Goal: Transaction & Acquisition: Purchase product/service

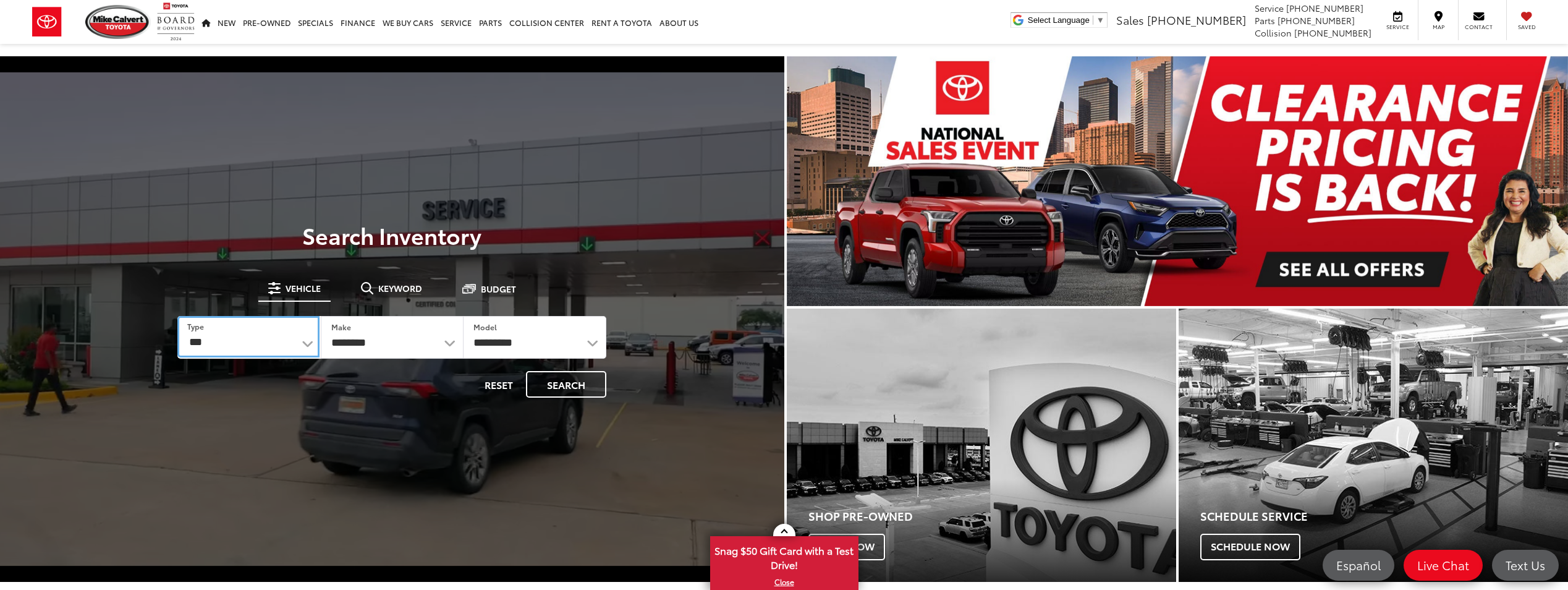
click at [310, 345] on select "*** *** **** *********" at bounding box center [248, 336] width 142 height 42
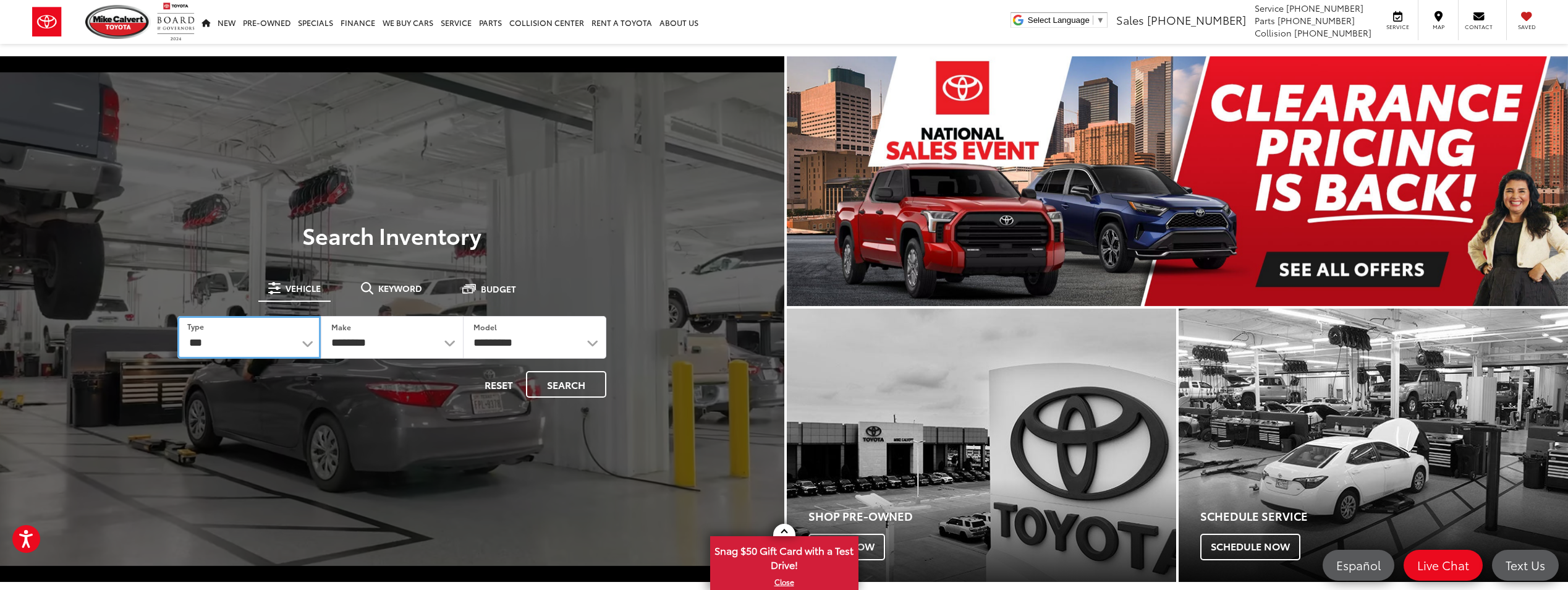
select select "******"
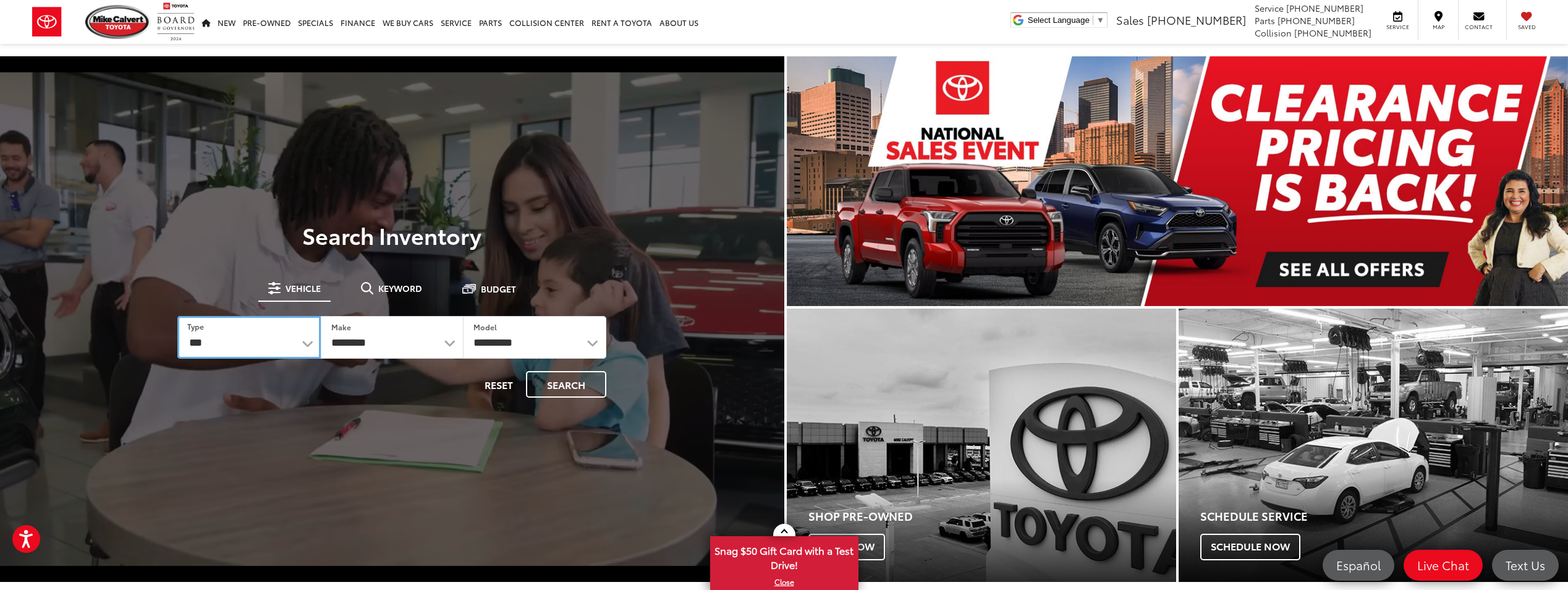
click at [177, 315] on select "*** *** **** *********" at bounding box center [249, 337] width 143 height 43
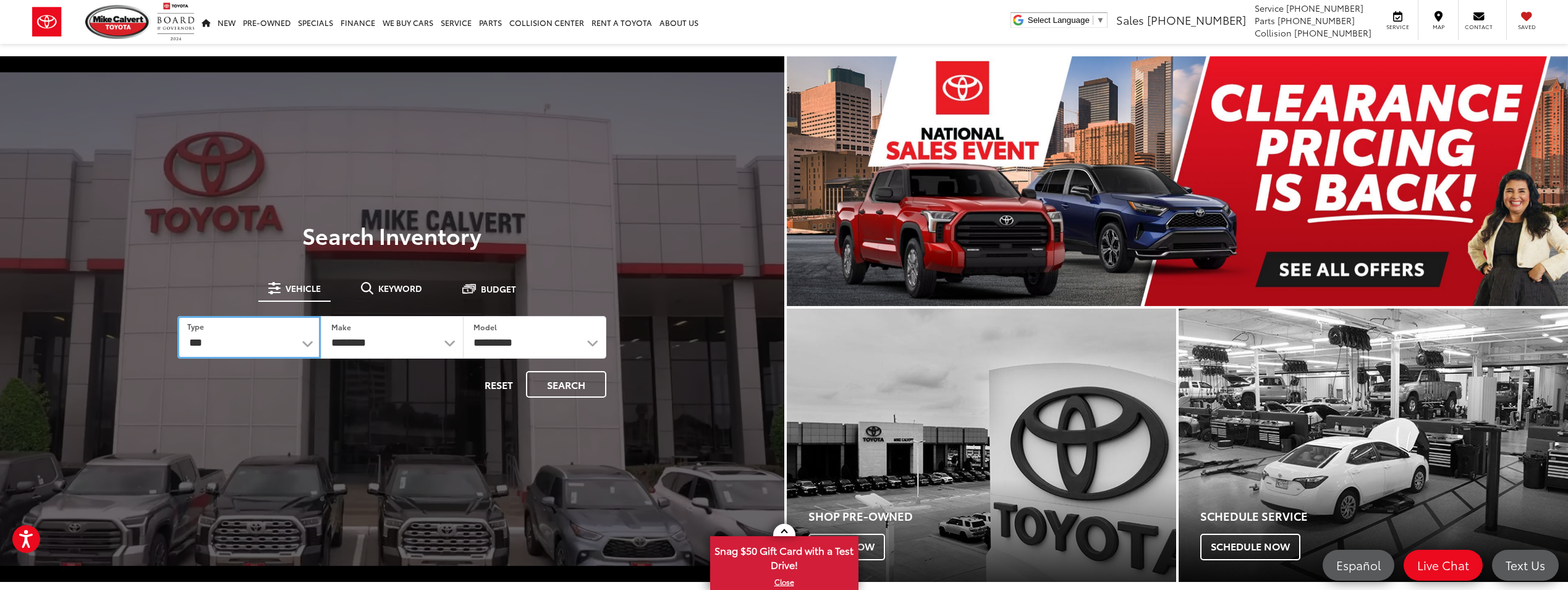
select select "******"
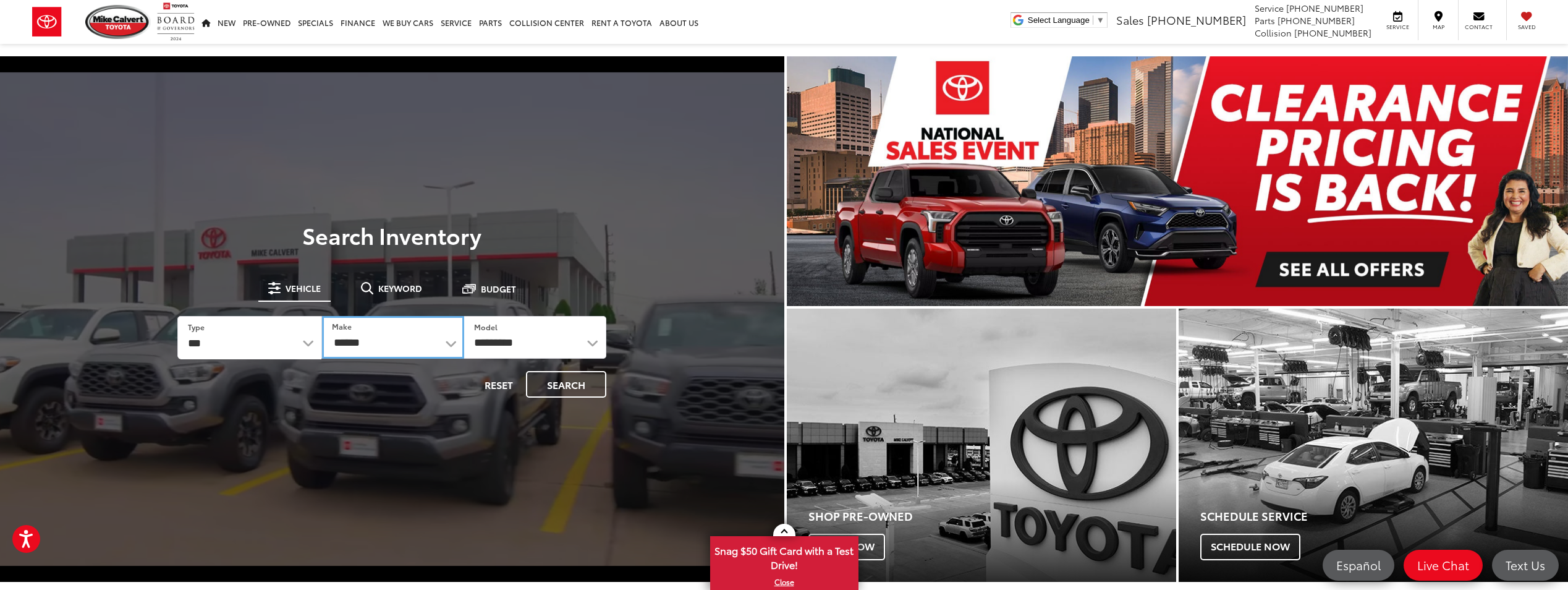
click at [351, 353] on select "******** ******" at bounding box center [392, 337] width 142 height 43
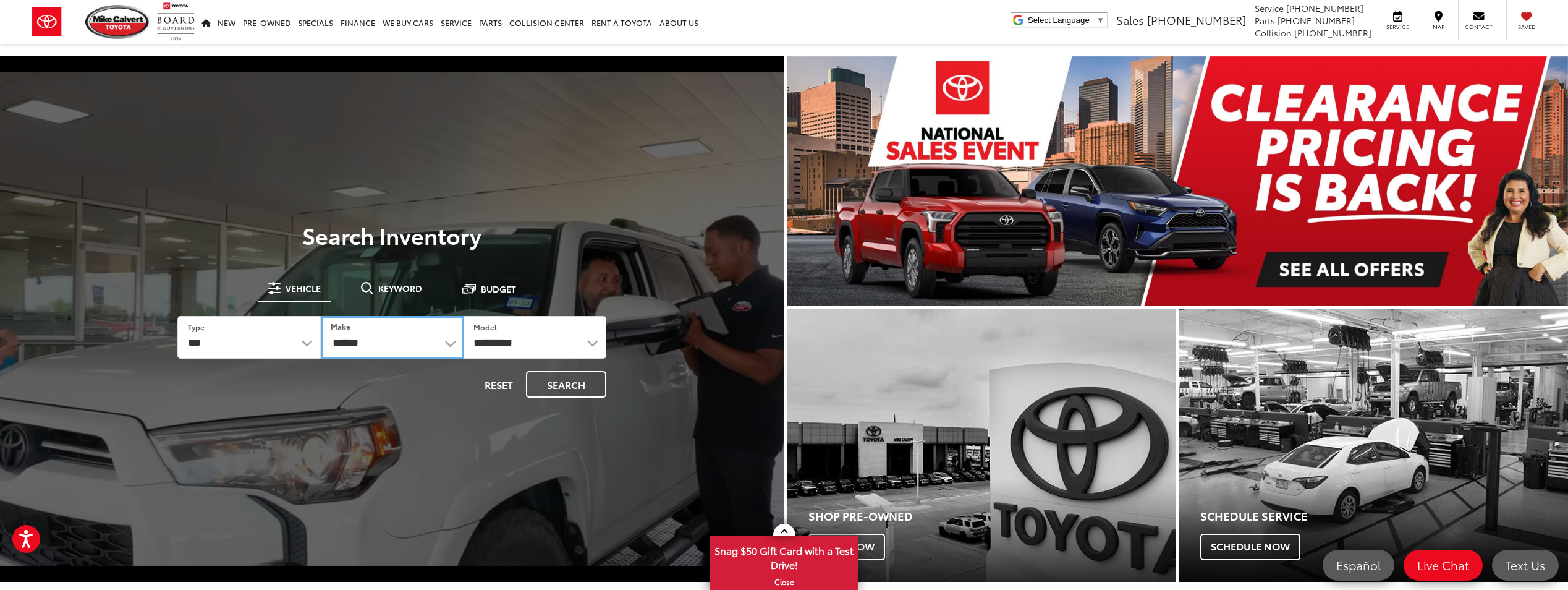
click at [321, 315] on select "******** ******" at bounding box center [392, 337] width 143 height 43
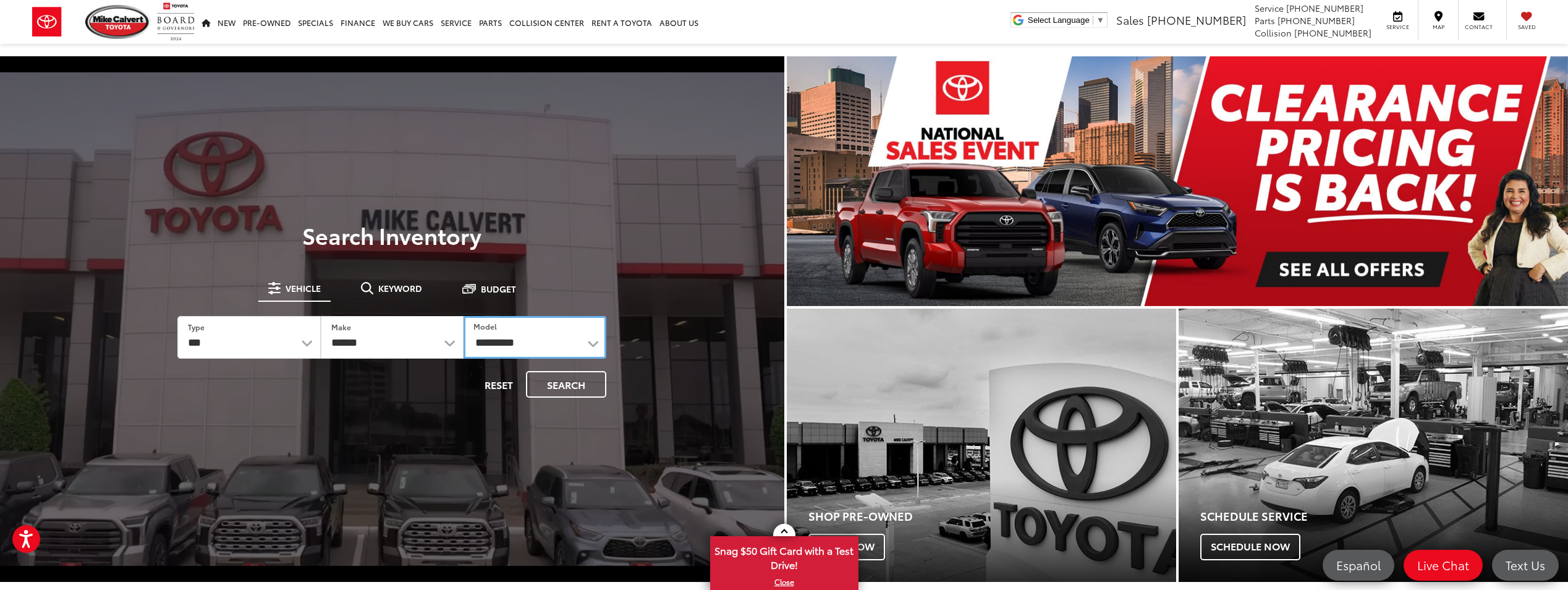
click at [488, 347] on select "**********" at bounding box center [535, 337] width 143 height 43
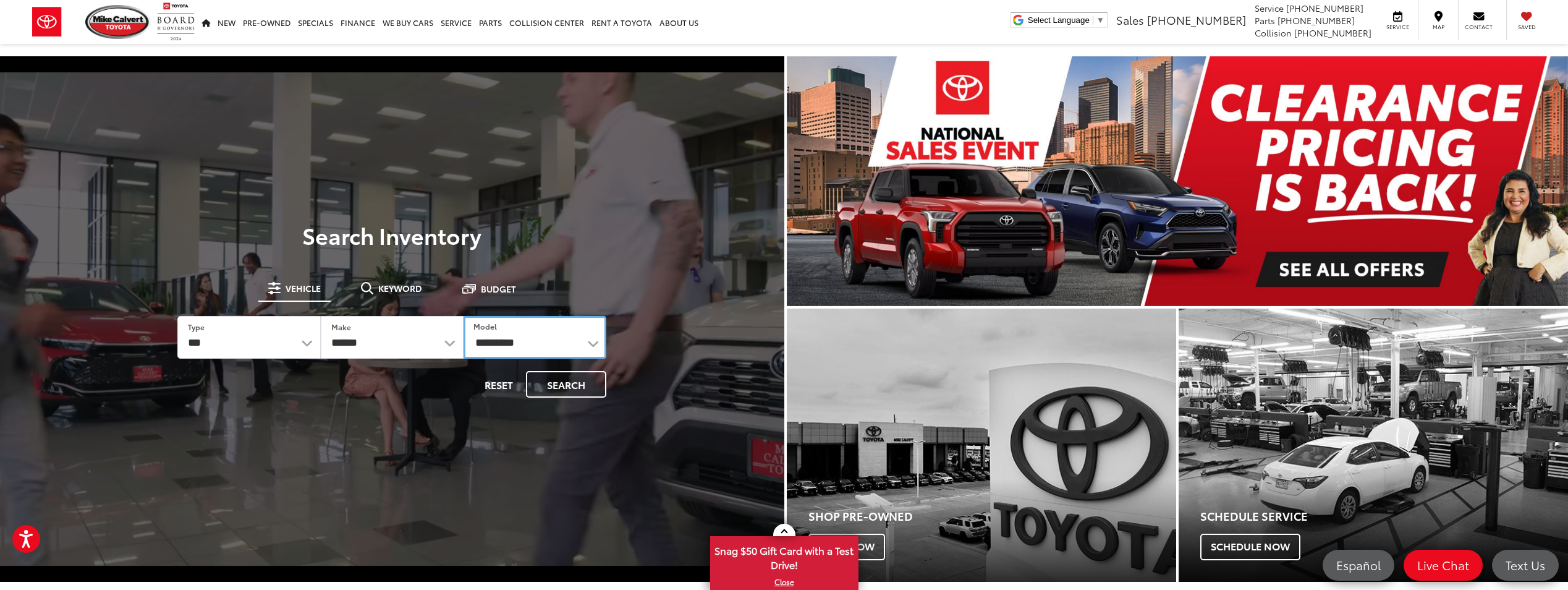
select select "*******"
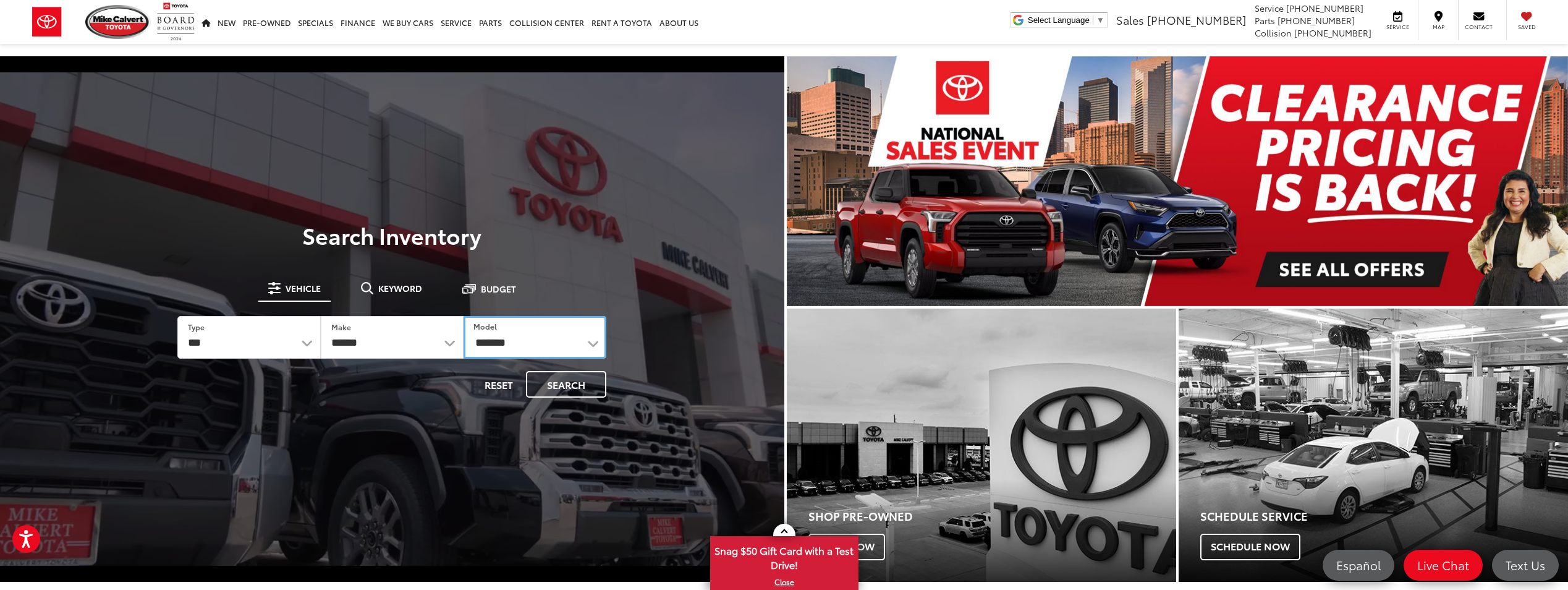
click at [464, 315] on select "**********" at bounding box center [535, 337] width 143 height 43
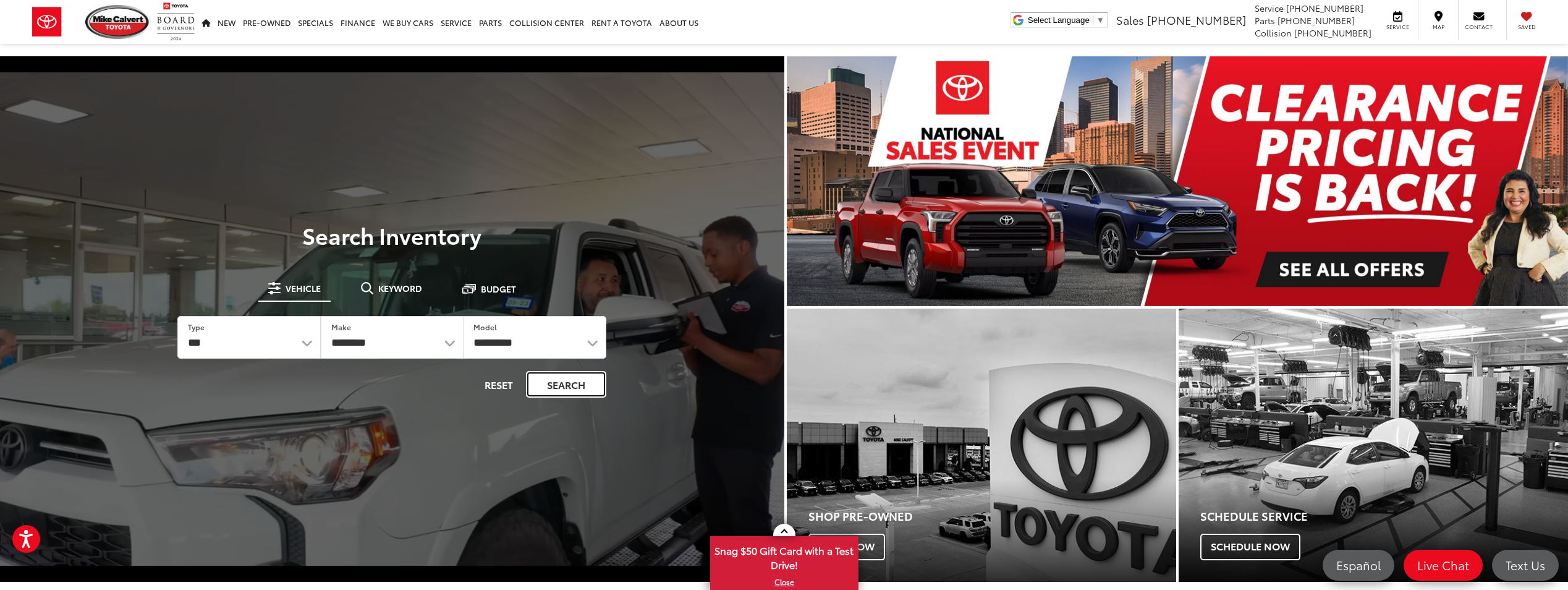
drag, startPoint x: 547, startPoint y: 379, endPoint x: 640, endPoint y: 323, distance: 108.6
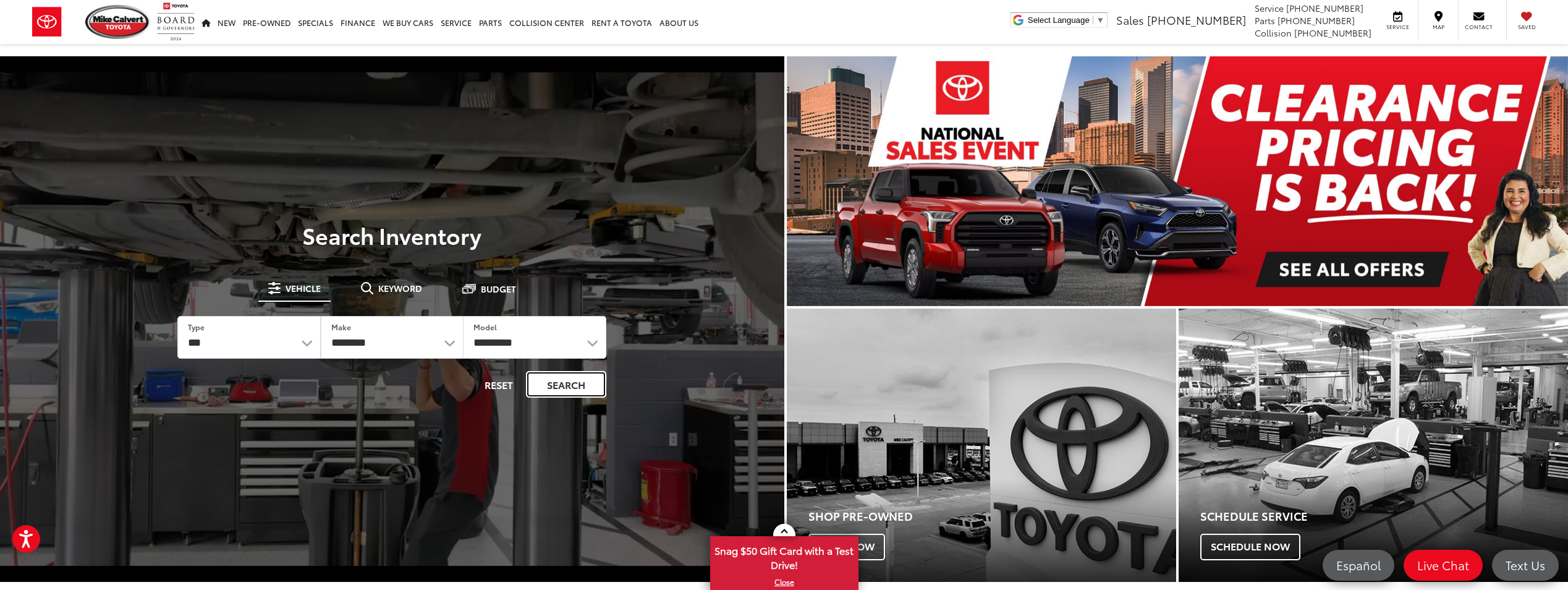
click at [552, 379] on button "Search" at bounding box center [566, 384] width 81 height 27
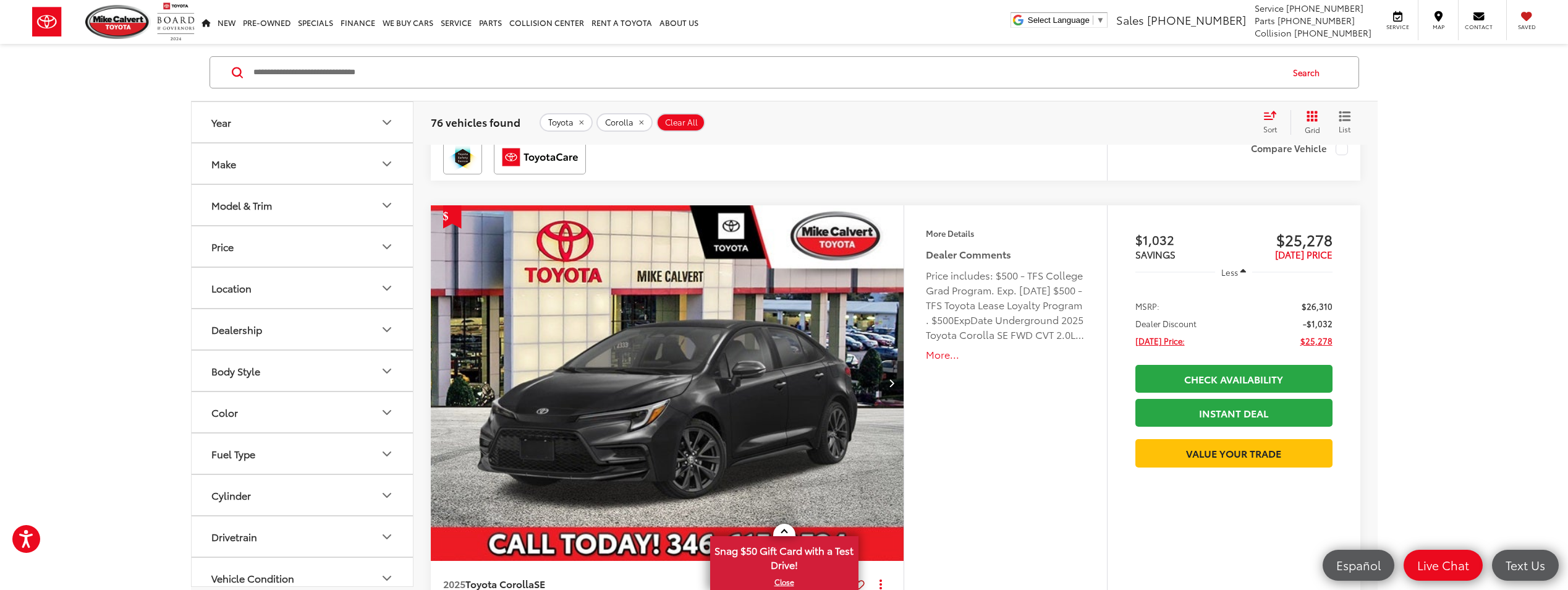
scroll to position [2627, 0]
click at [384, 205] on icon "Model & Trim" at bounding box center [387, 205] width 7 height 4
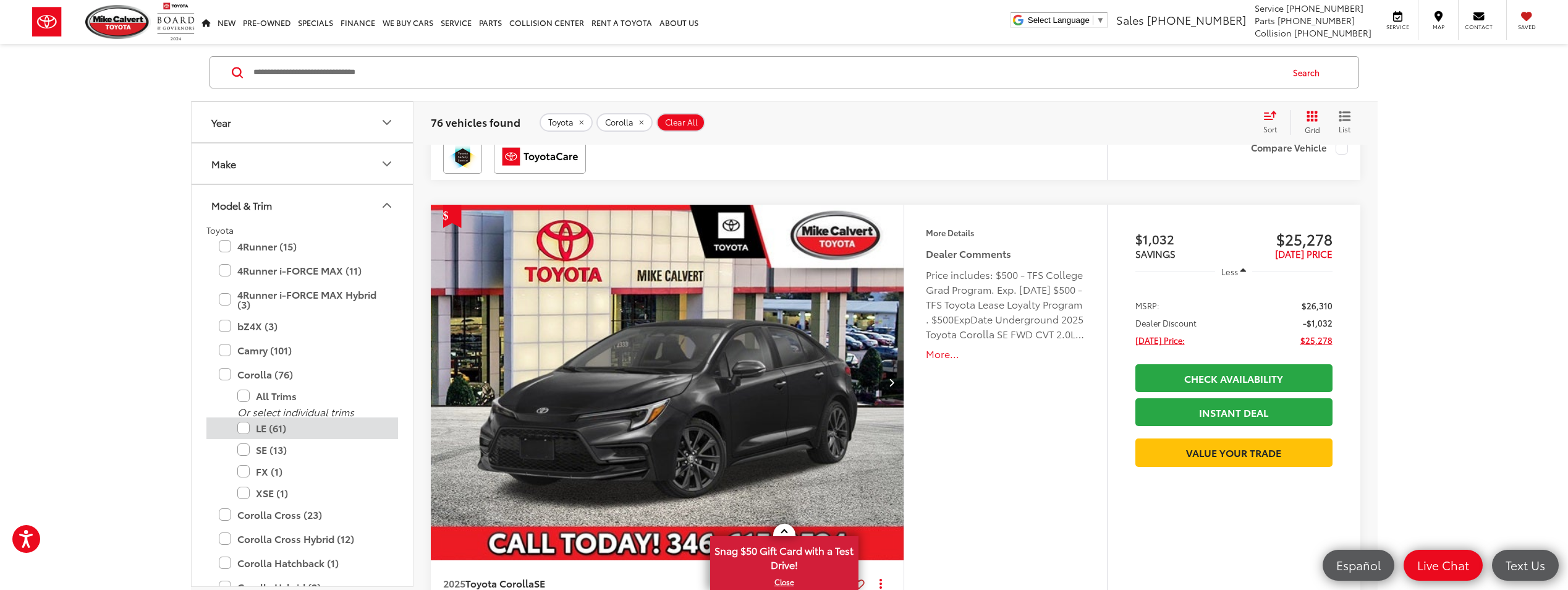
drag, startPoint x: 239, startPoint y: 451, endPoint x: 323, endPoint y: 437, distance: 85.2
click at [240, 451] on label "SE (13)" at bounding box center [312, 449] width 148 height 21
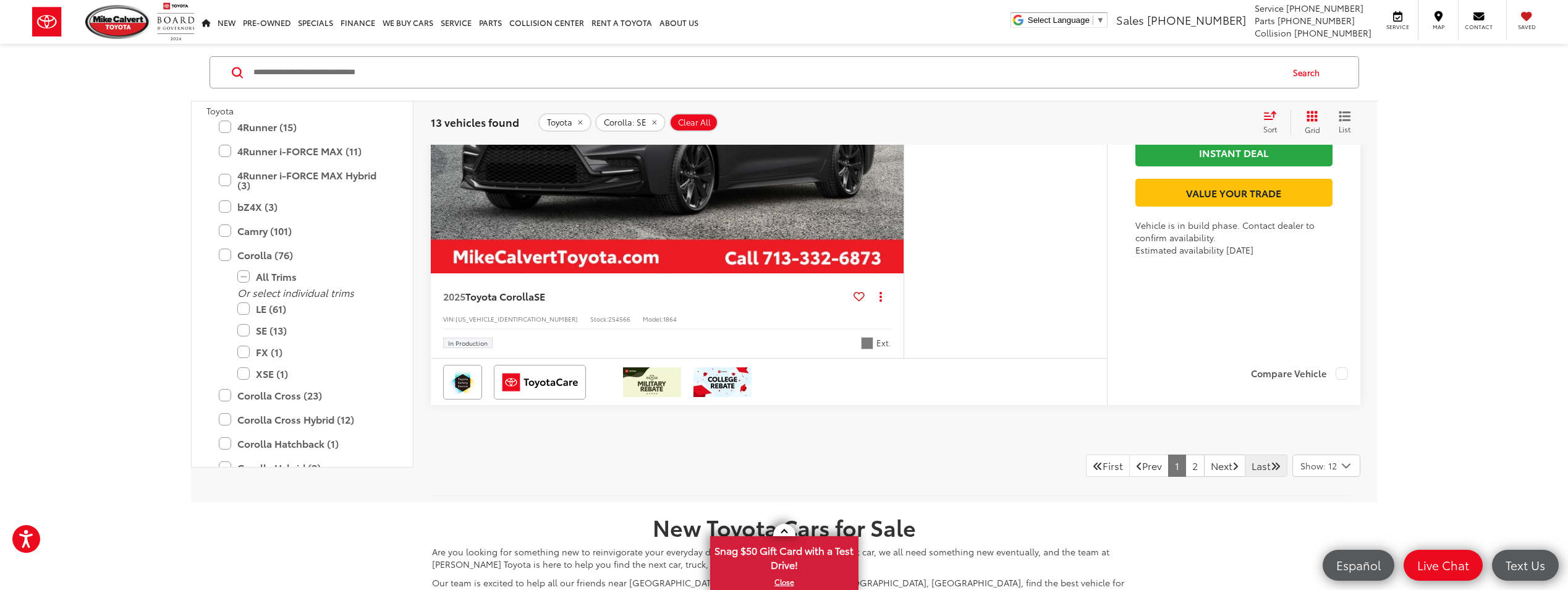
scroll to position [5987, 0]
drag, startPoint x: 1217, startPoint y: 480, endPoint x: 1243, endPoint y: 463, distance: 31.1
click at [1217, 477] on link "Next" at bounding box center [1225, 466] width 42 height 22
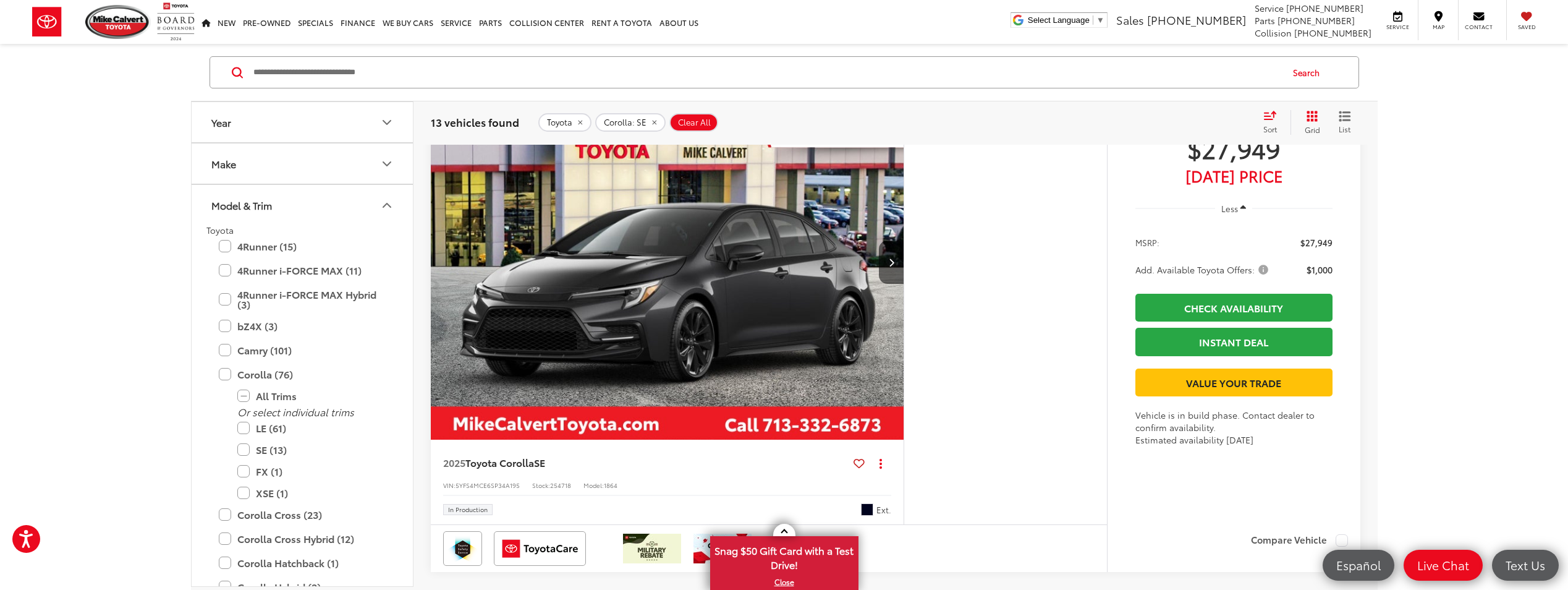
scroll to position [186, 0]
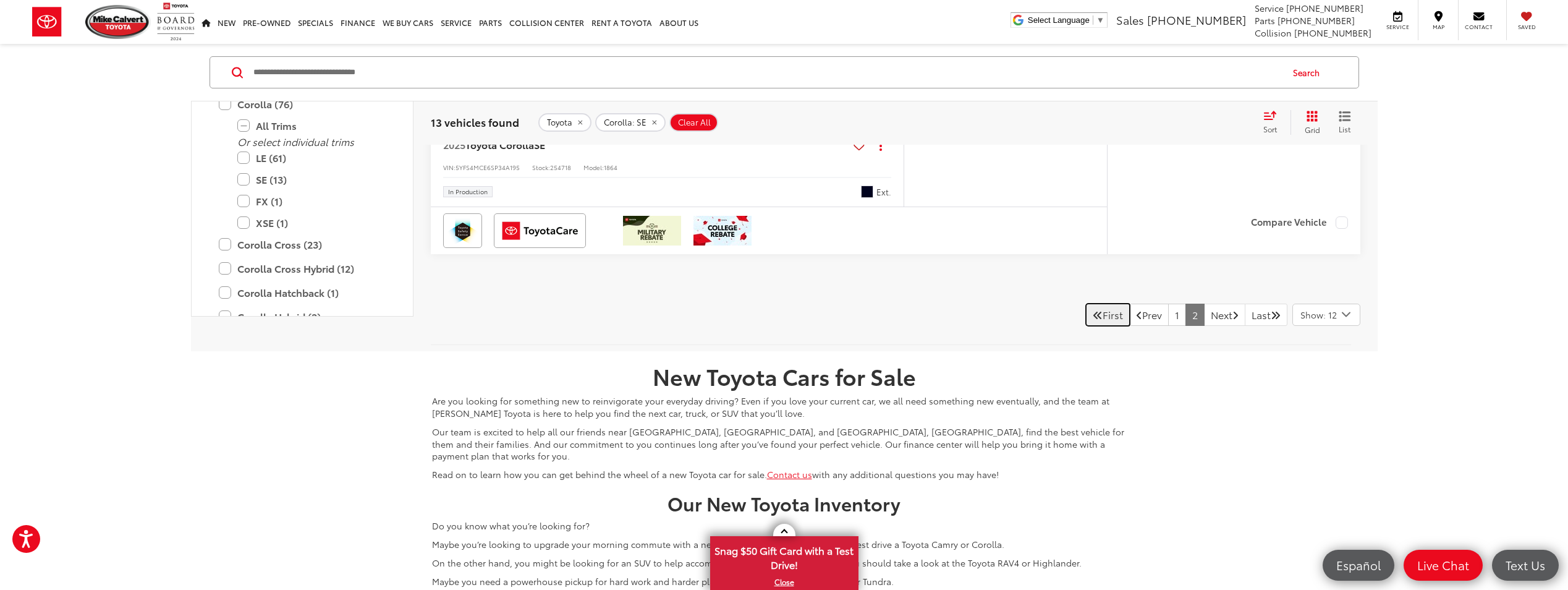
click at [1086, 319] on link "First" at bounding box center [1108, 314] width 44 height 22
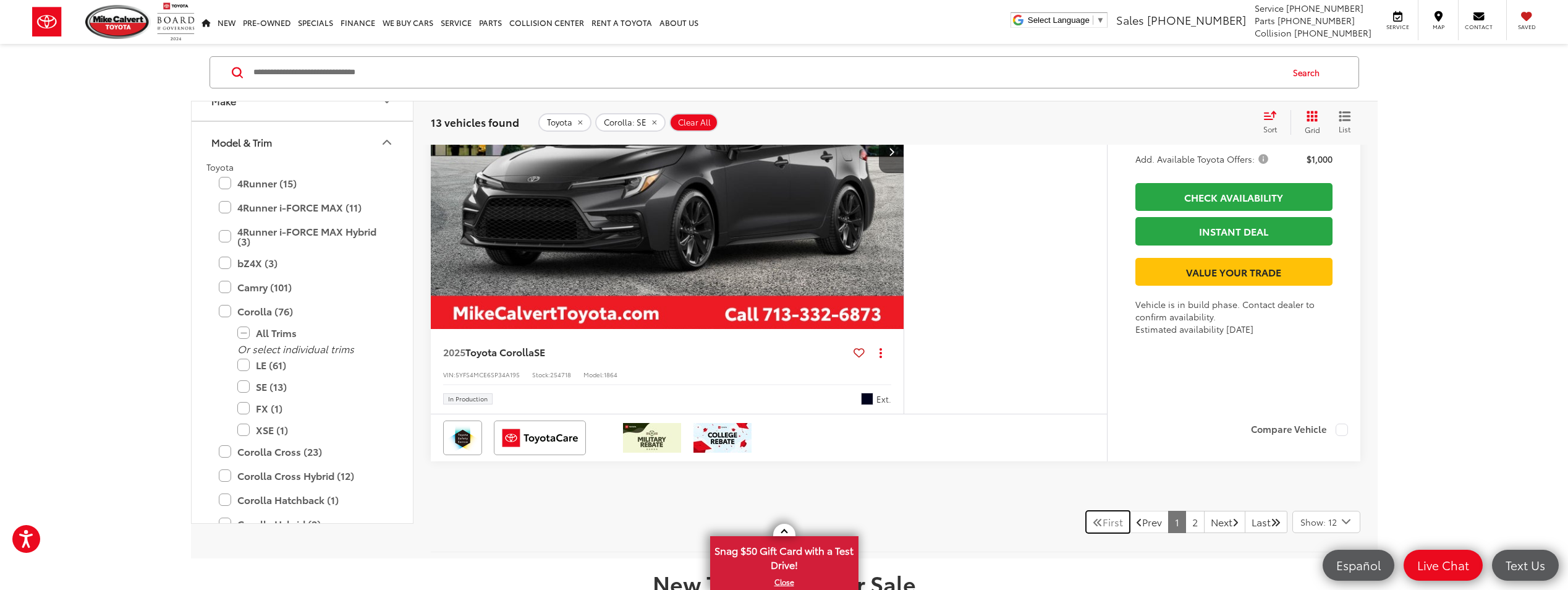
scroll to position [123, 0]
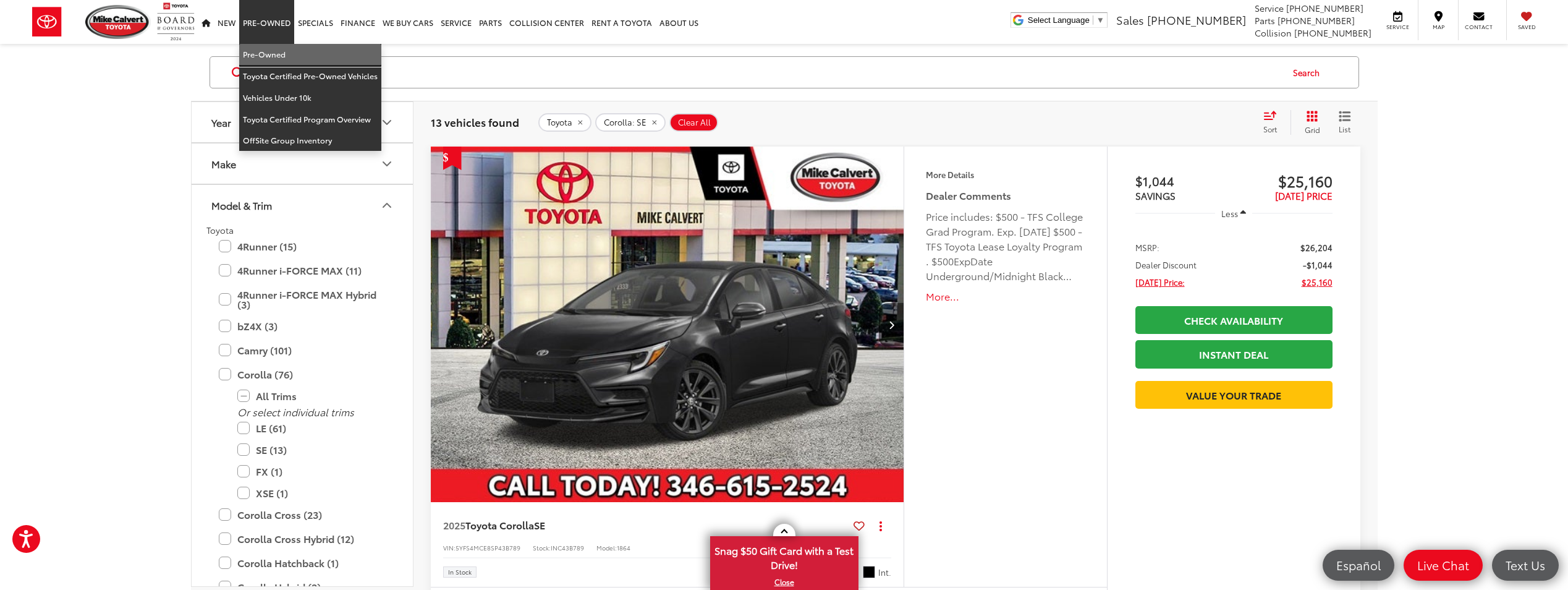
click at [266, 51] on link "Pre-Owned" at bounding box center [310, 54] width 142 height 21
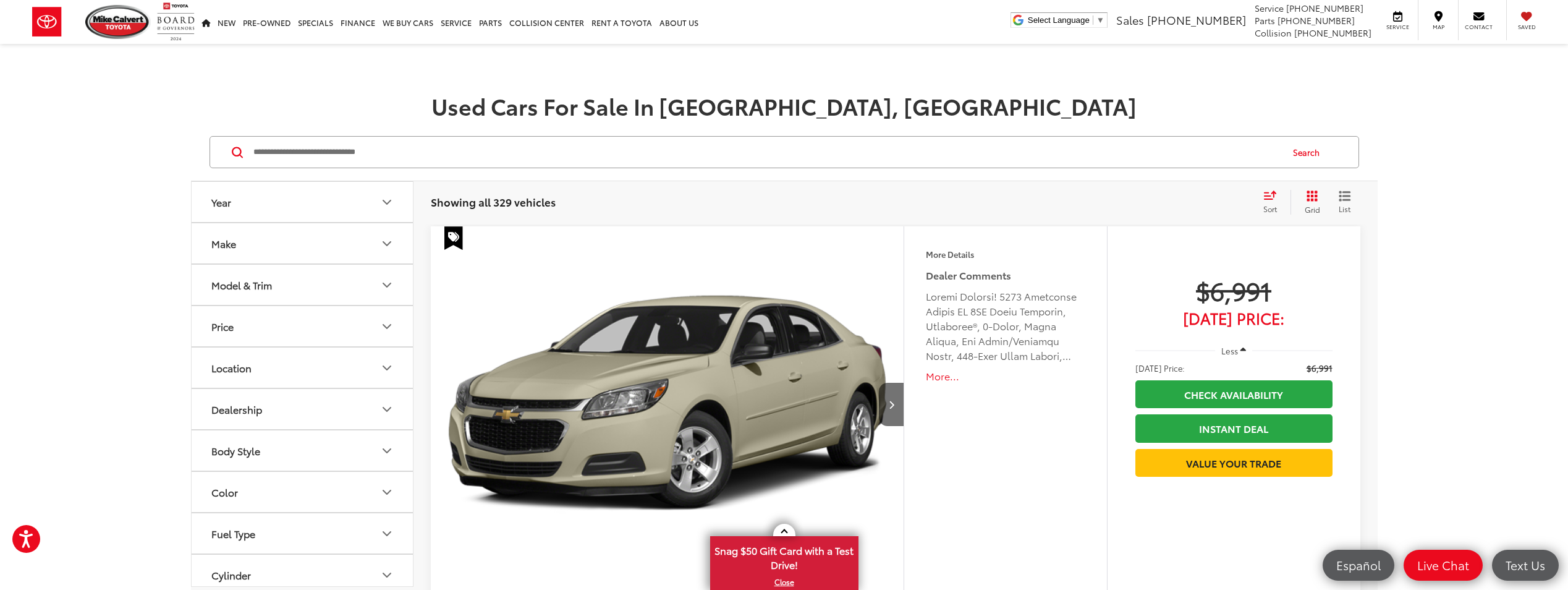
click at [242, 210] on button "Year" at bounding box center [303, 201] width 223 height 40
click at [241, 210] on button "Year" at bounding box center [303, 201] width 223 height 40
click at [249, 235] on button "Make" at bounding box center [303, 242] width 223 height 40
click at [357, 162] on img at bounding box center [357, 162] width 0 height 0
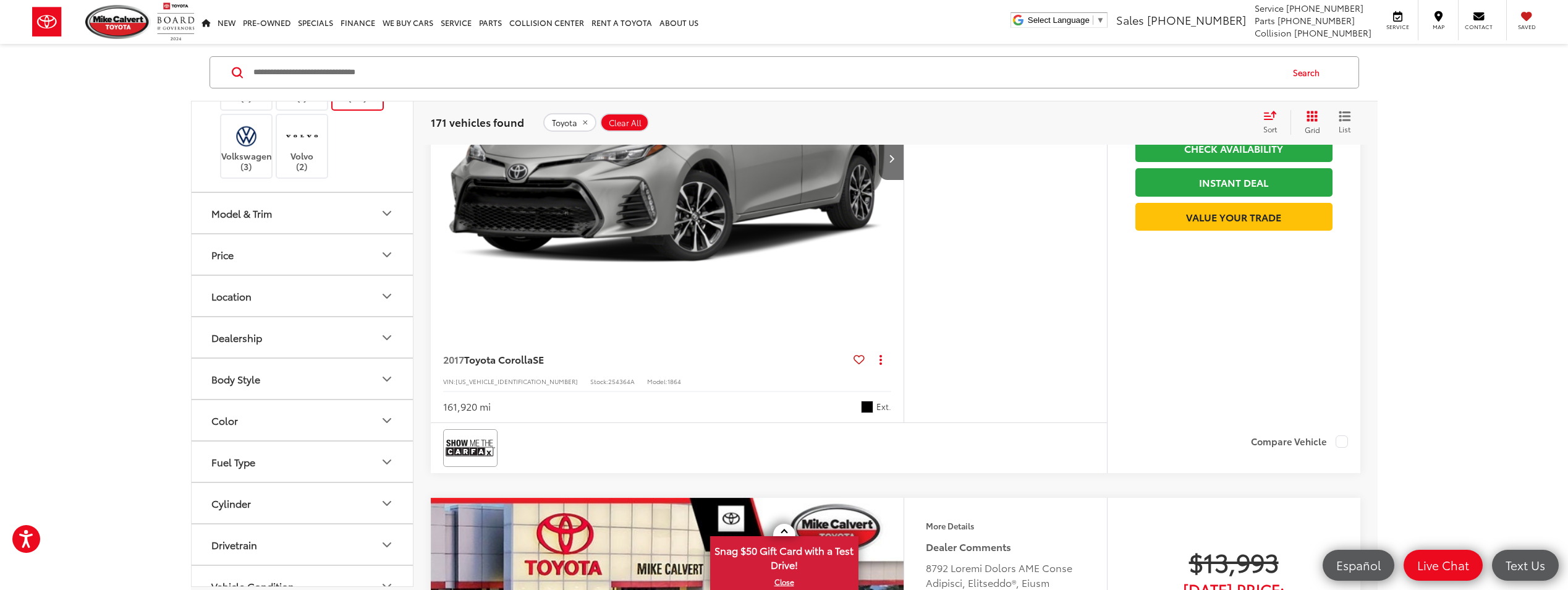
scroll to position [247, 0]
click at [386, 220] on icon "Model & Trim" at bounding box center [387, 212] width 15 height 15
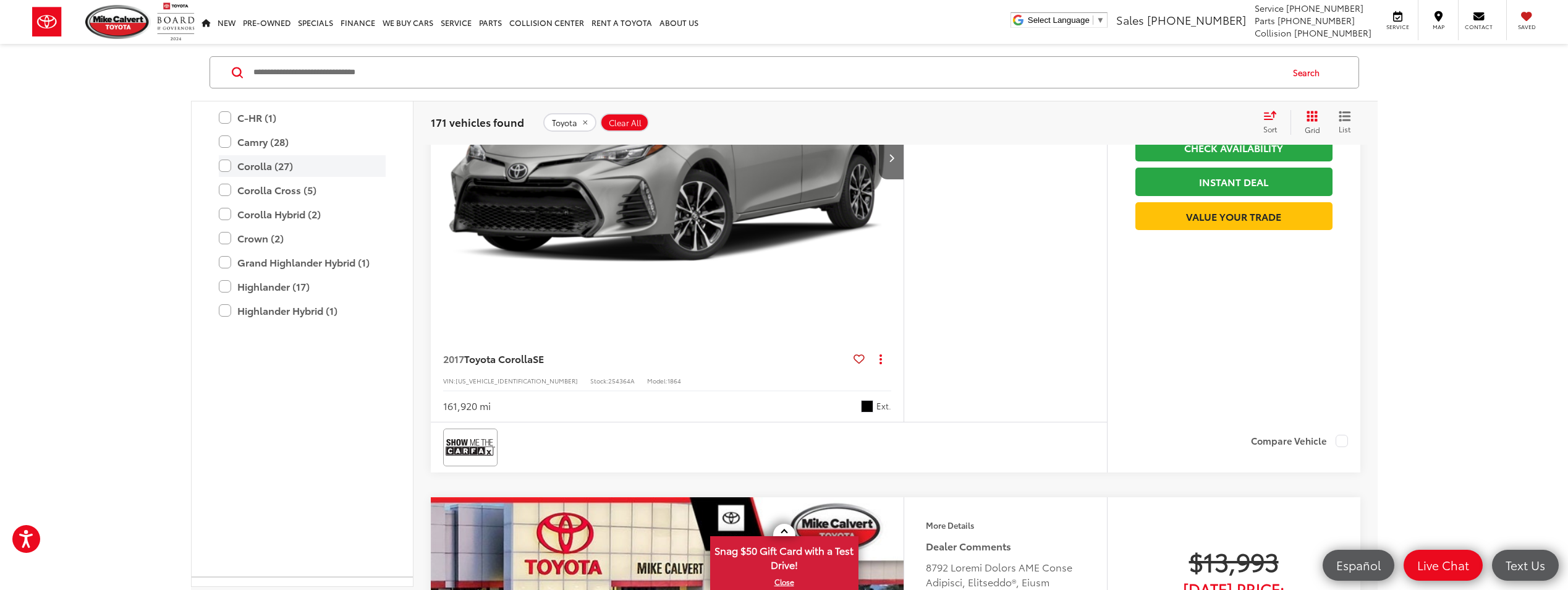
scroll to position [618, 0]
click at [225, 176] on label "Corolla (27)" at bounding box center [302, 165] width 167 height 21
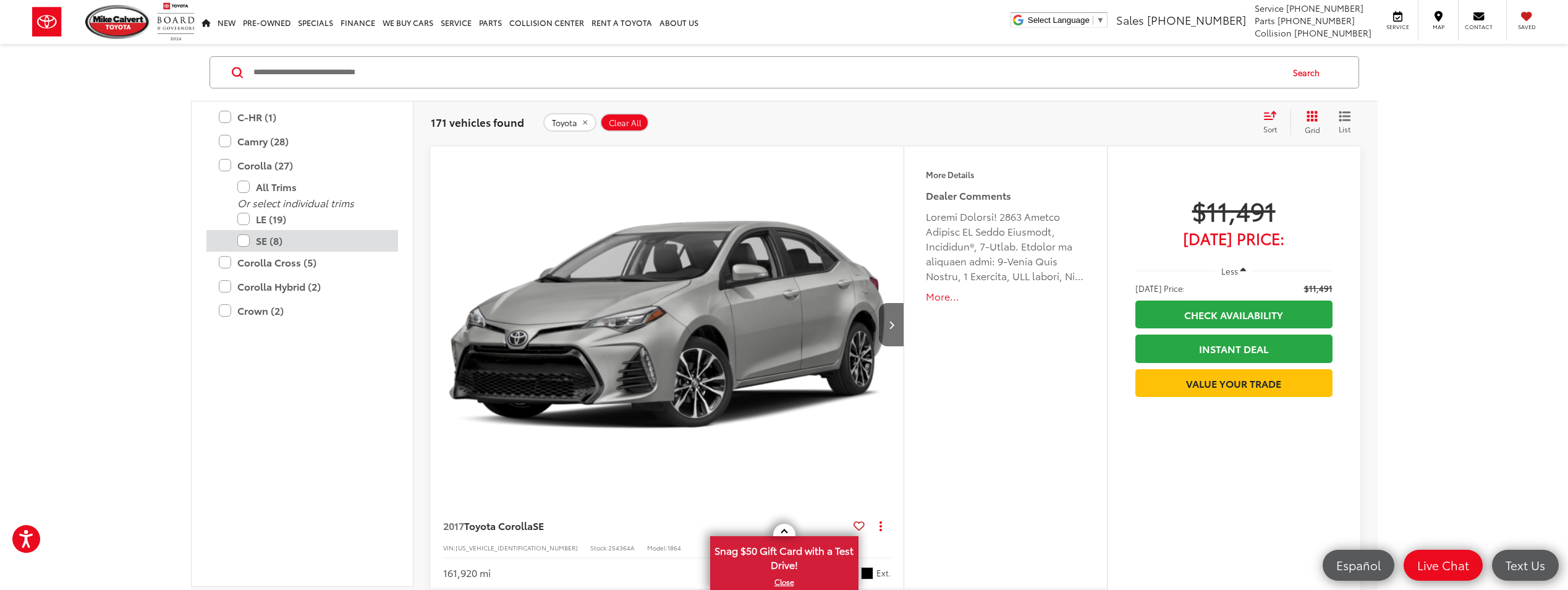
scroll to position [607, 0]
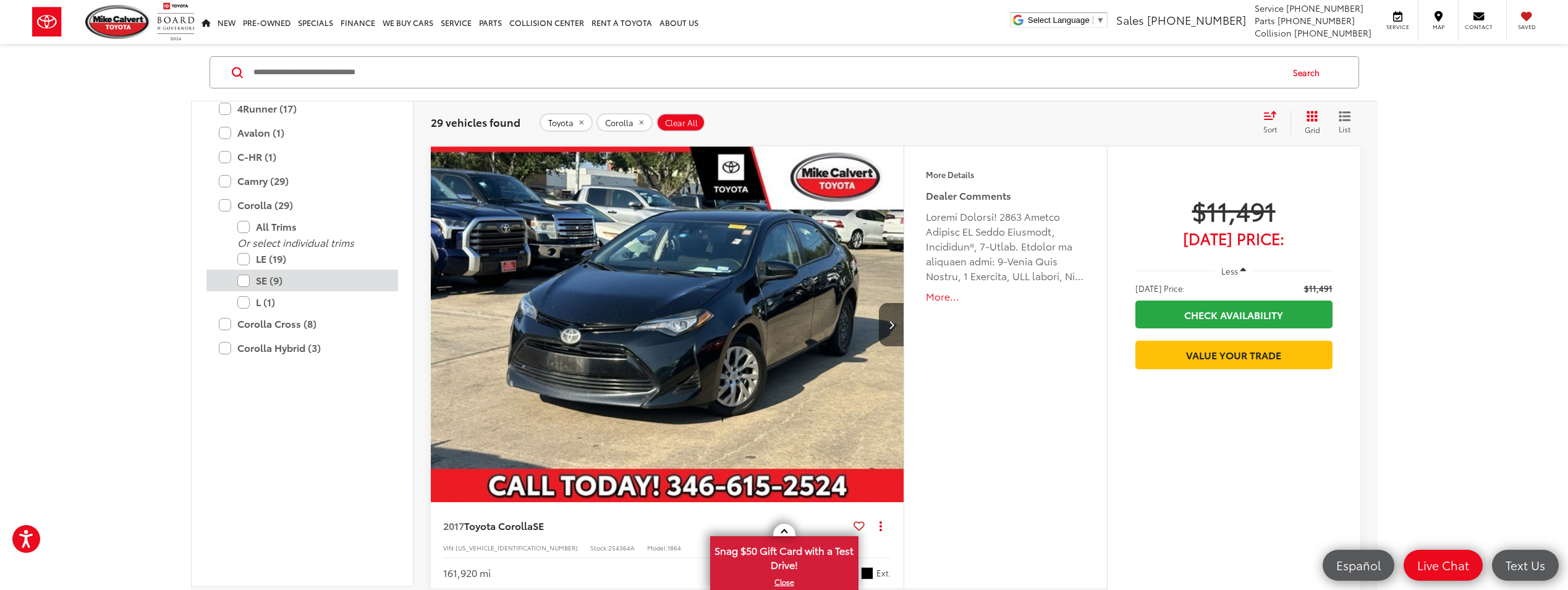
click at [247, 291] on label "SE (9)" at bounding box center [312, 279] width 148 height 21
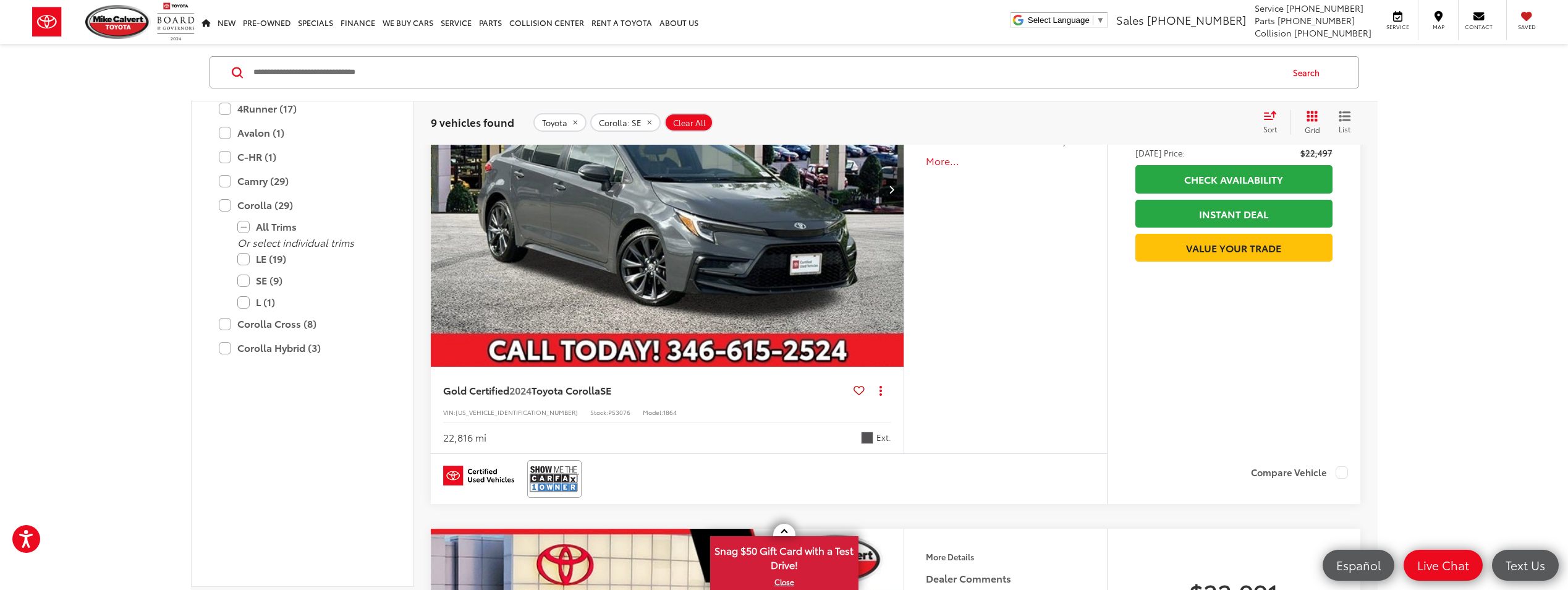
scroll to position [708, 0]
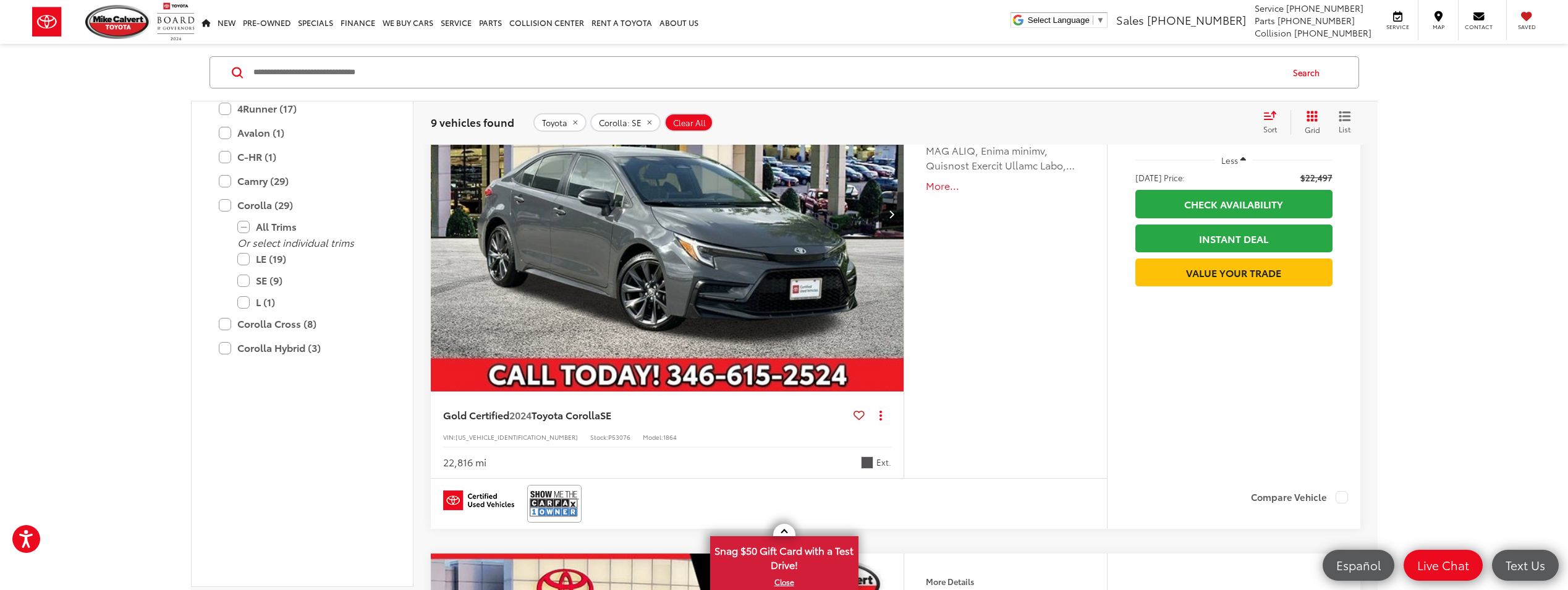
click at [661, 260] on img "2024 Toyota Corolla SE 0" at bounding box center [668, 214] width 475 height 356
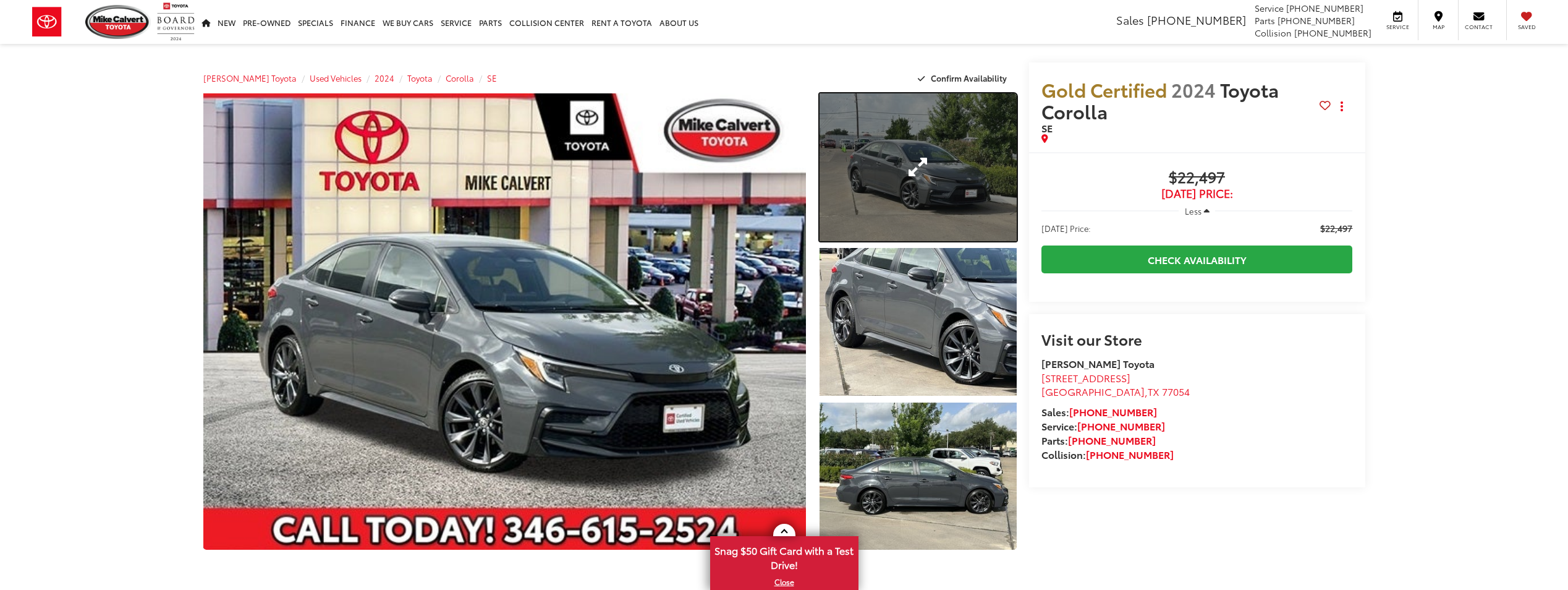
click at [931, 178] on link "Expand Photo 1" at bounding box center [918, 167] width 197 height 148
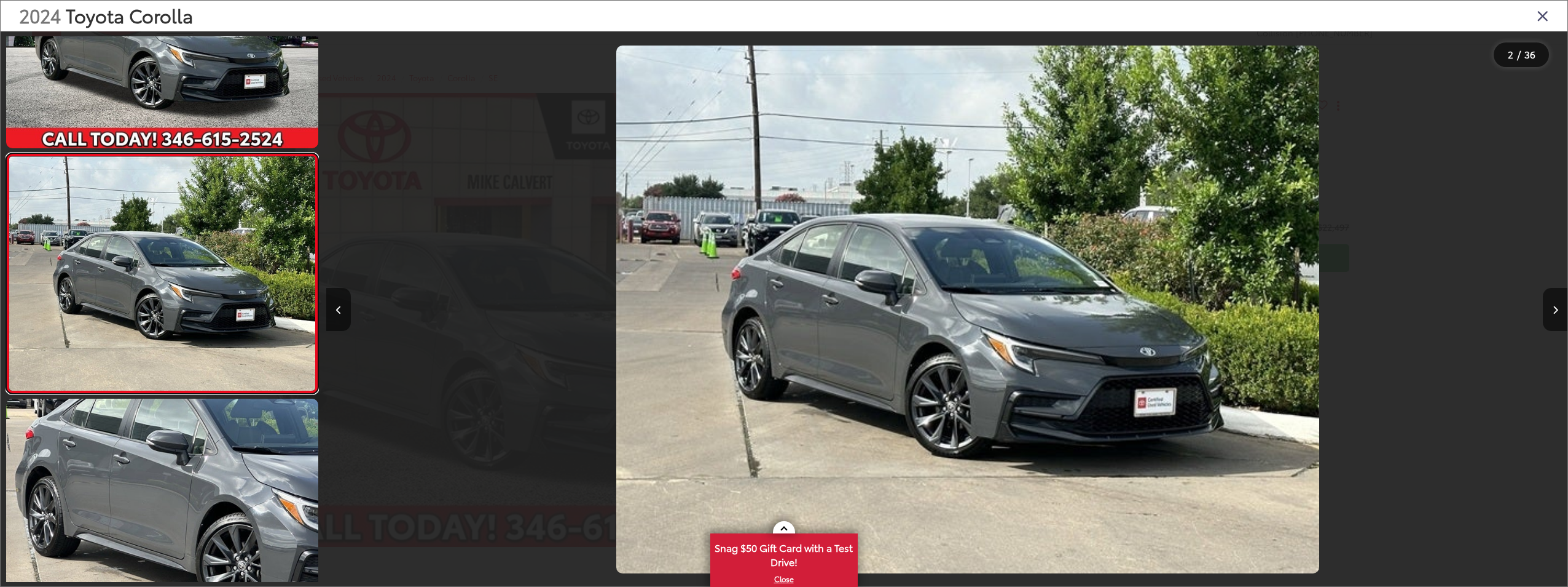
scroll to position [0, 1241]
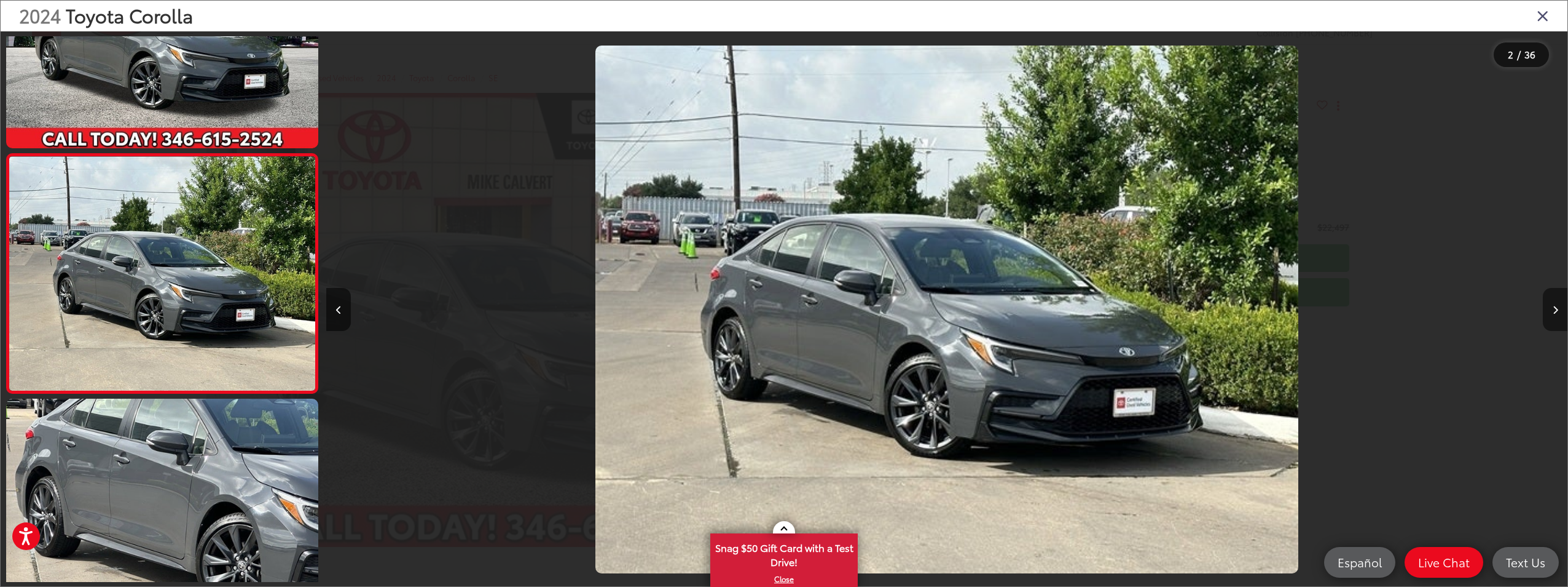
click at [1552, 307] on button "Next image" at bounding box center [1555, 309] width 25 height 43
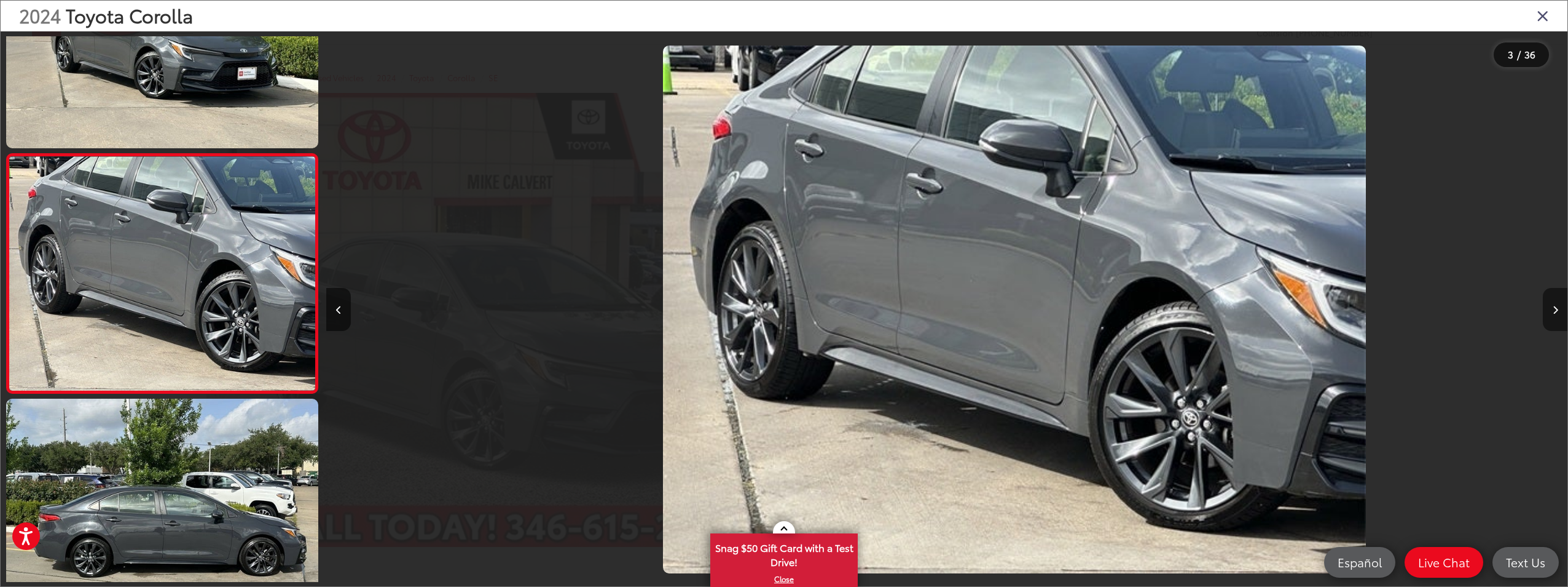
scroll to position [0, 2482]
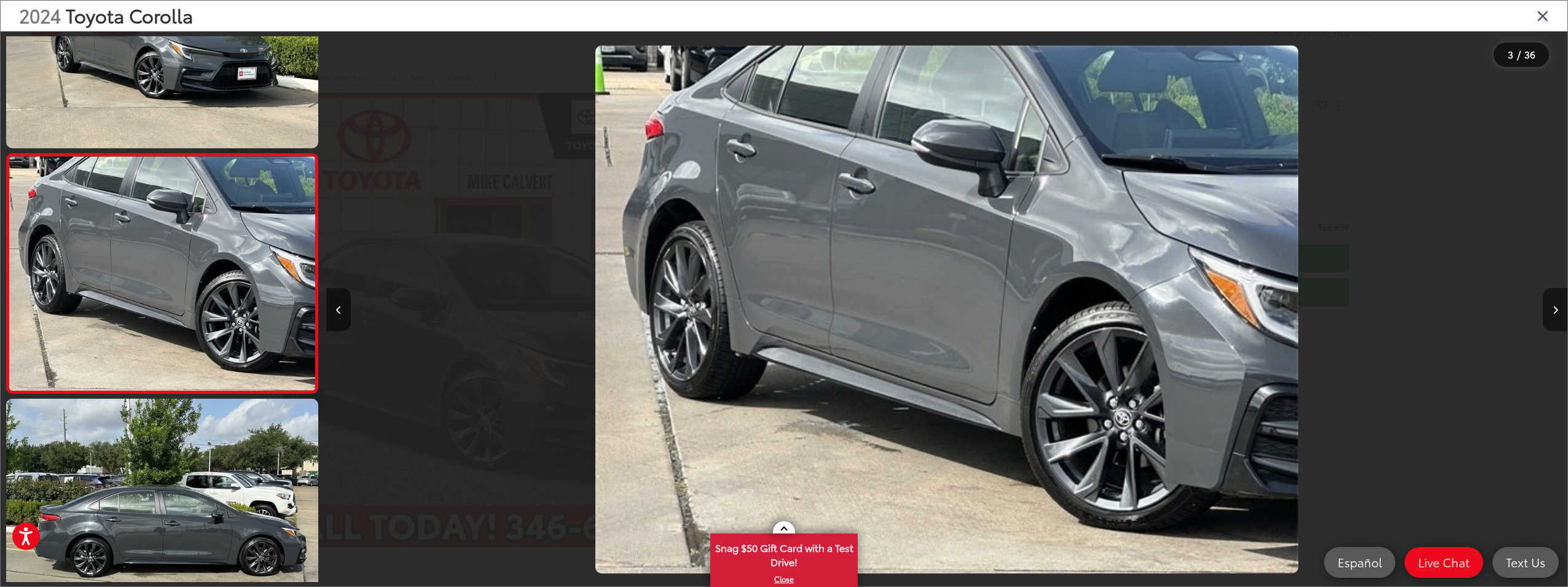
click at [1554, 310] on icon "Next image" at bounding box center [1555, 309] width 6 height 8
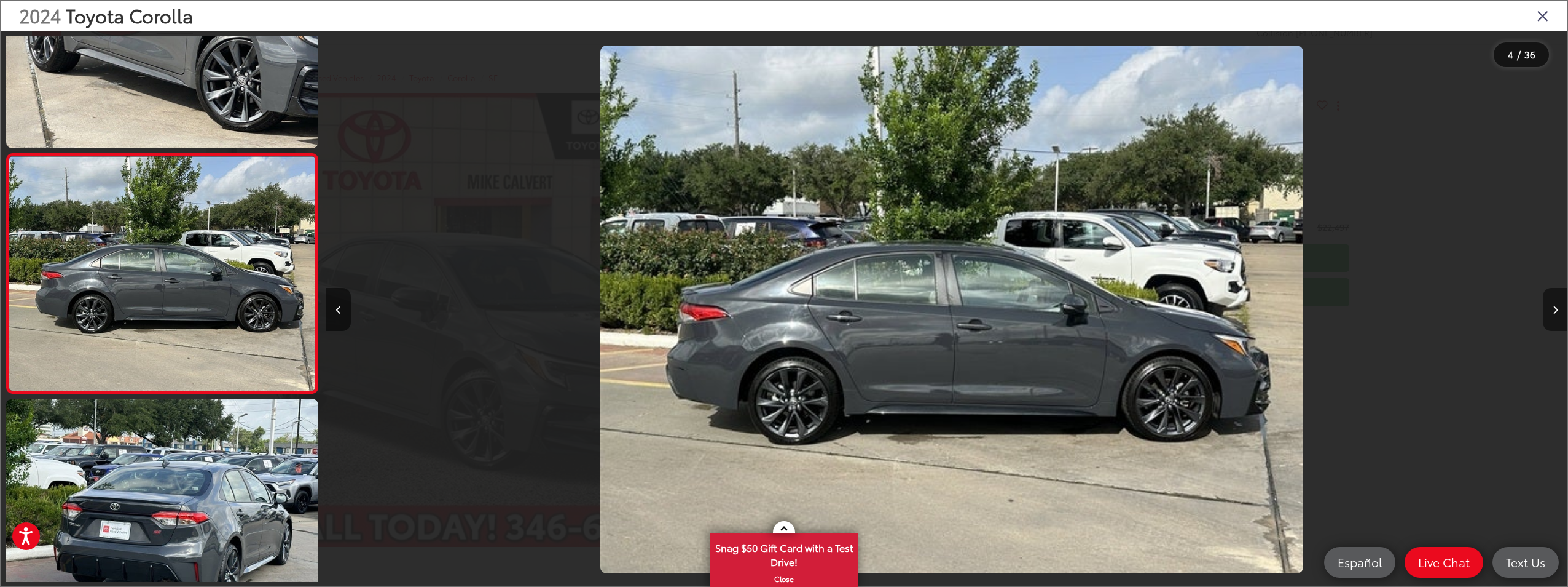
scroll to position [0, 3724]
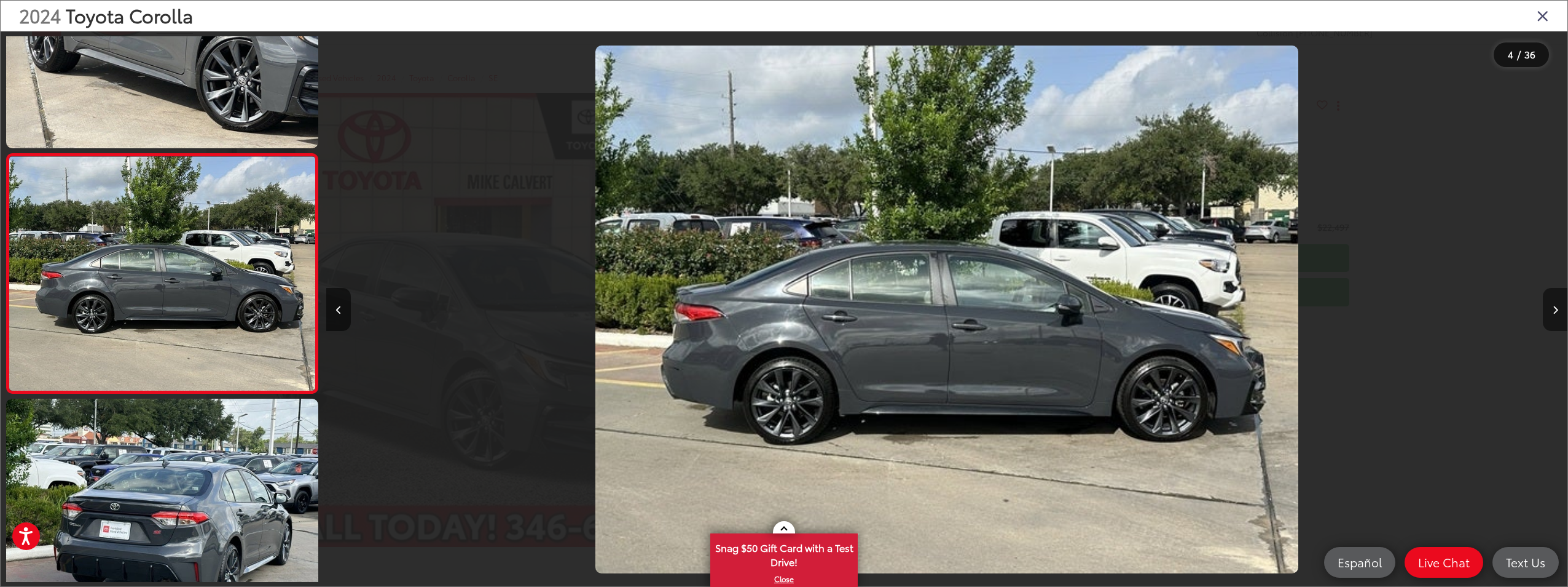
click at [1555, 312] on icon "Next image" at bounding box center [1555, 309] width 6 height 8
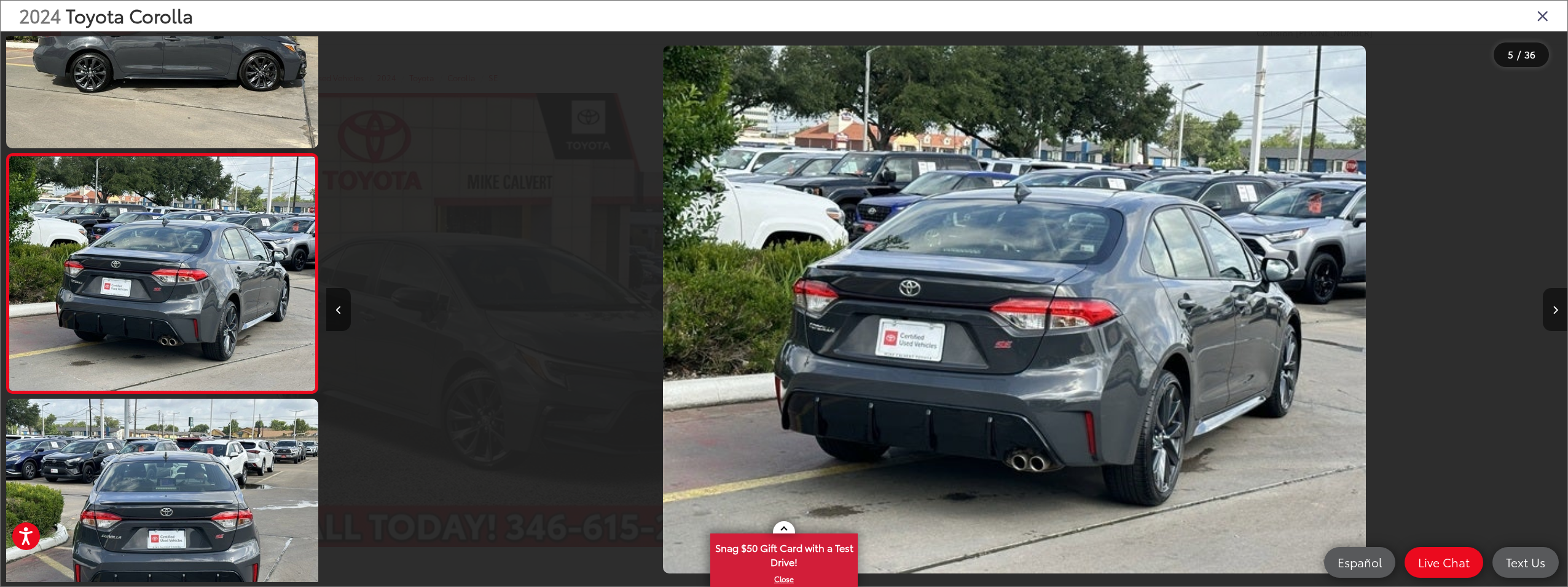
scroll to position [0, 4965]
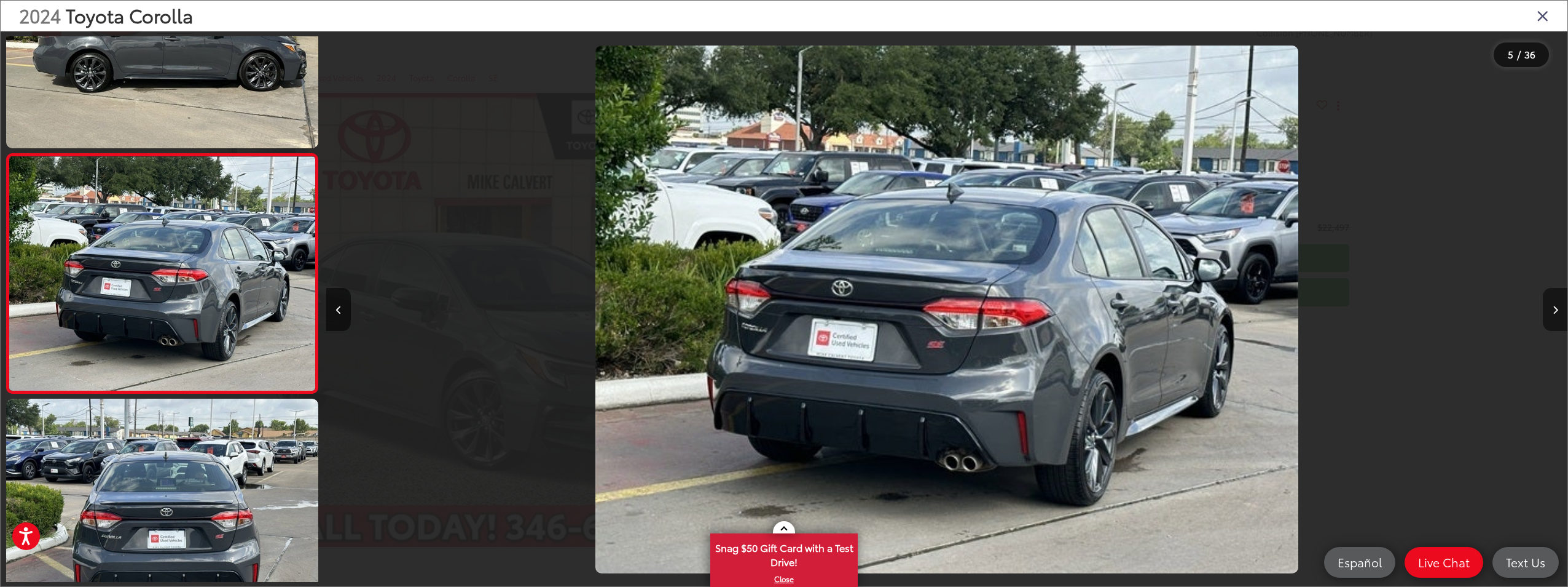
click at [1555, 312] on icon "Next image" at bounding box center [1555, 309] width 6 height 8
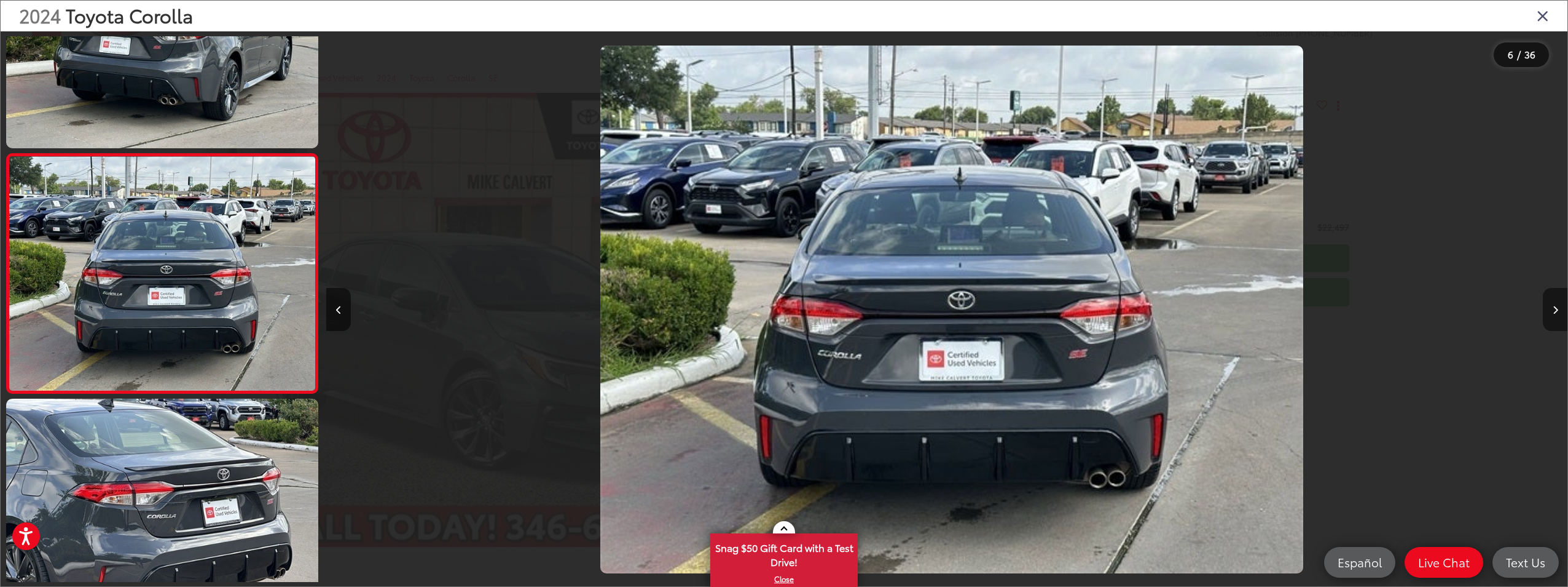
scroll to position [0, 6207]
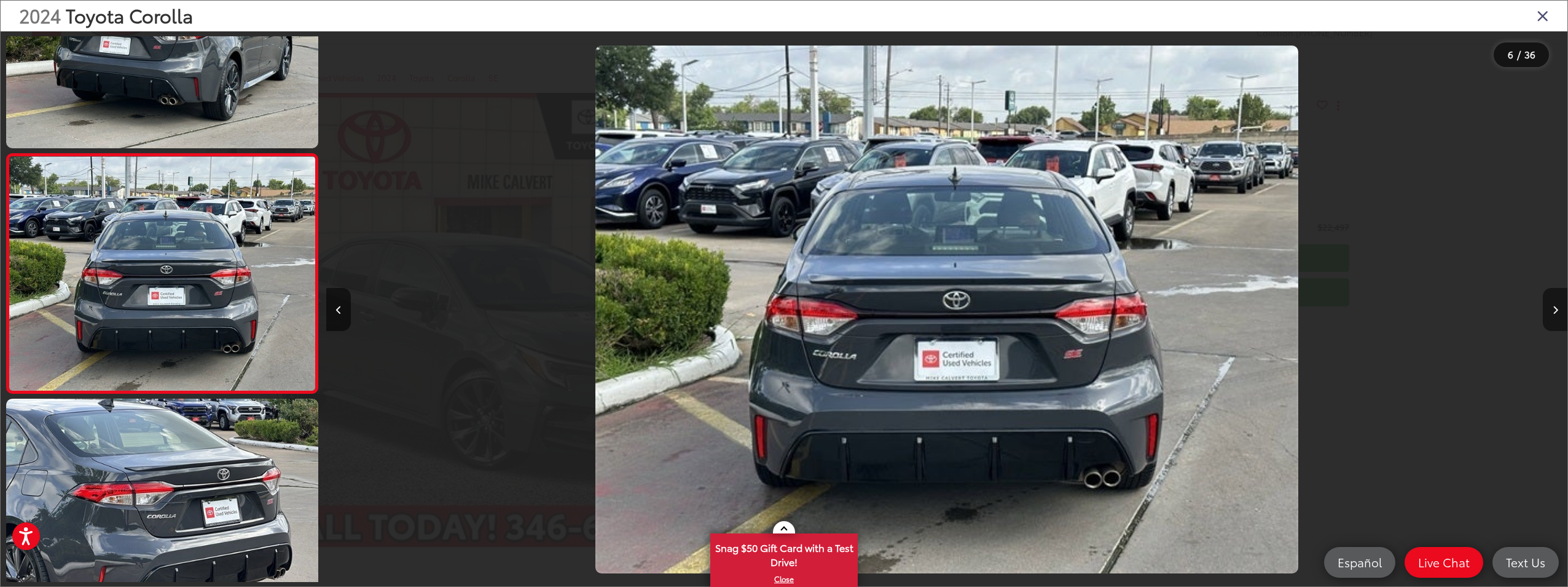
click at [1555, 312] on icon "Next image" at bounding box center [1555, 309] width 6 height 8
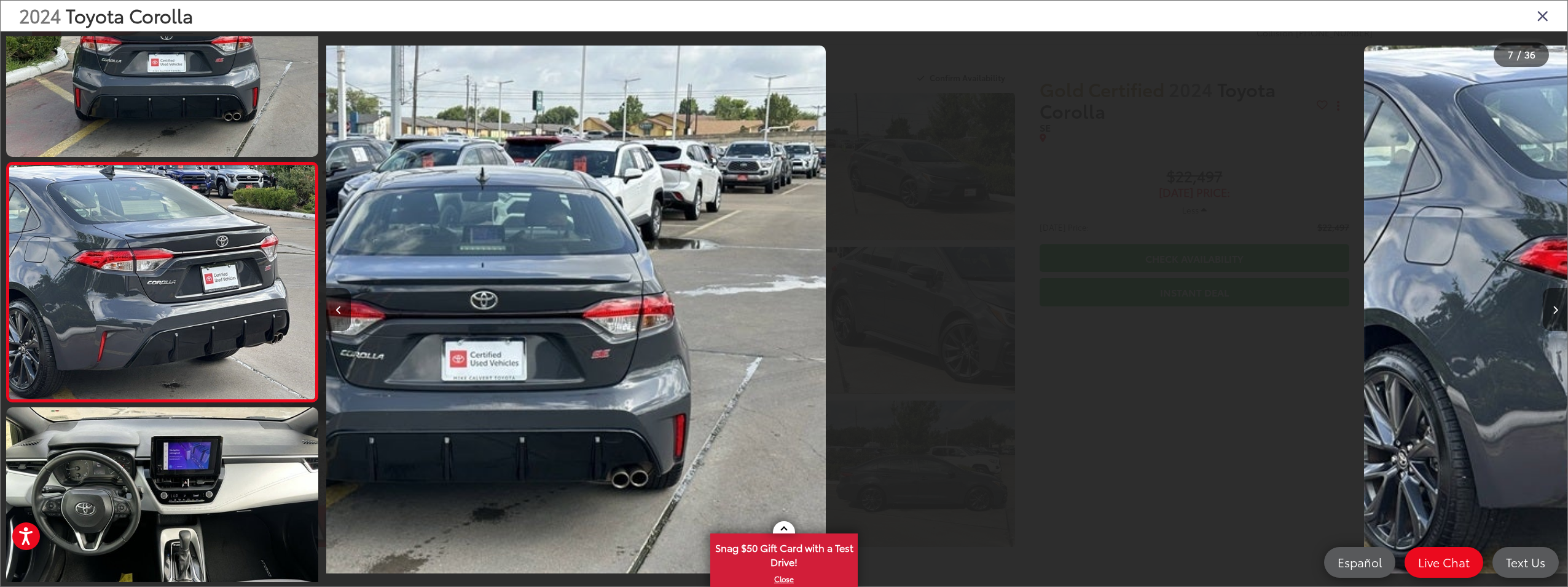
scroll to position [1319, 0]
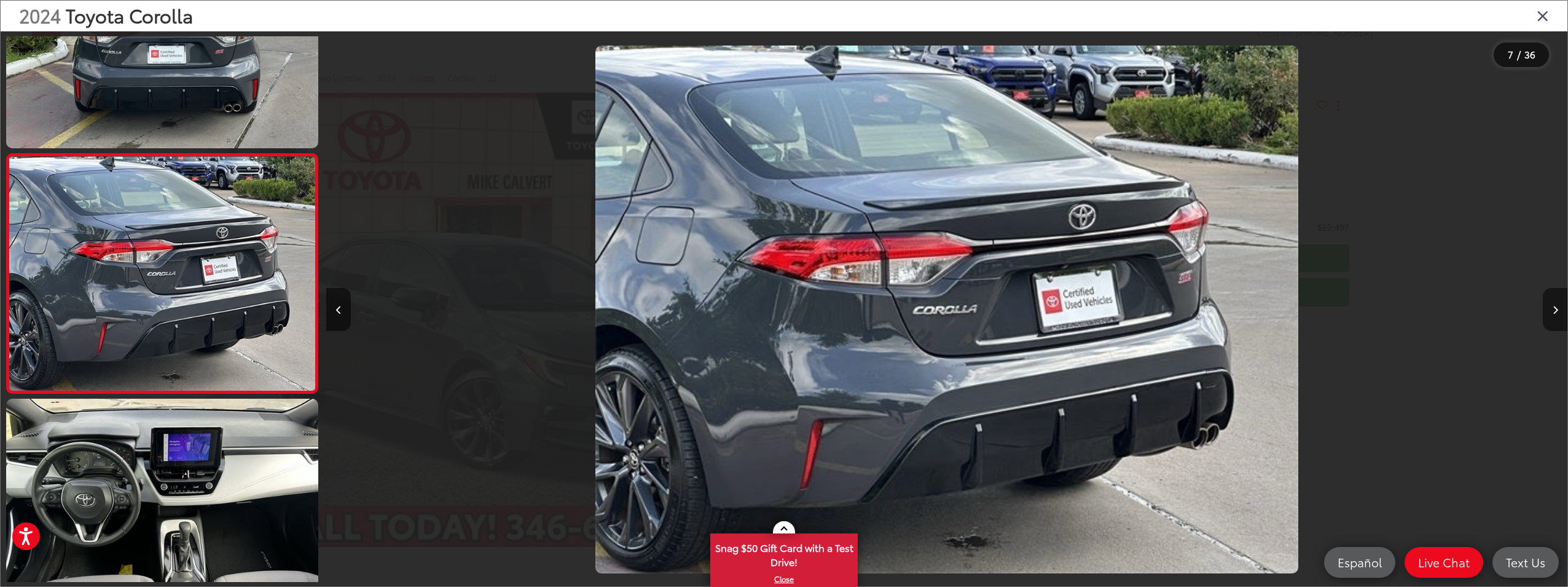
click at [1556, 312] on icon "Next image" at bounding box center [1555, 309] width 6 height 8
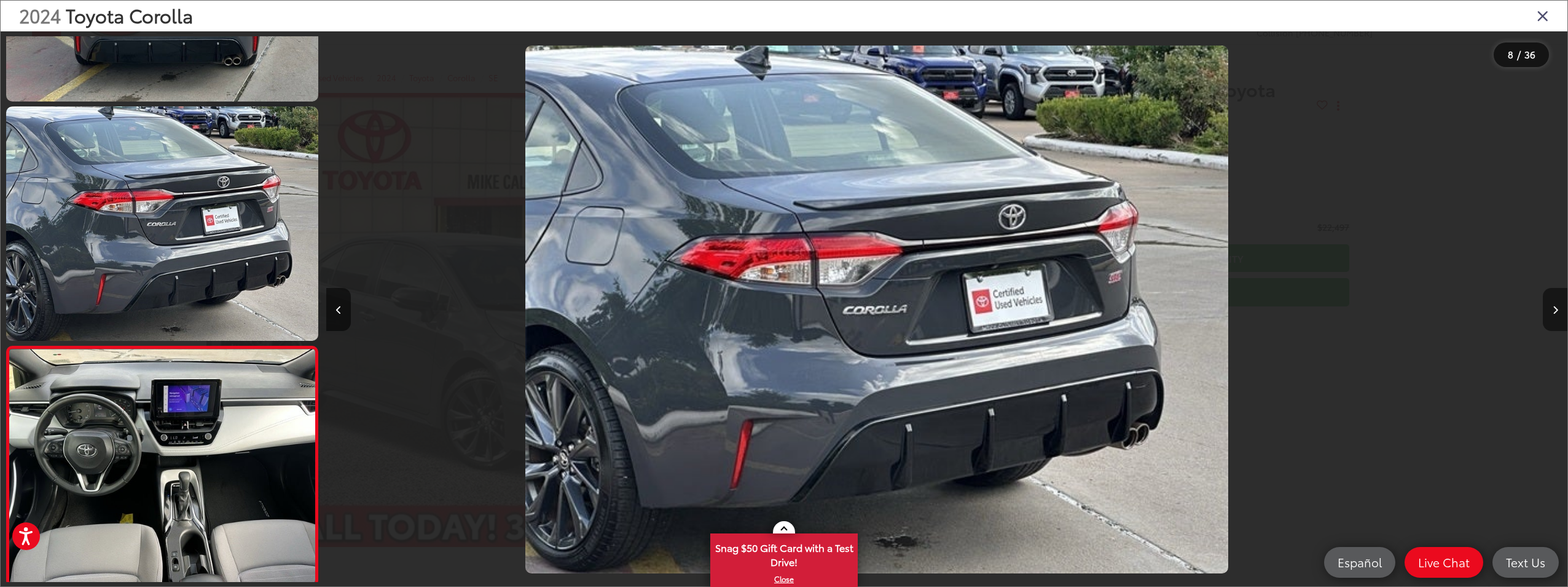
scroll to position [0, 0]
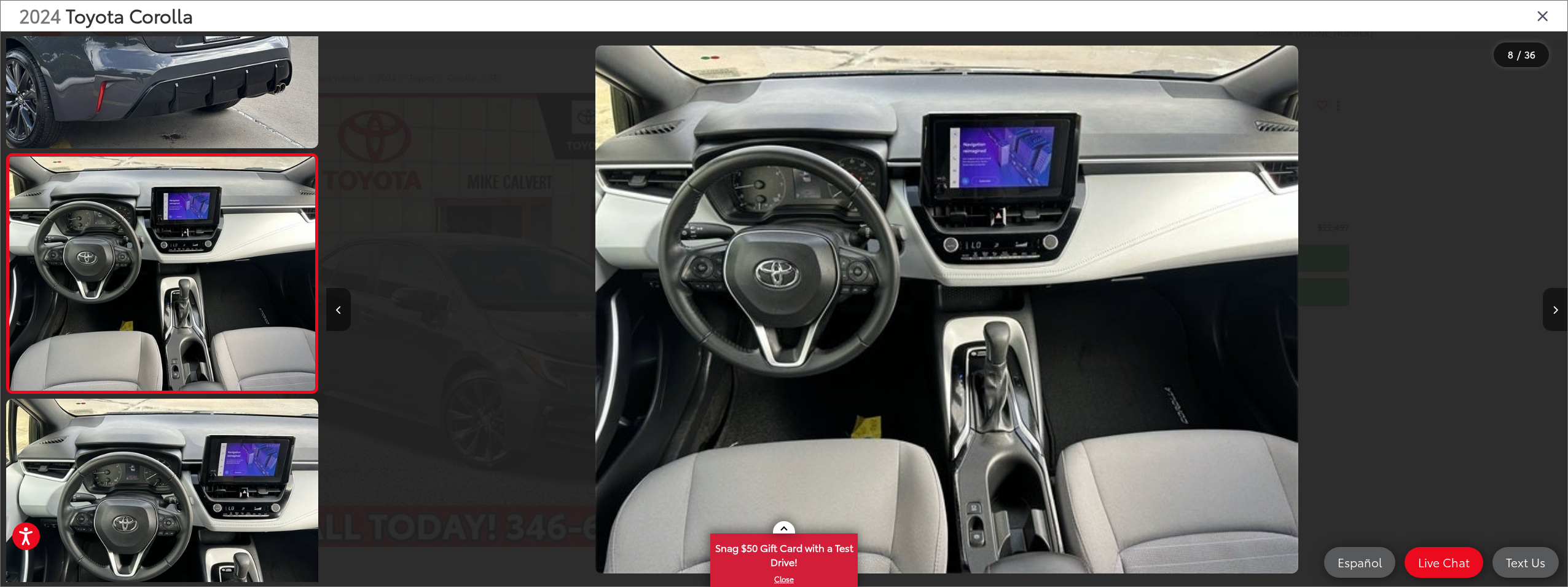
click at [1556, 314] on icon "Next image" at bounding box center [1555, 309] width 6 height 8
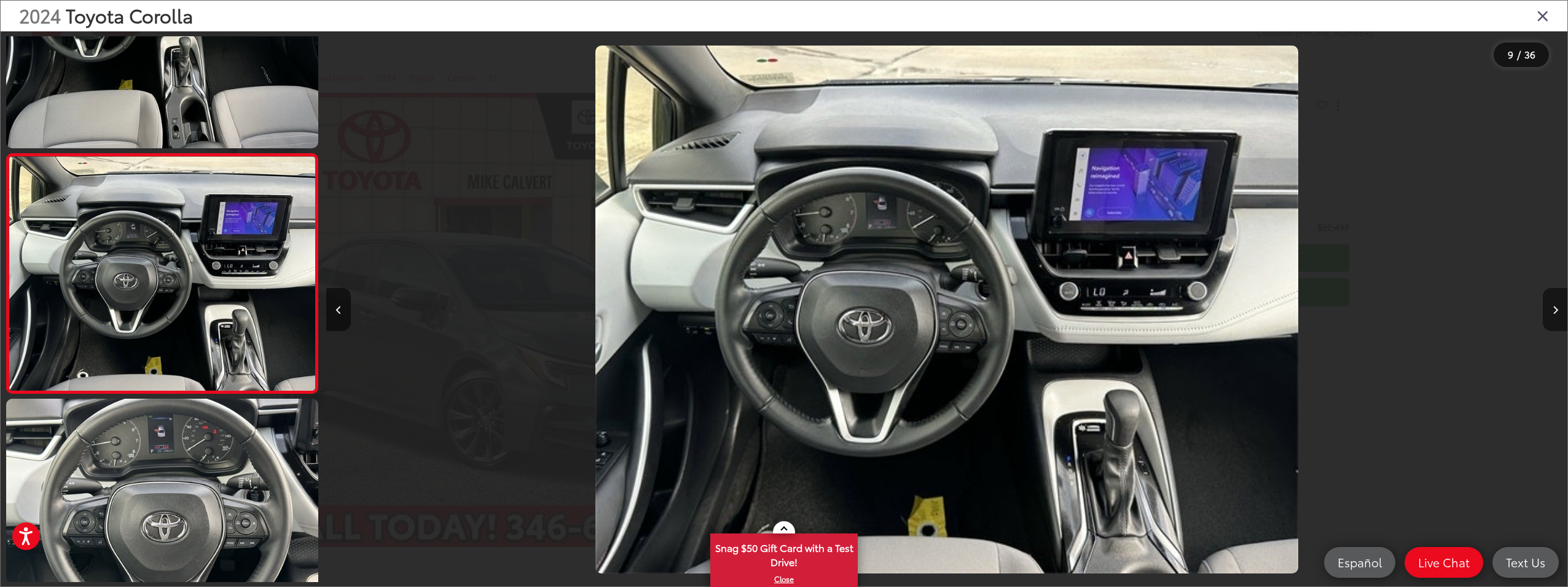
click at [1556, 314] on icon "Next image" at bounding box center [1555, 309] width 6 height 8
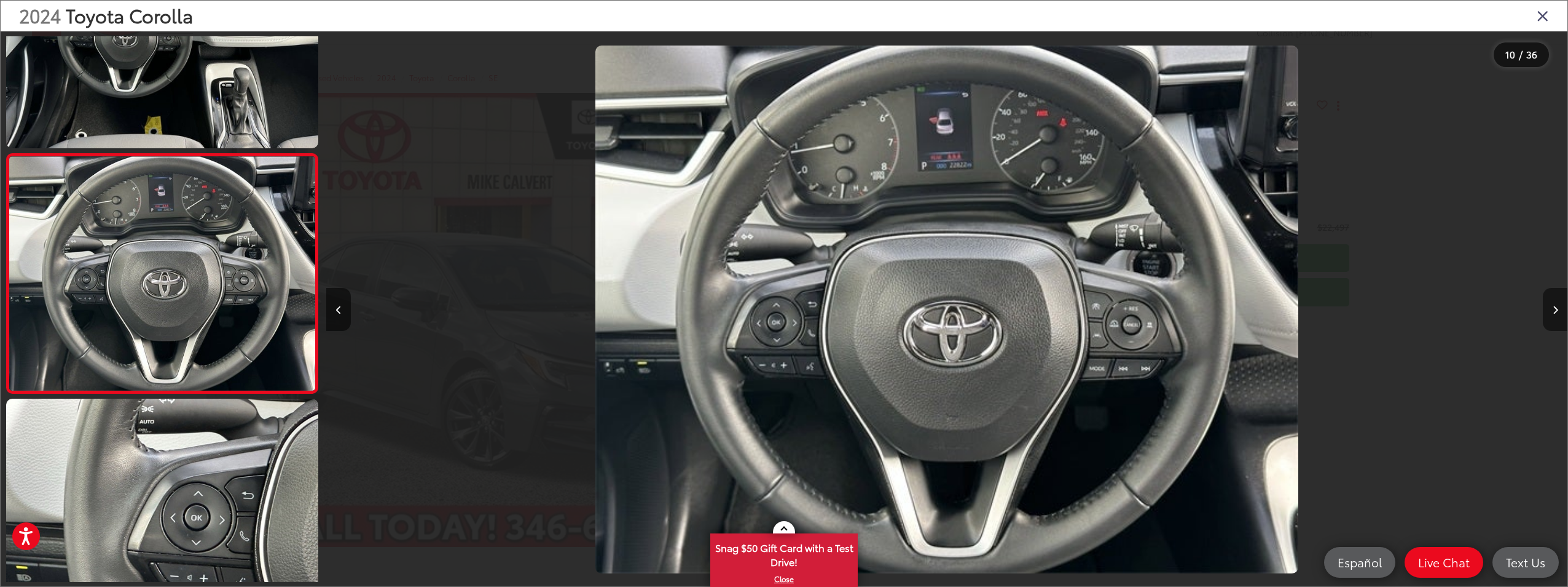
click at [1556, 314] on icon "Next image" at bounding box center [1555, 309] width 6 height 8
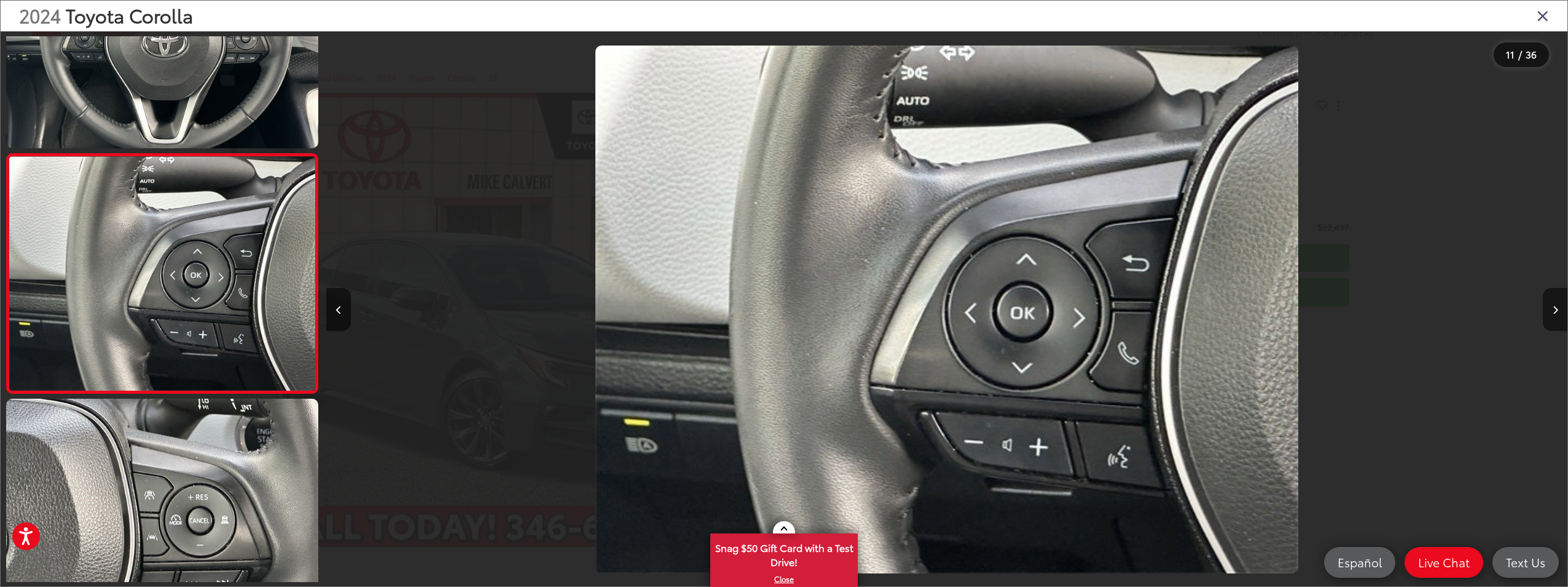
click at [1557, 314] on button "Next image" at bounding box center [1555, 309] width 25 height 43
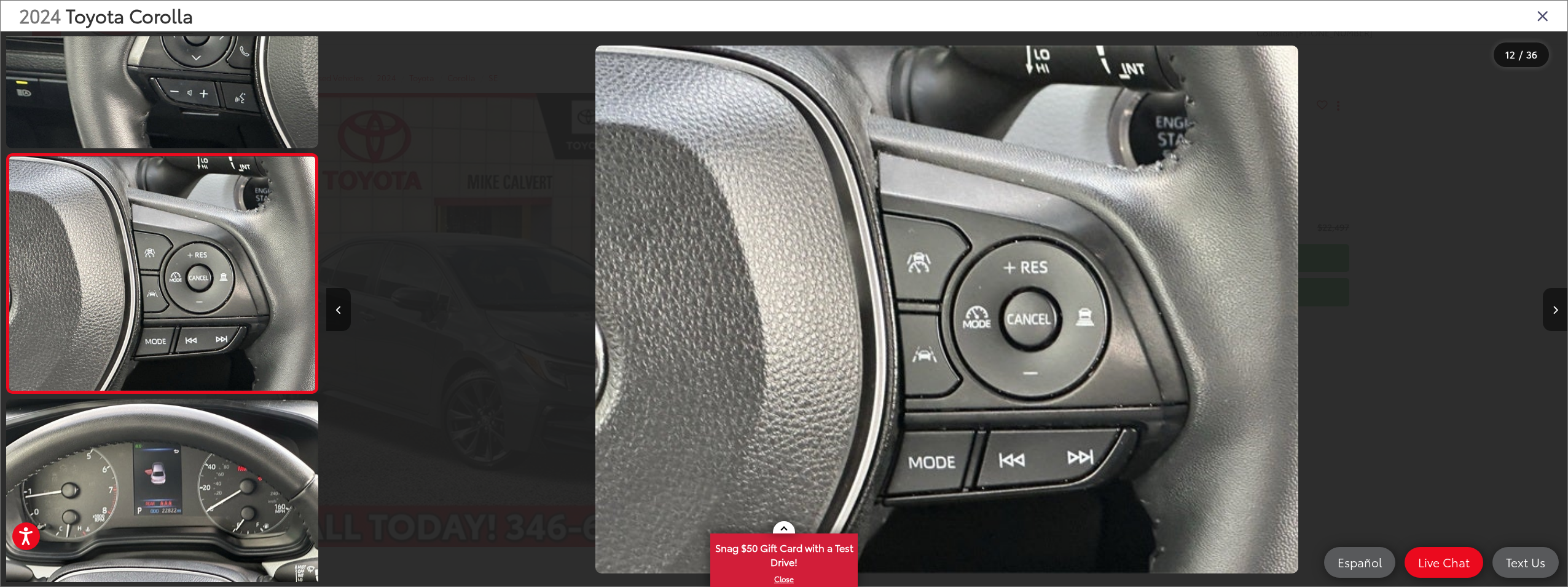
click at [1552, 308] on icon "Next image" at bounding box center [1555, 309] width 6 height 8
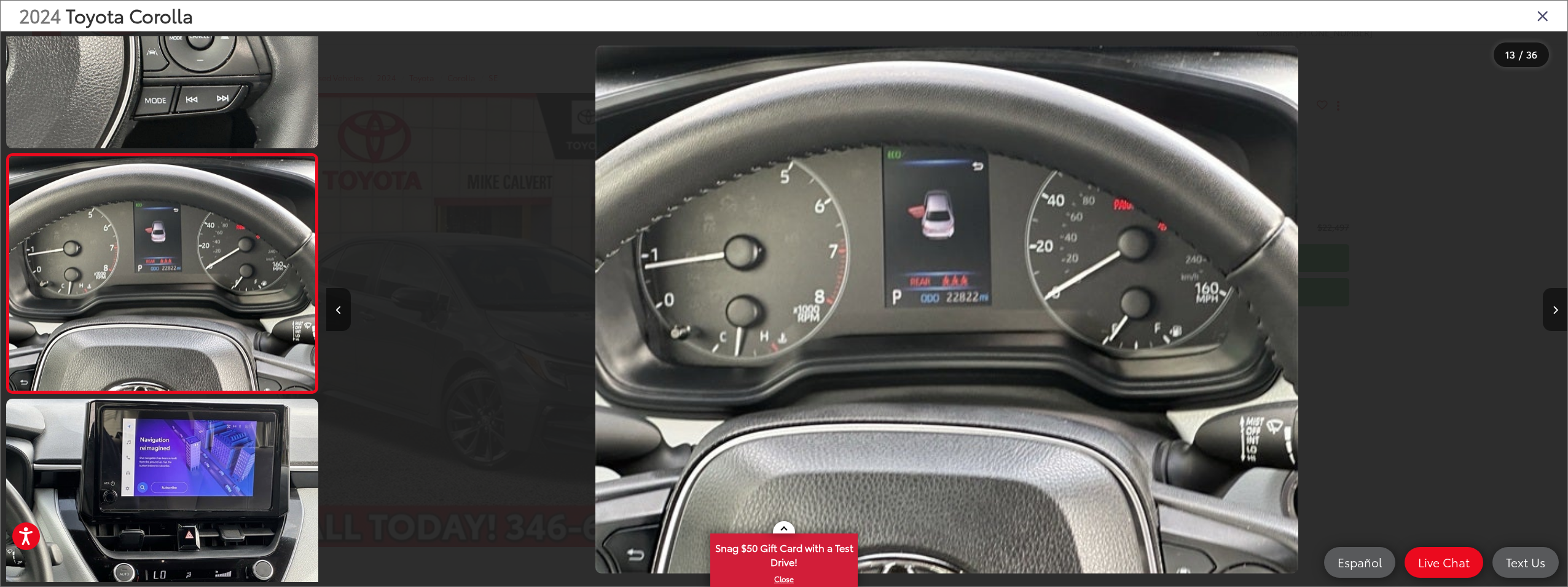
click at [1552, 308] on icon "Next image" at bounding box center [1555, 309] width 6 height 8
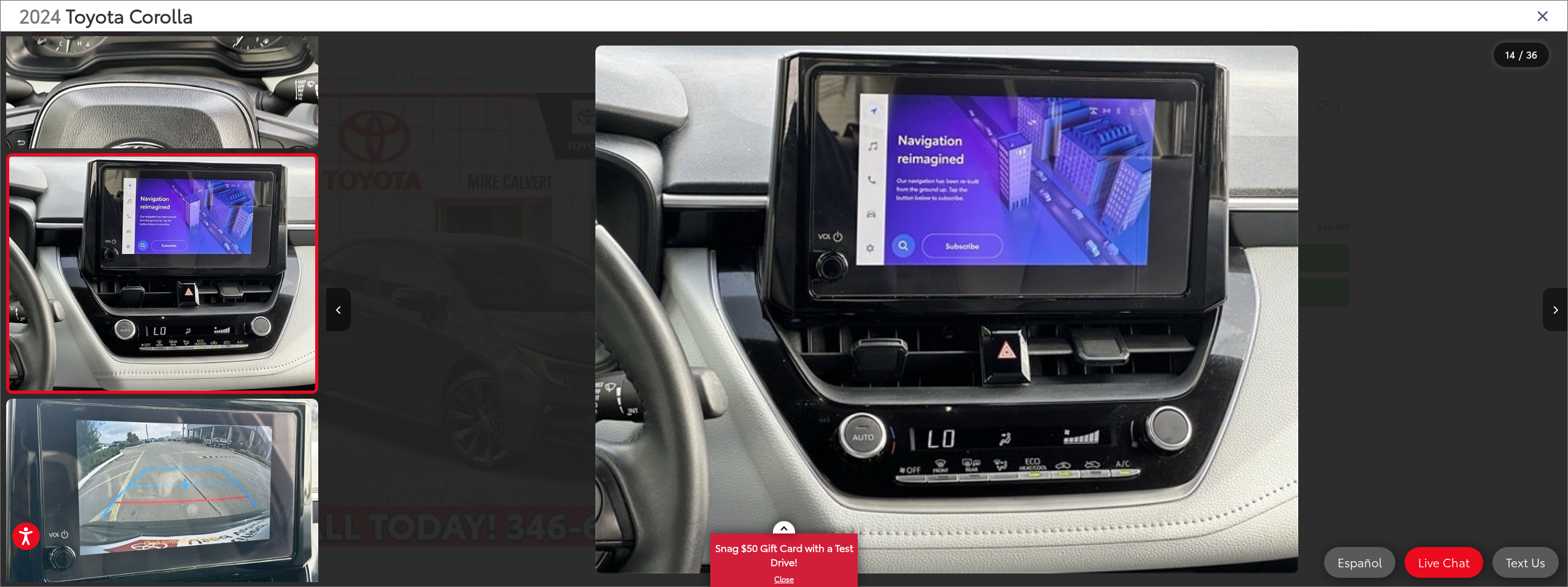
click at [1552, 308] on icon "Next image" at bounding box center [1555, 309] width 6 height 8
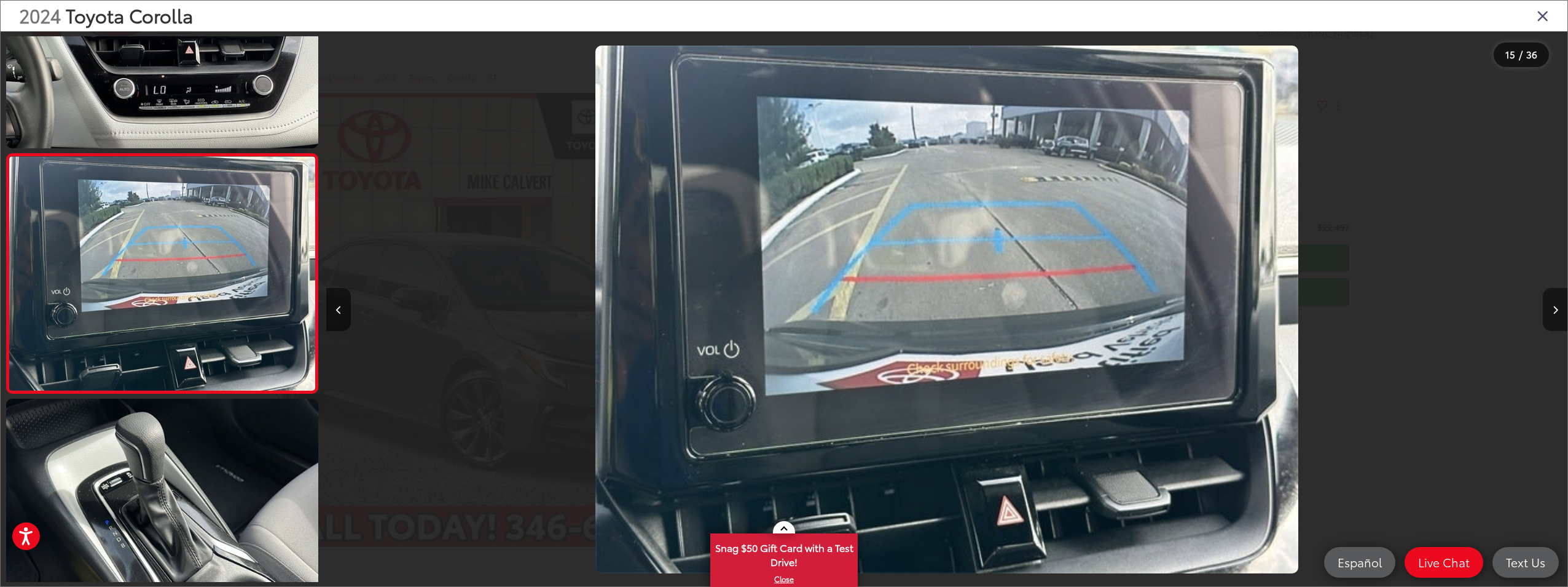
click at [1552, 308] on icon "Next image" at bounding box center [1555, 309] width 6 height 8
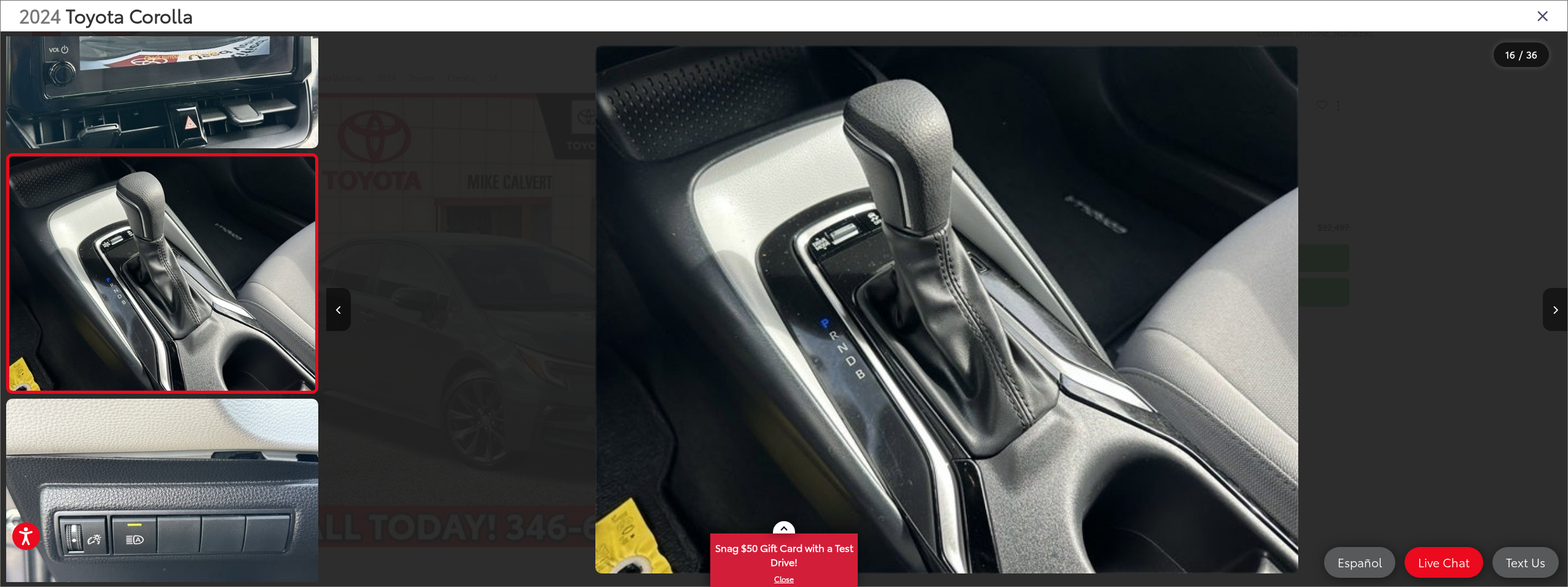
click at [1552, 309] on icon "Next image" at bounding box center [1555, 309] width 6 height 8
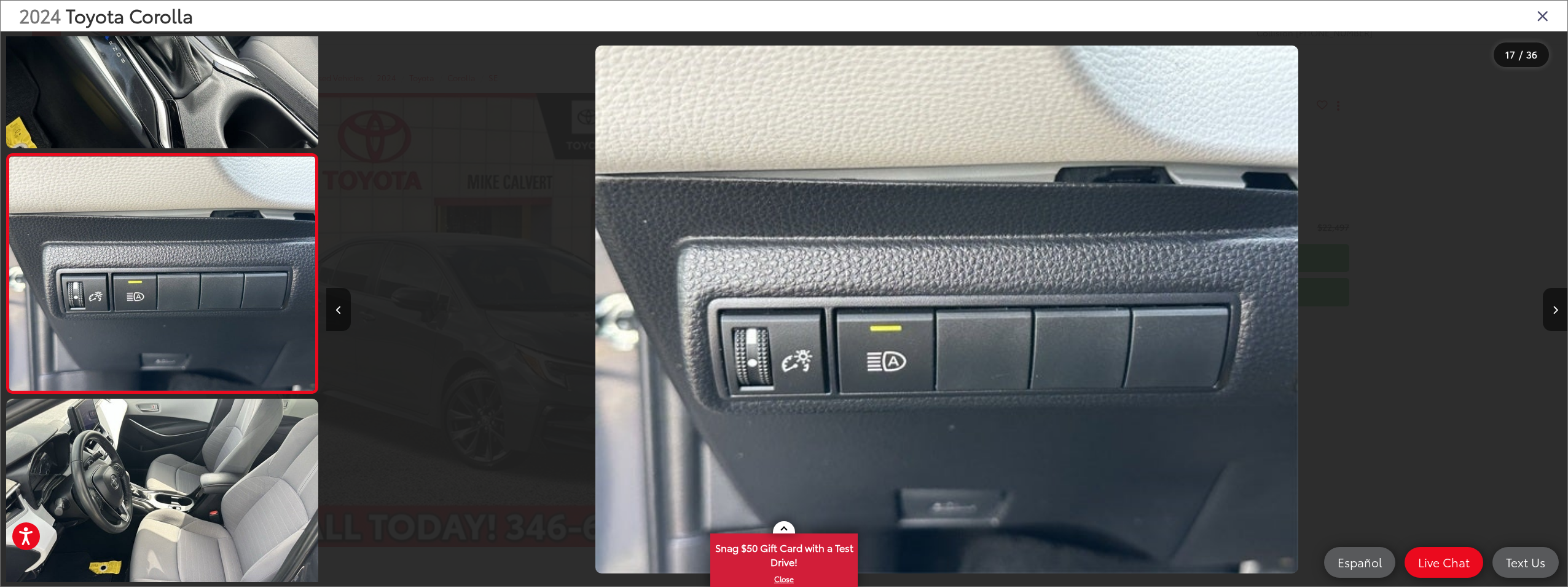
click at [1543, 18] on icon "Close gallery" at bounding box center [1542, 15] width 12 height 16
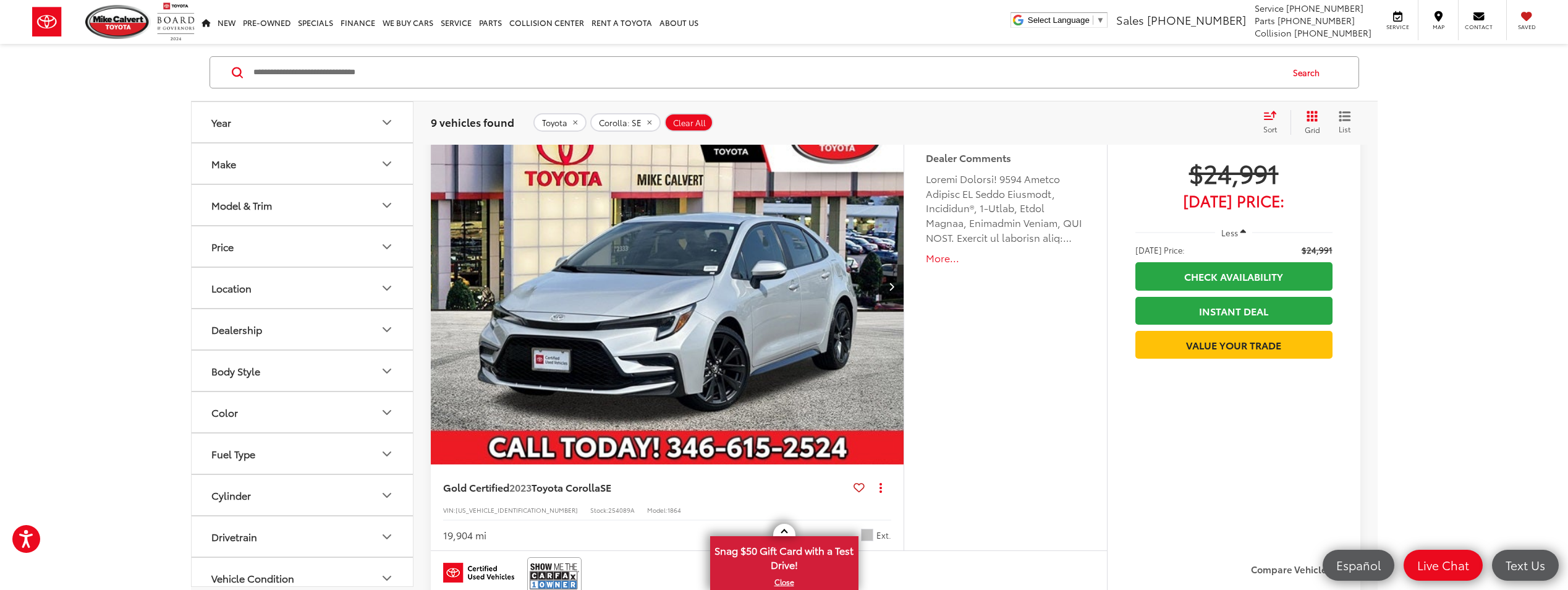
scroll to position [3219, 0]
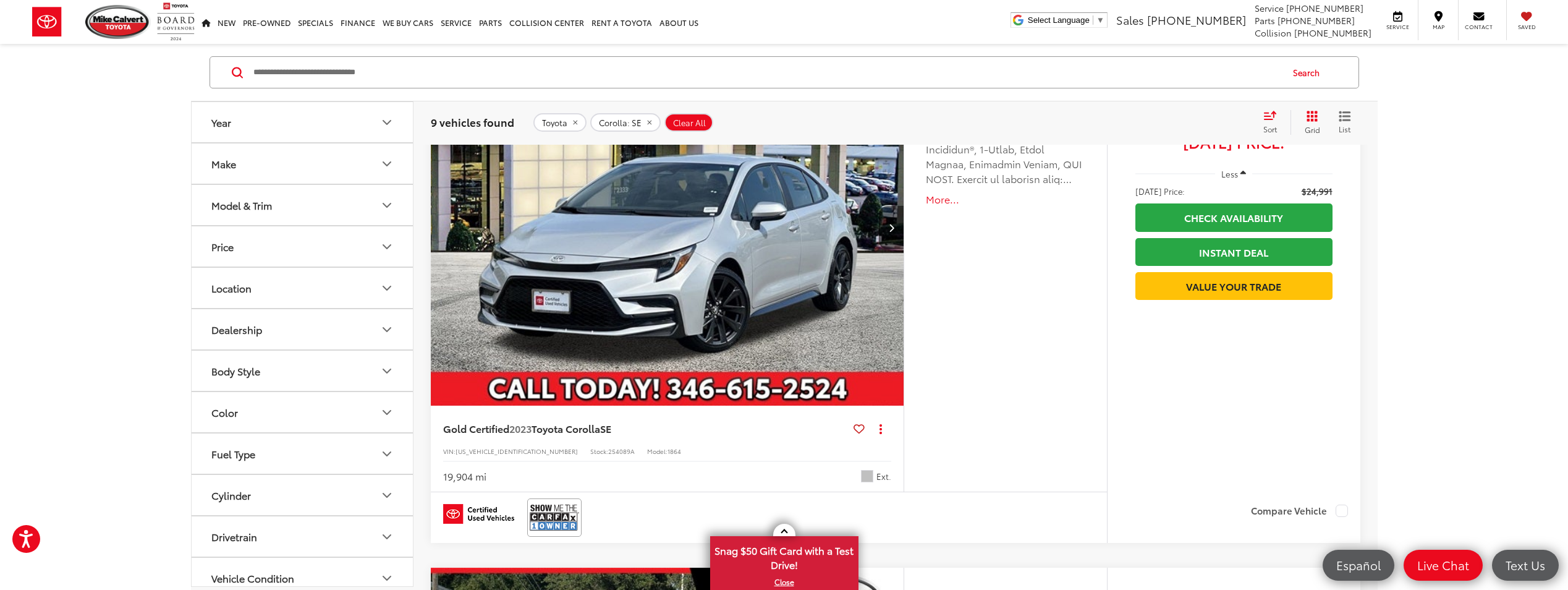
click at [736, 276] on img "2023 Toyota Corolla SE 0" at bounding box center [668, 228] width 475 height 356
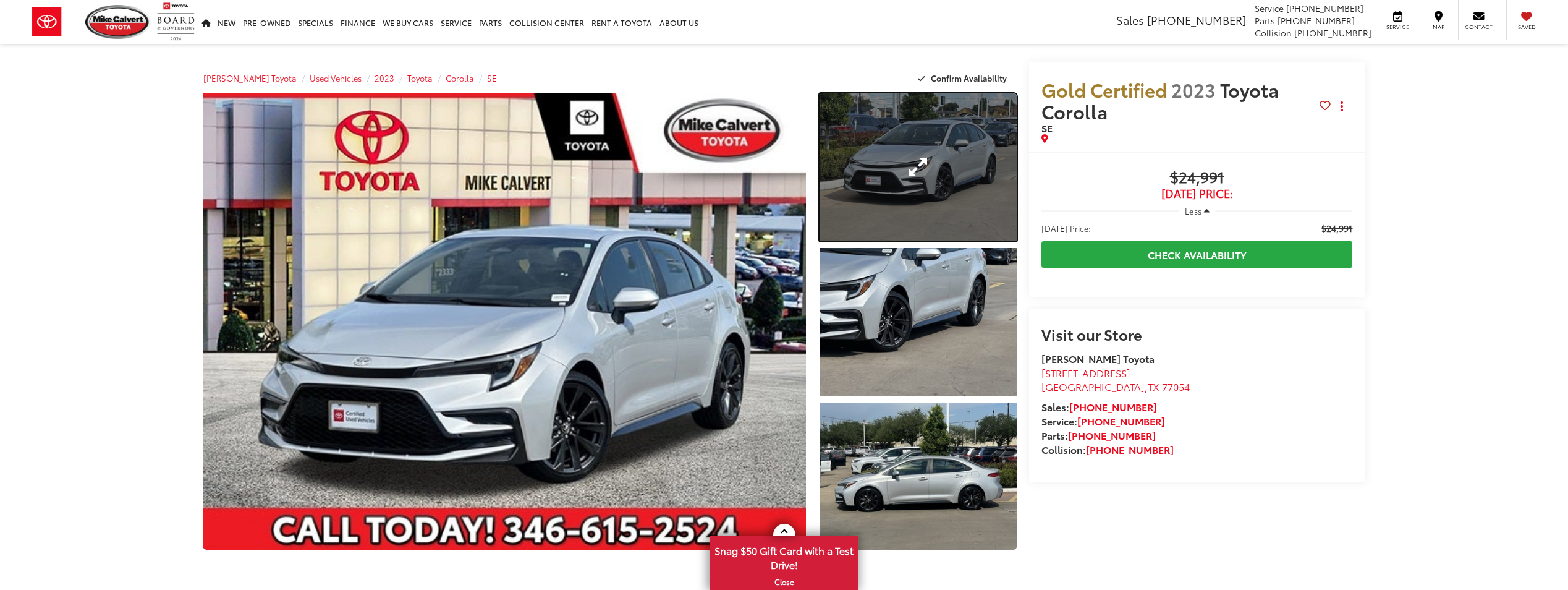
click at [902, 157] on link "Expand Photo 1" at bounding box center [918, 167] width 197 height 148
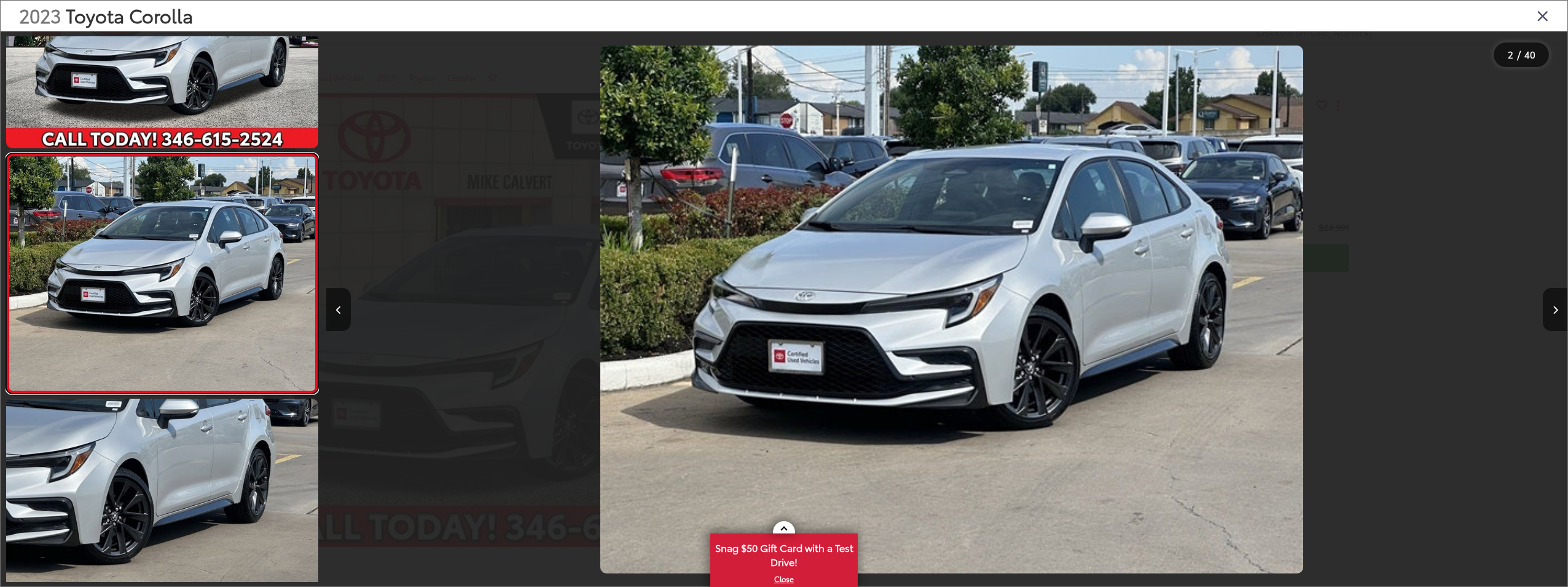
scroll to position [0, 1241]
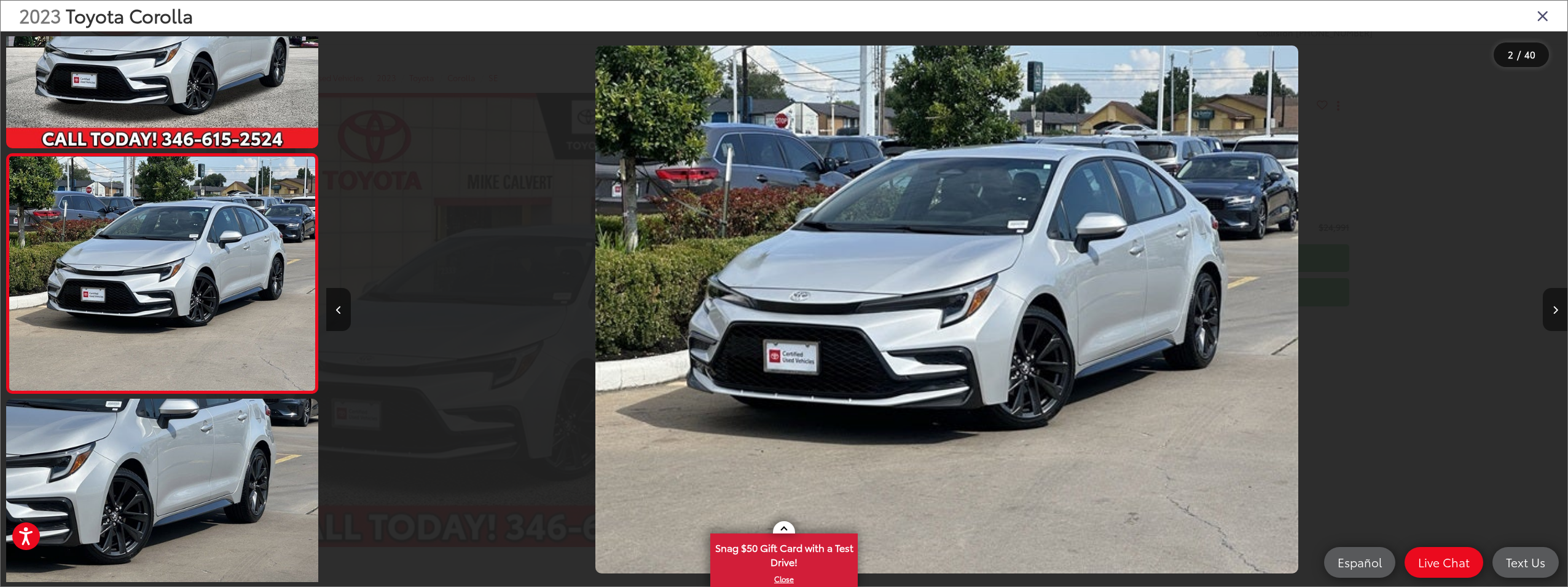
click at [1554, 299] on button "Next image" at bounding box center [1555, 309] width 25 height 43
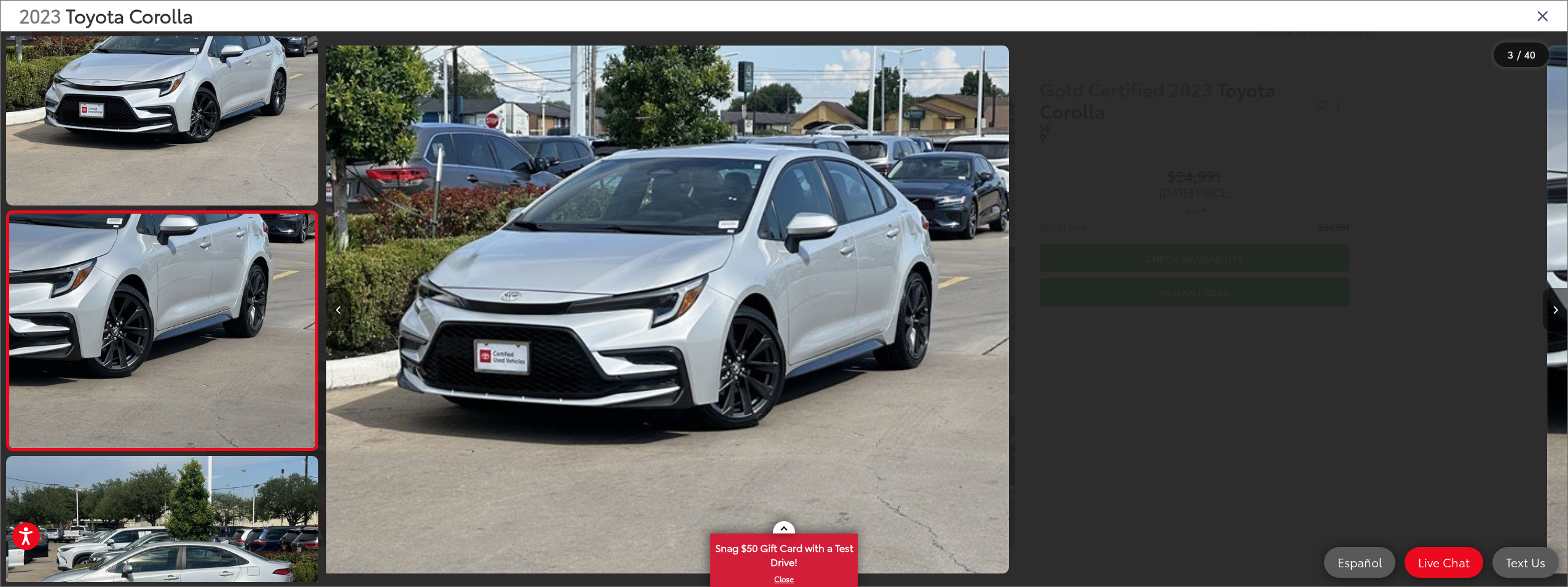
scroll to position [362, 0]
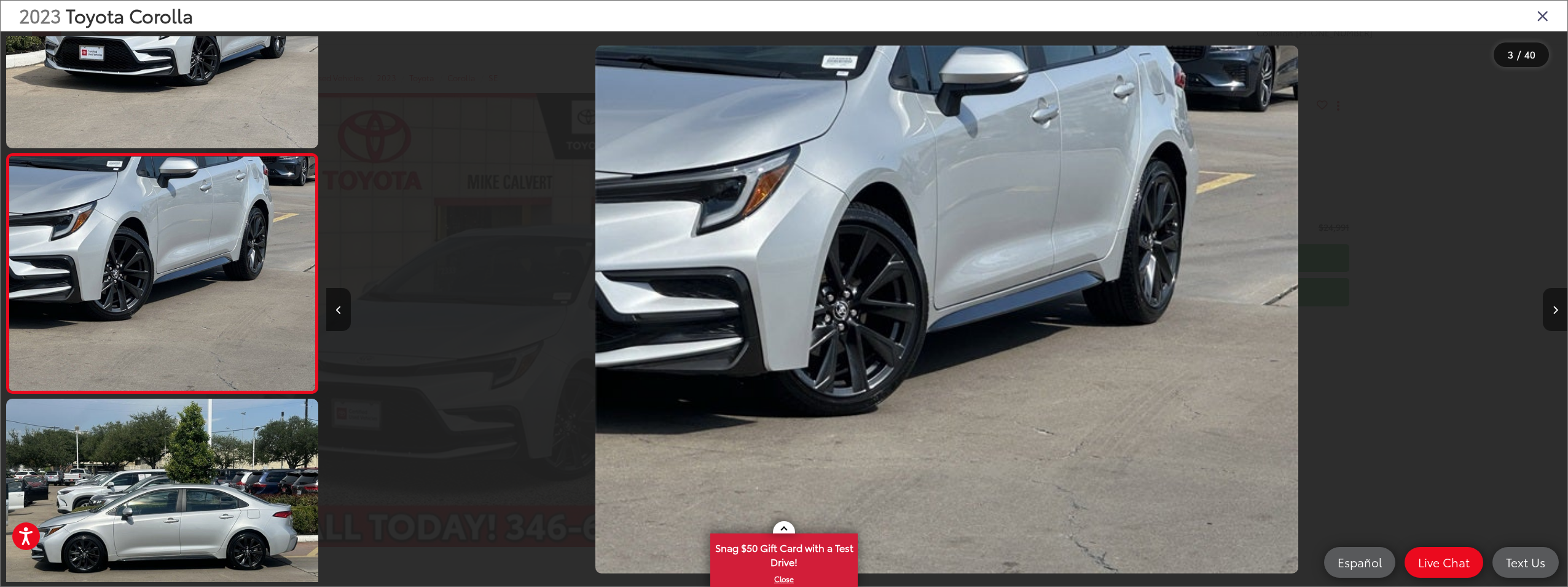
click at [1554, 299] on button "Next image" at bounding box center [1555, 309] width 25 height 43
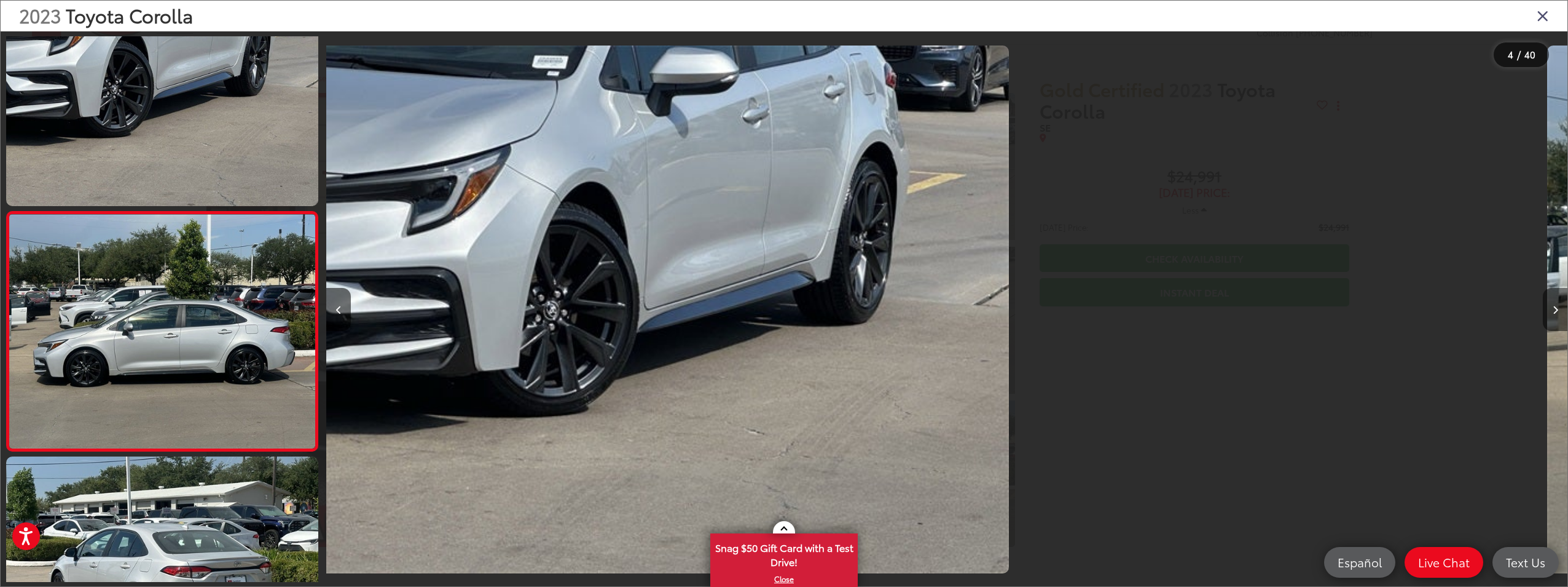
scroll to position [602, 0]
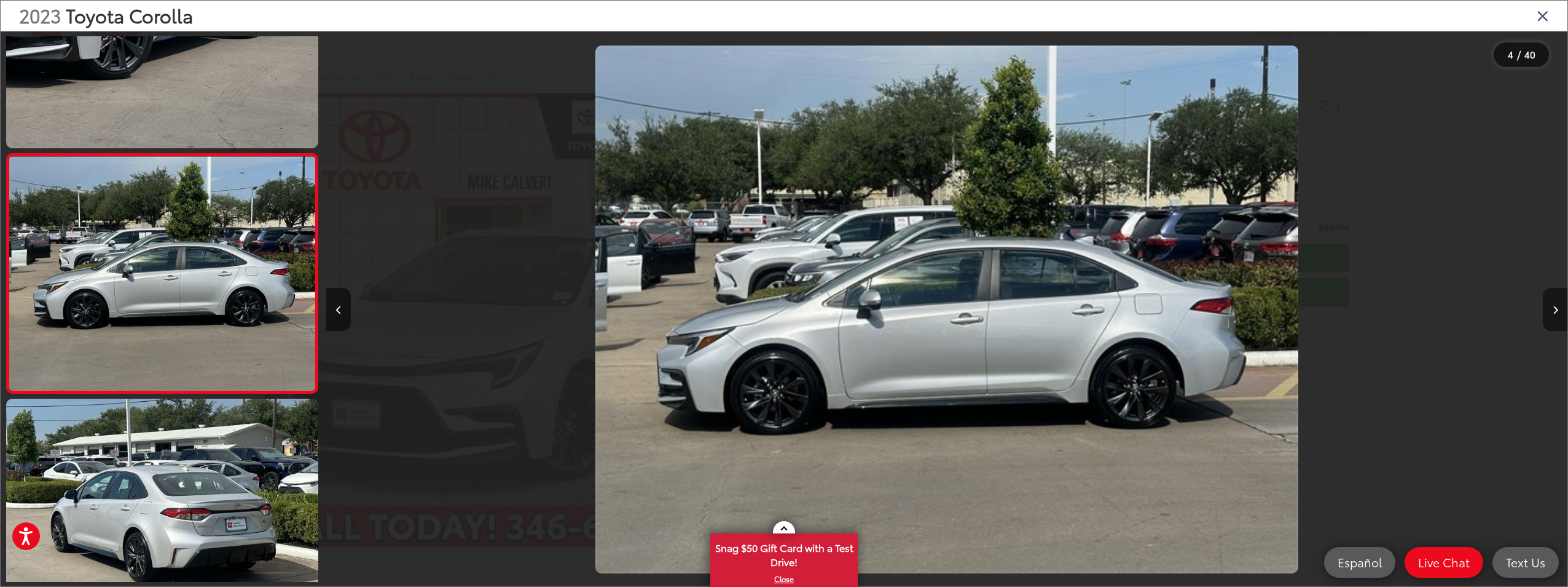
click at [1554, 299] on button "Next image" at bounding box center [1555, 309] width 25 height 43
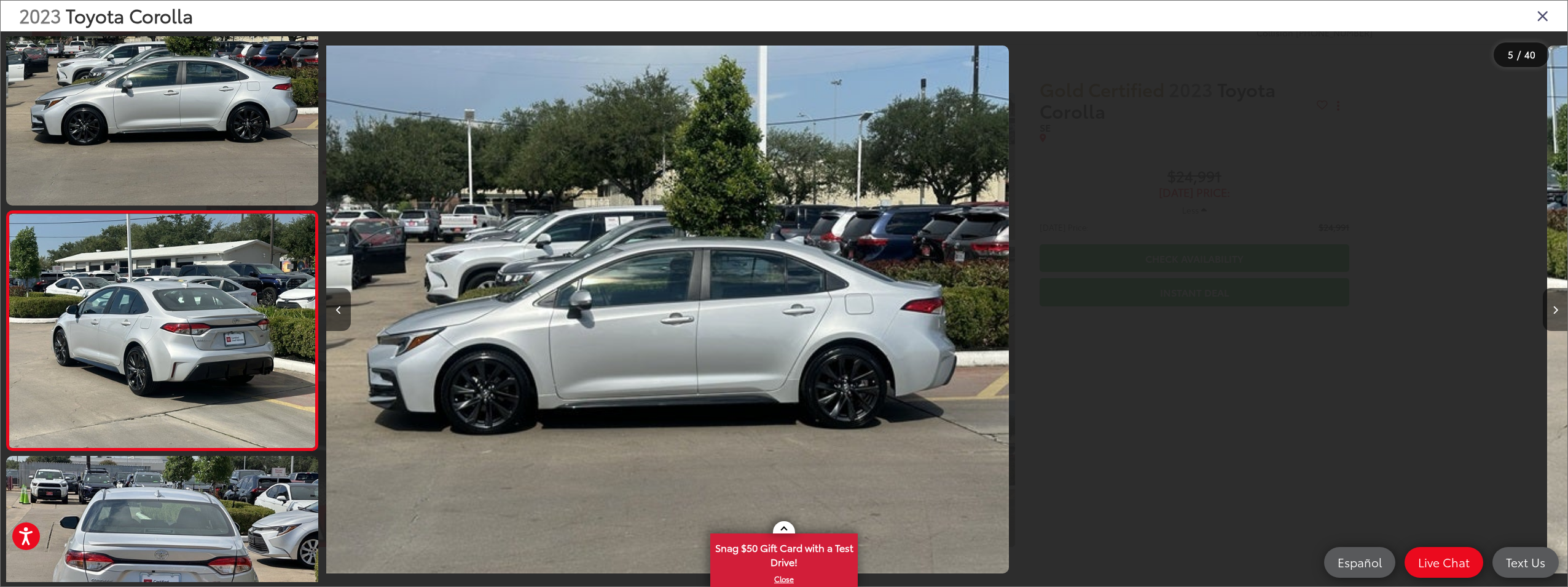
scroll to position [841, 0]
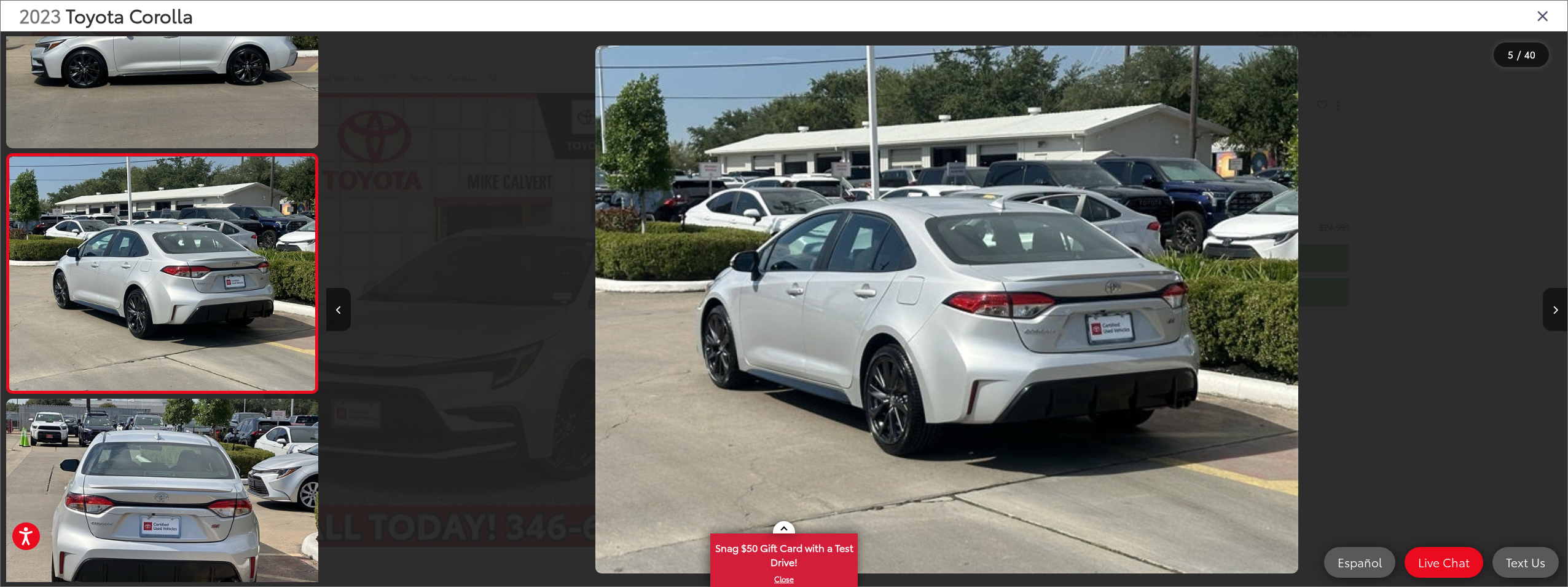
click at [1554, 299] on button "Next image" at bounding box center [1555, 309] width 25 height 43
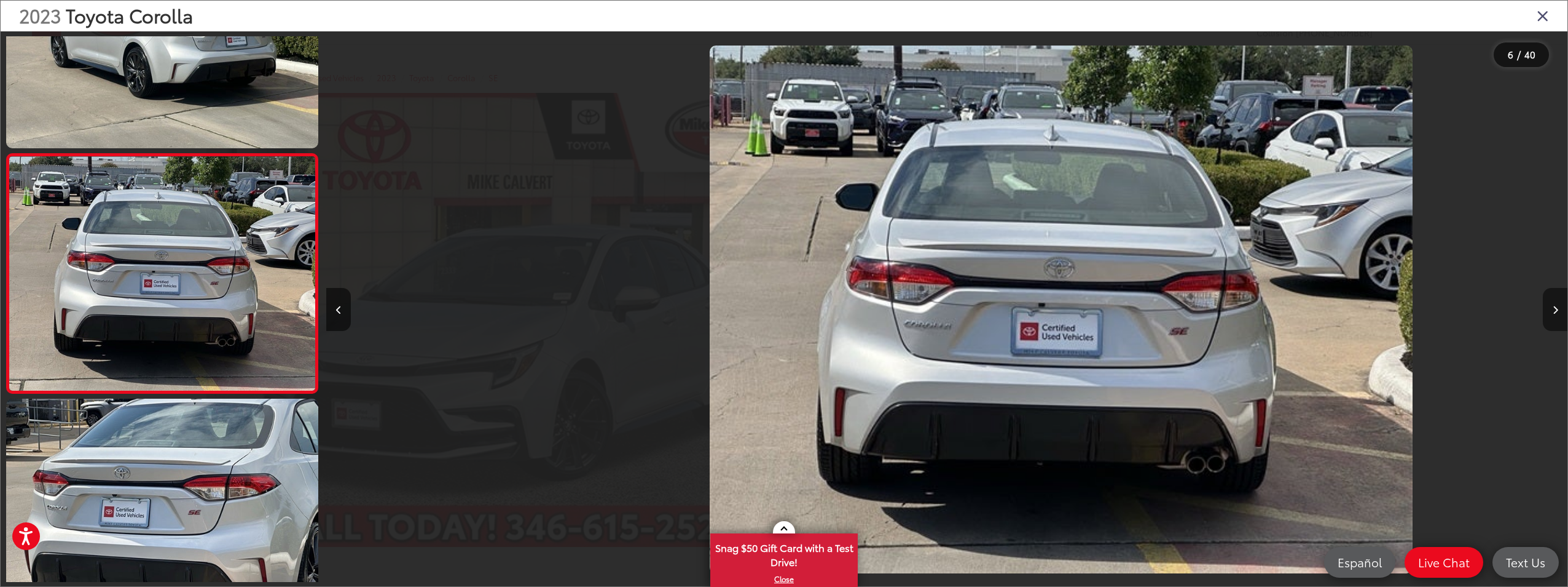
scroll to position [0, 6207]
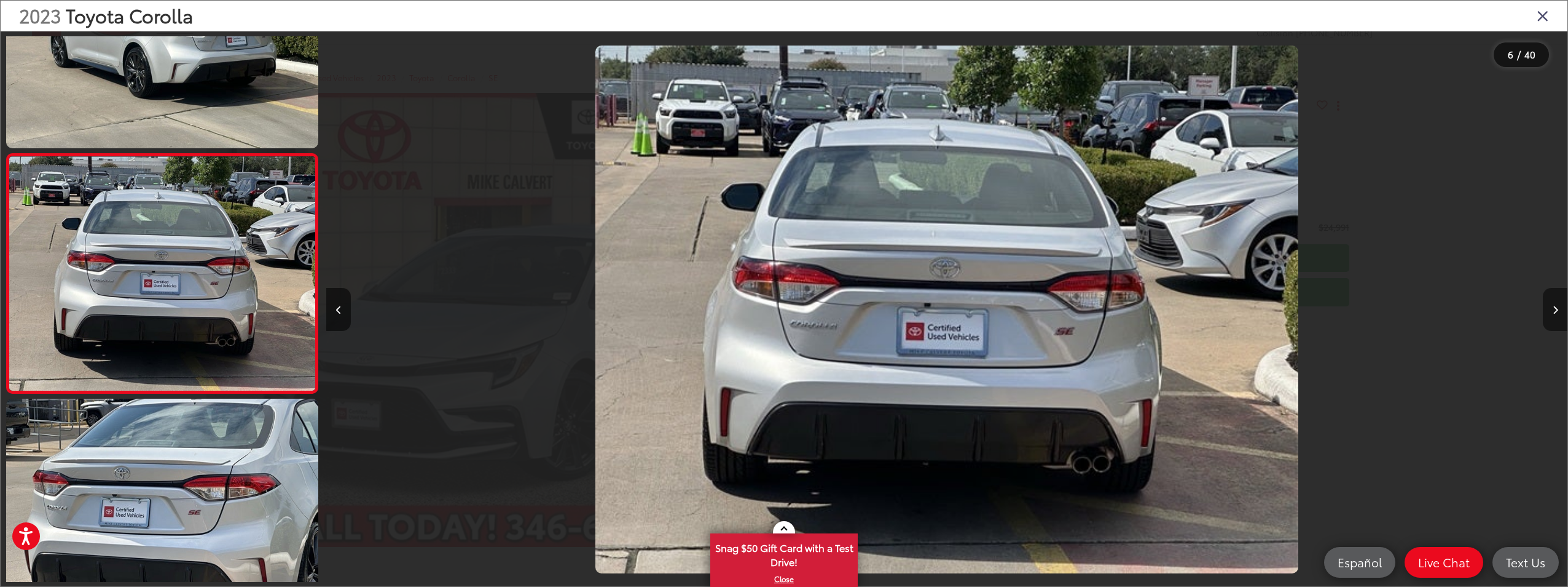
click at [1554, 299] on button "Next image" at bounding box center [1555, 309] width 25 height 43
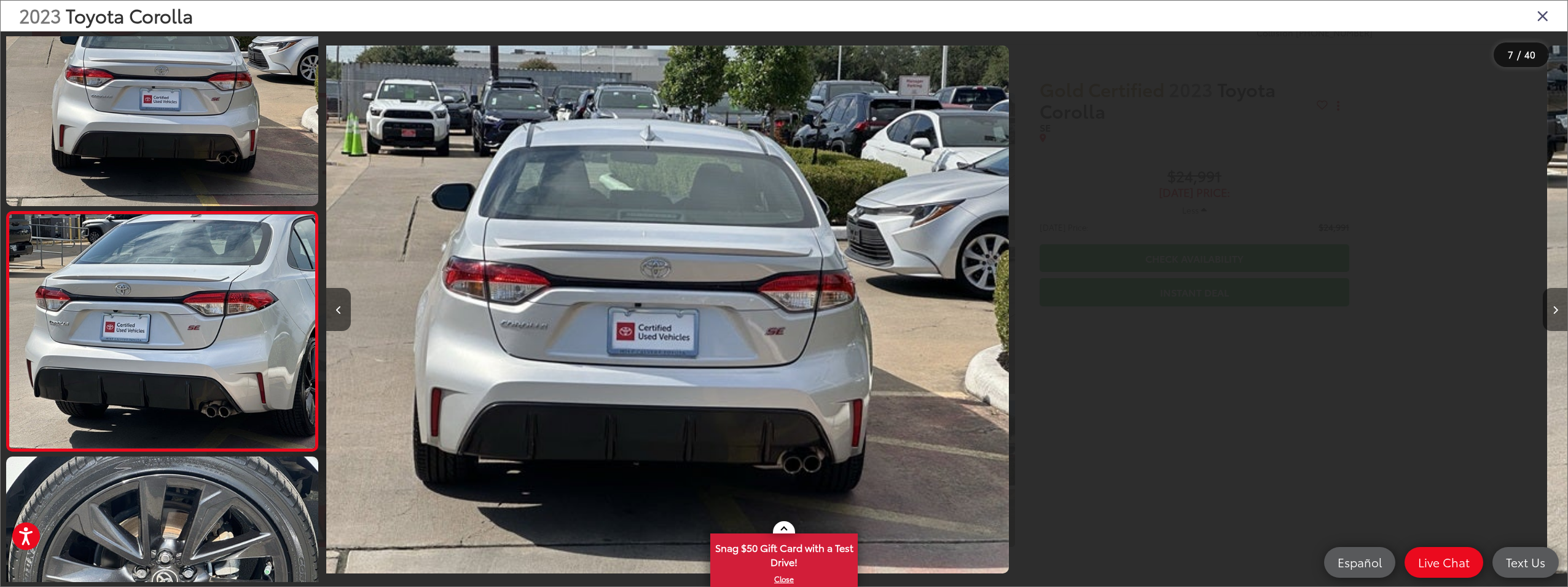
scroll to position [1319, 0]
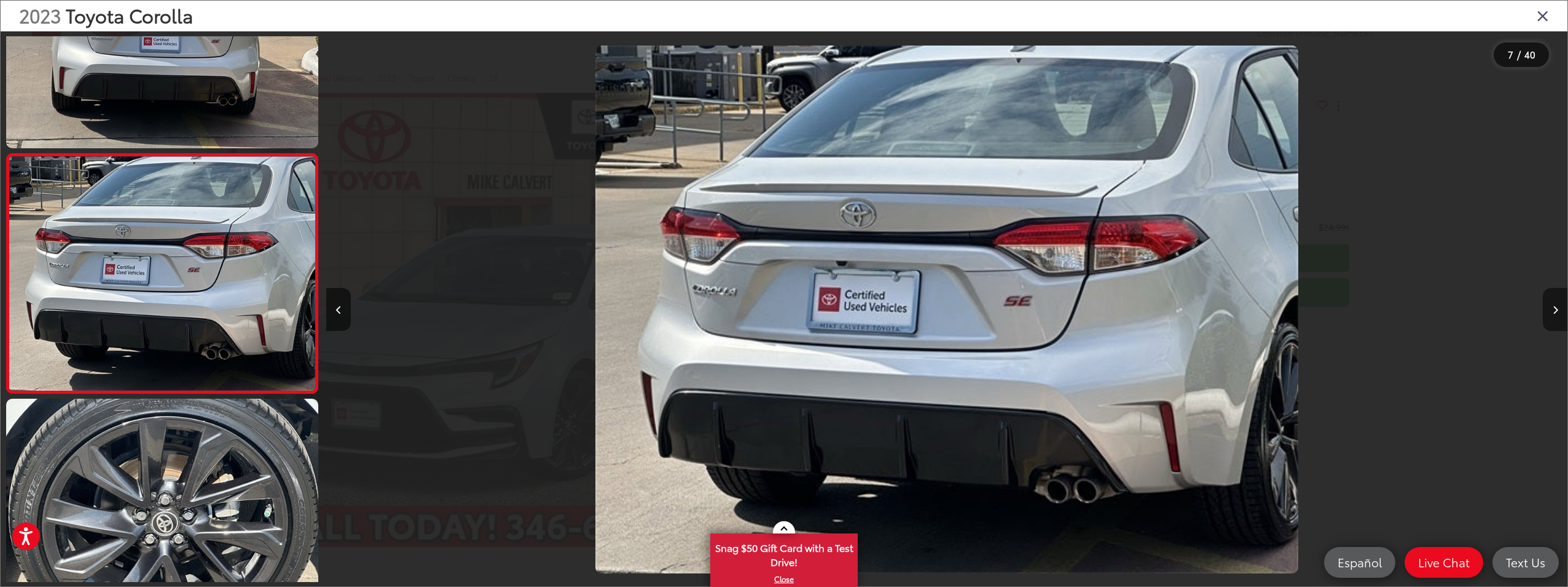
click at [1554, 299] on button "Next image" at bounding box center [1555, 309] width 25 height 43
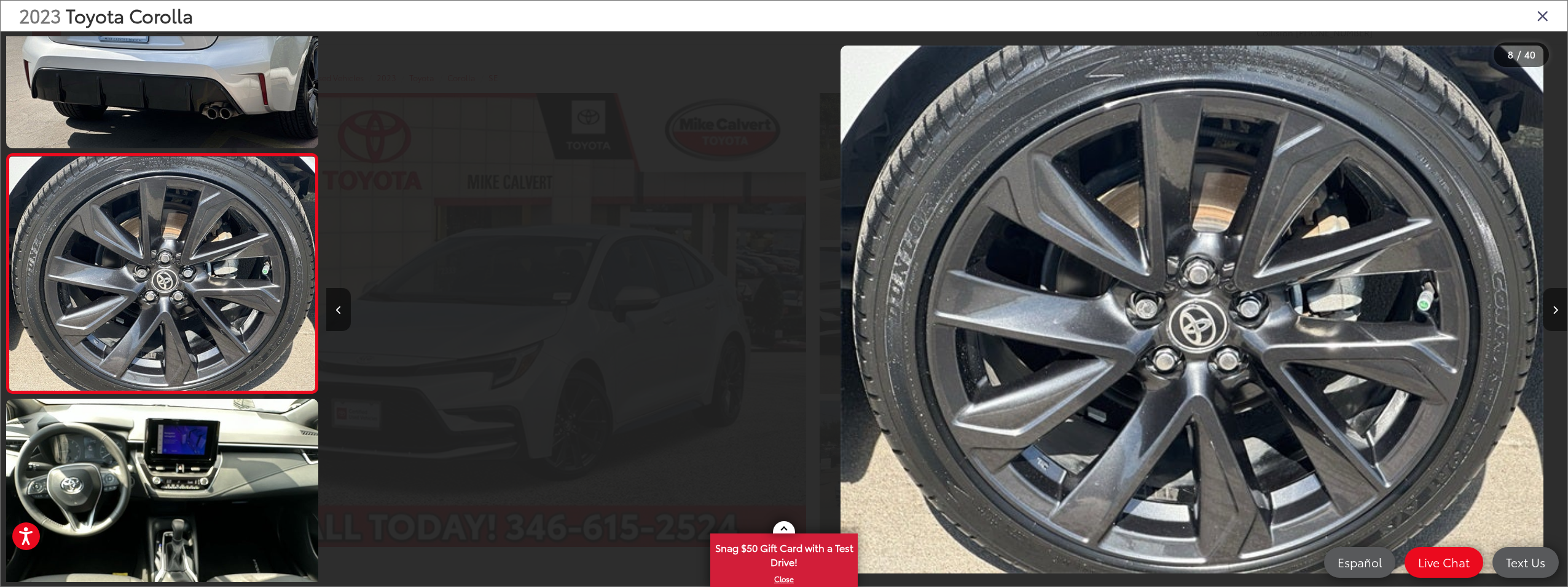
scroll to position [0, 8689]
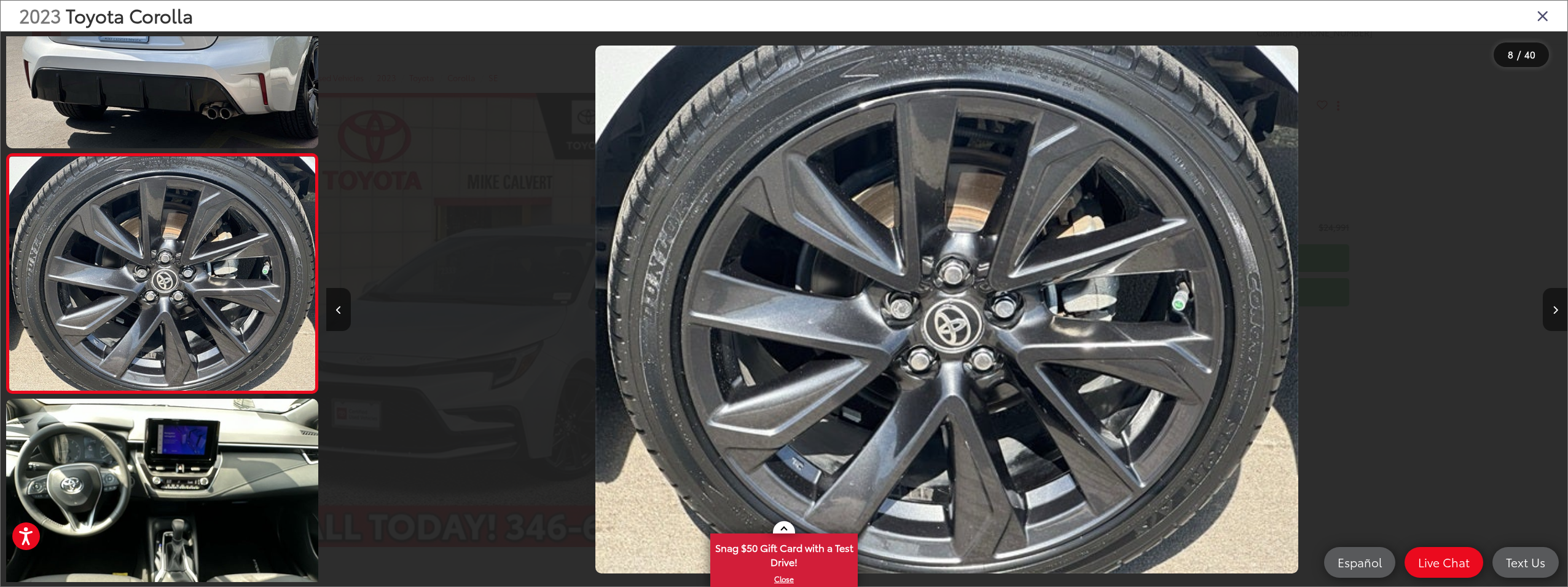
click at [1554, 299] on button "Next image" at bounding box center [1555, 309] width 25 height 43
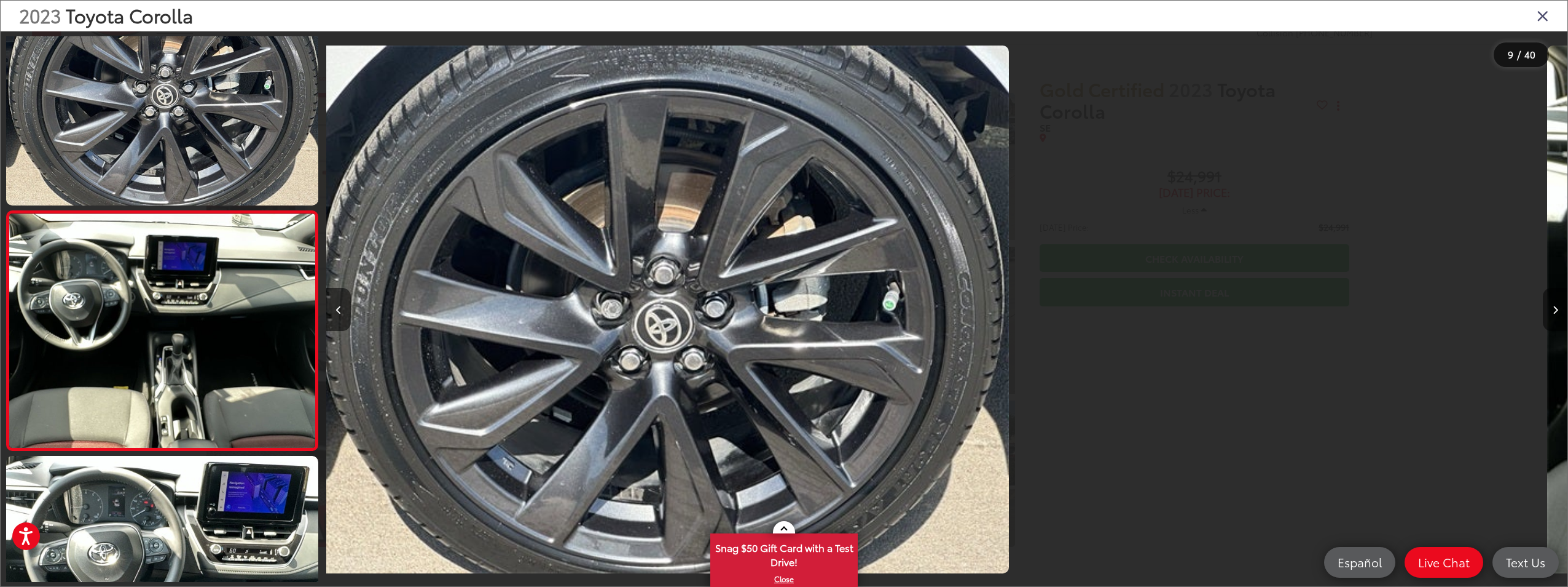
scroll to position [0, 0]
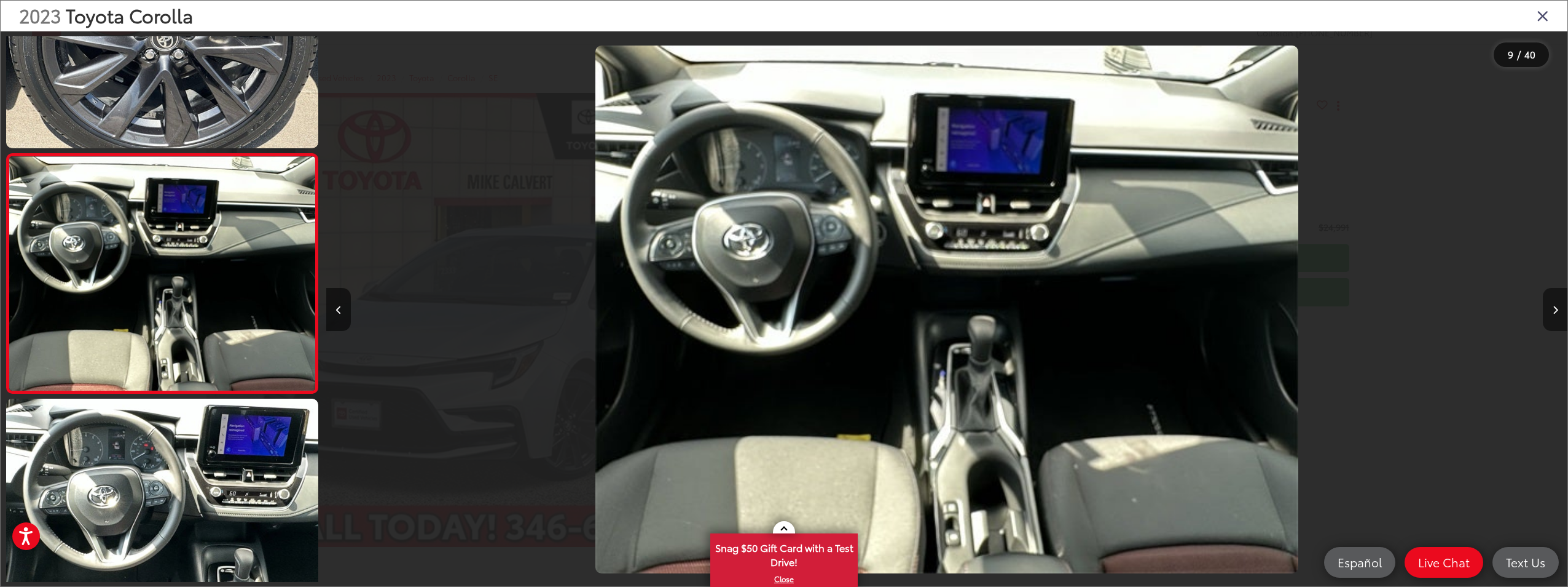
click at [1554, 299] on button "Next image" at bounding box center [1555, 309] width 25 height 43
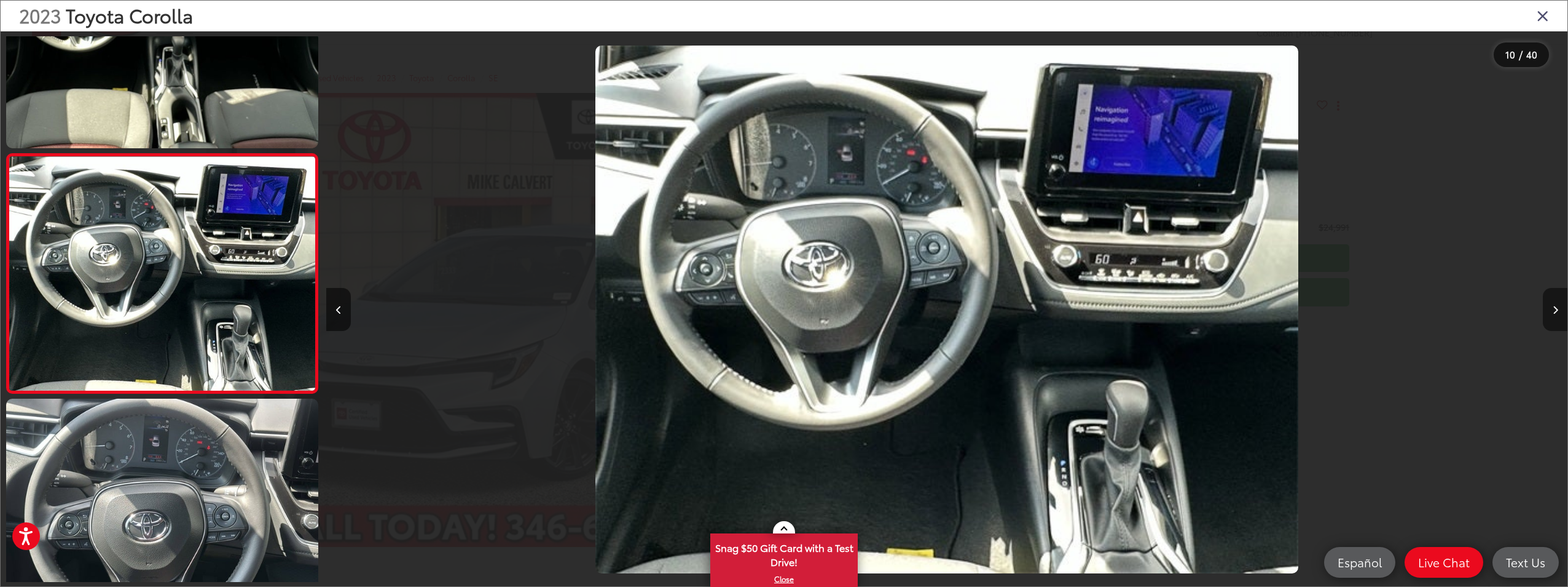
click at [1554, 299] on button "Next image" at bounding box center [1555, 309] width 25 height 43
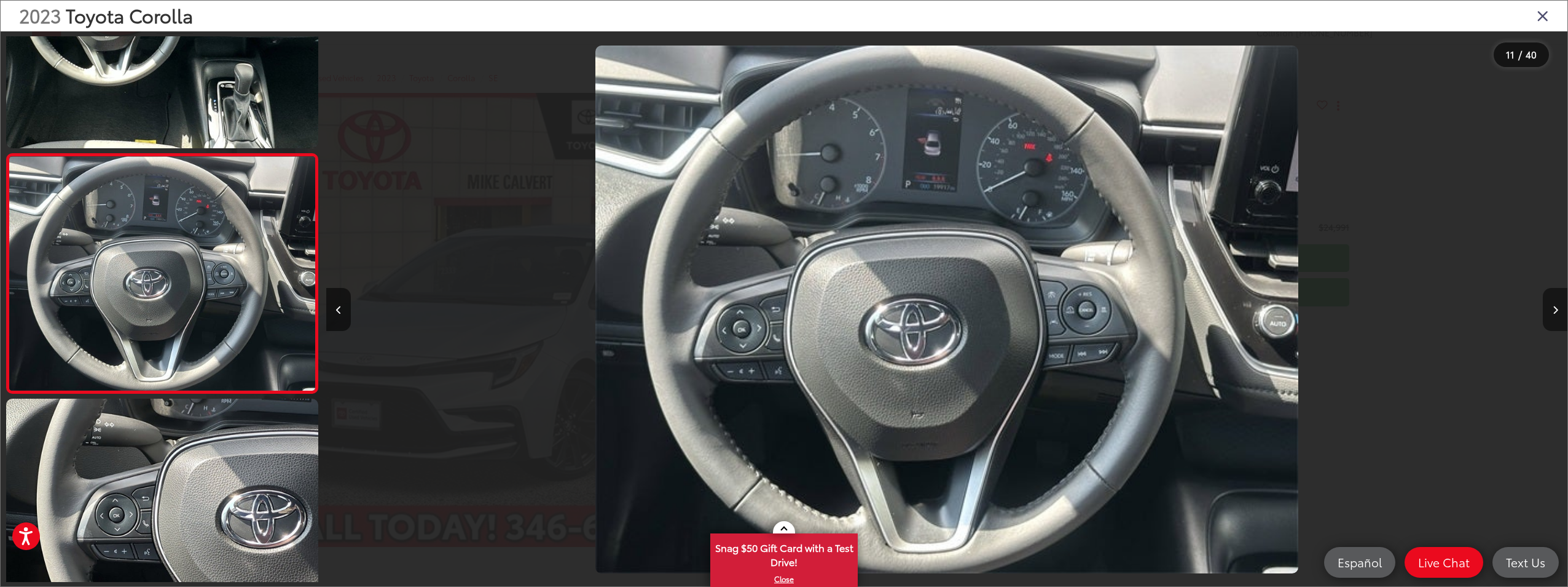
click at [1554, 299] on button "Next image" at bounding box center [1555, 309] width 25 height 43
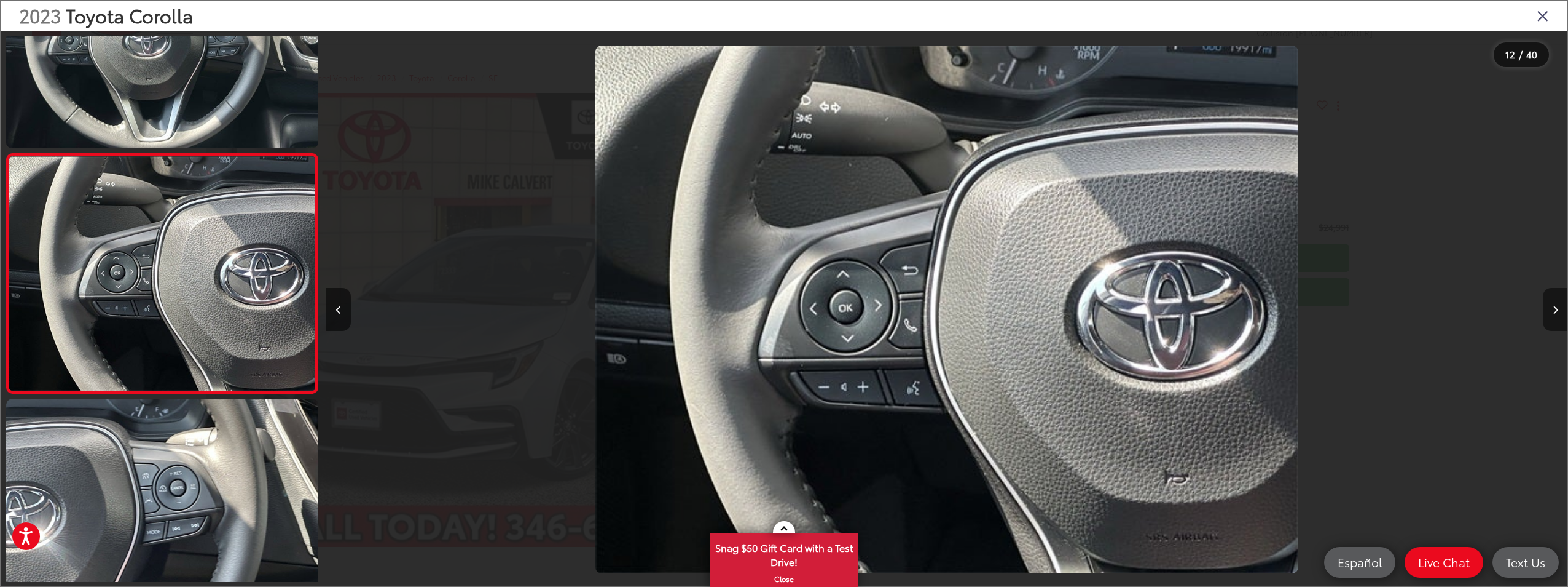
click at [1554, 299] on button "Next image" at bounding box center [1555, 309] width 25 height 43
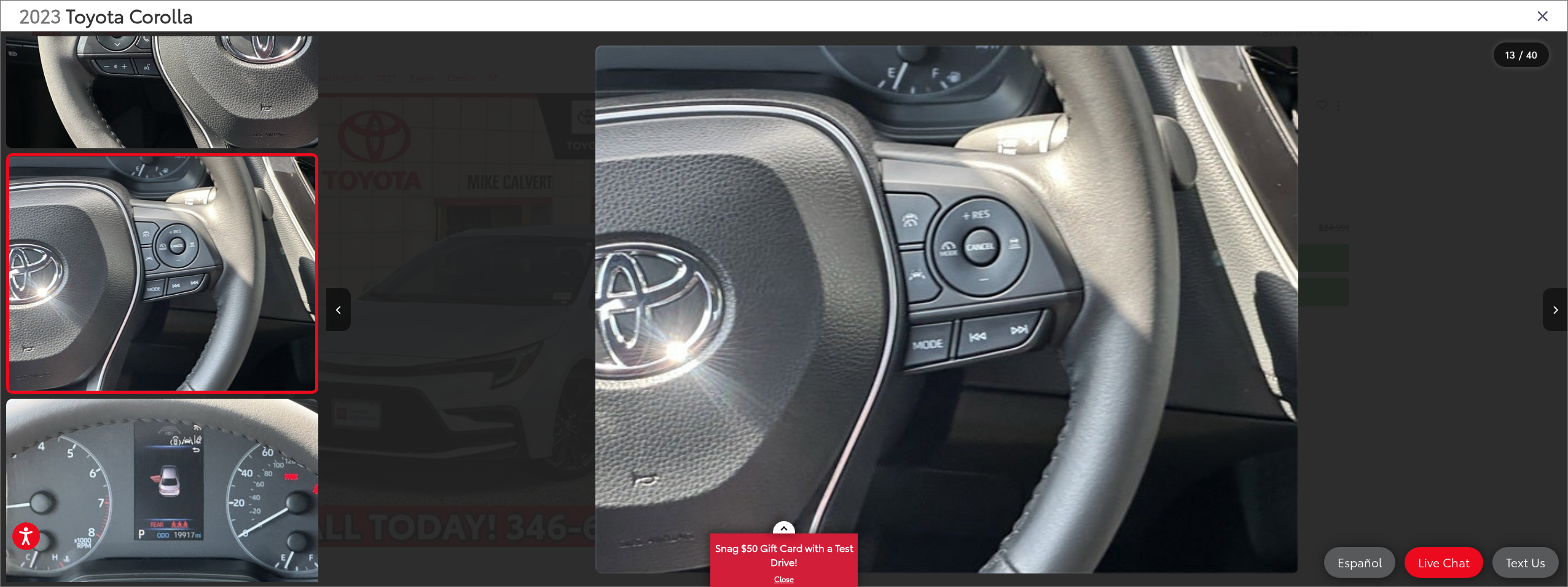
click at [1554, 299] on button "Next image" at bounding box center [1555, 309] width 25 height 43
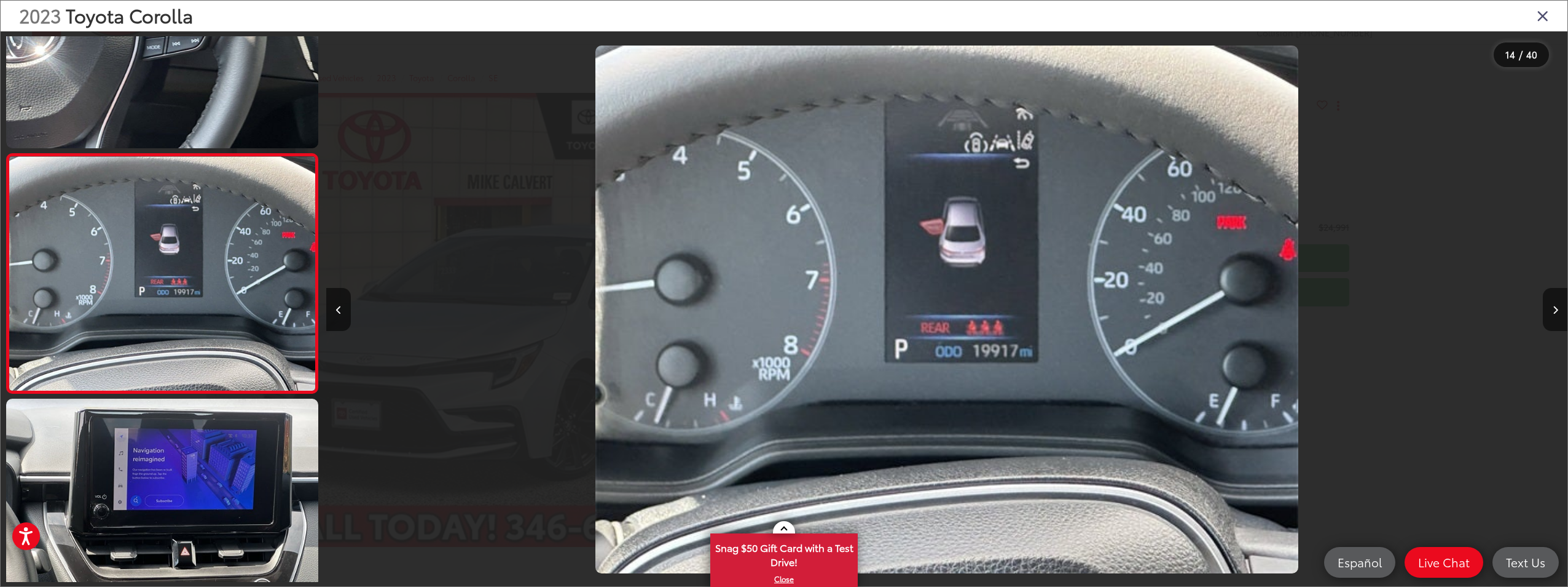
click at [1540, 18] on icon "Close gallery" at bounding box center [1542, 15] width 12 height 16
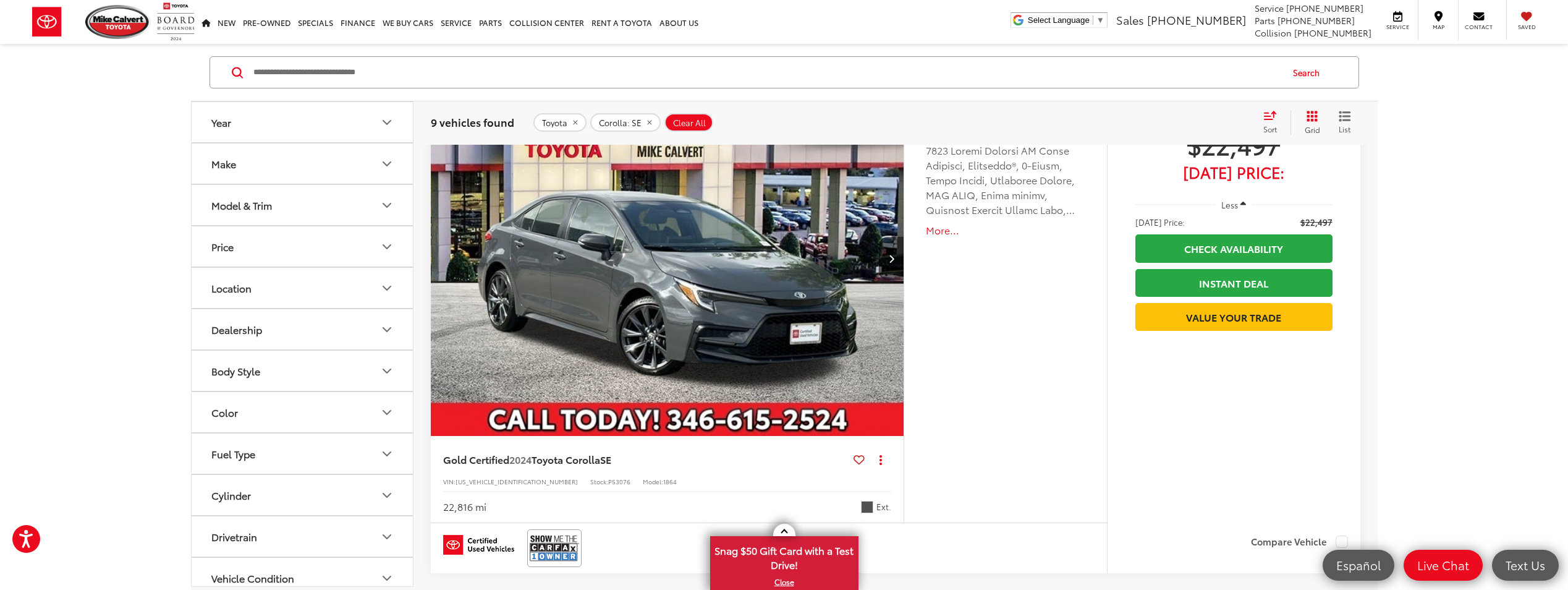
scroll to position [663, 0]
click at [662, 252] on img "2024 Toyota Corolla SE 0" at bounding box center [668, 258] width 475 height 356
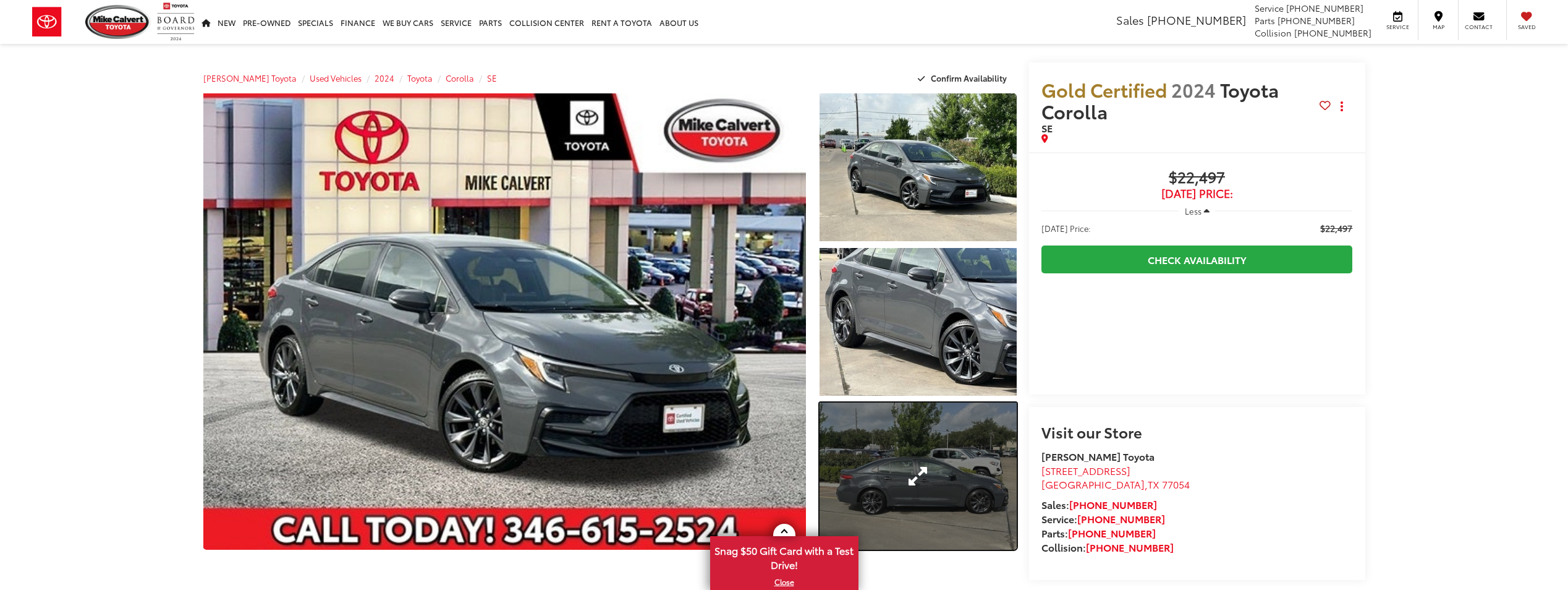
click at [918, 468] on link "Expand Photo 3" at bounding box center [918, 476] width 197 height 148
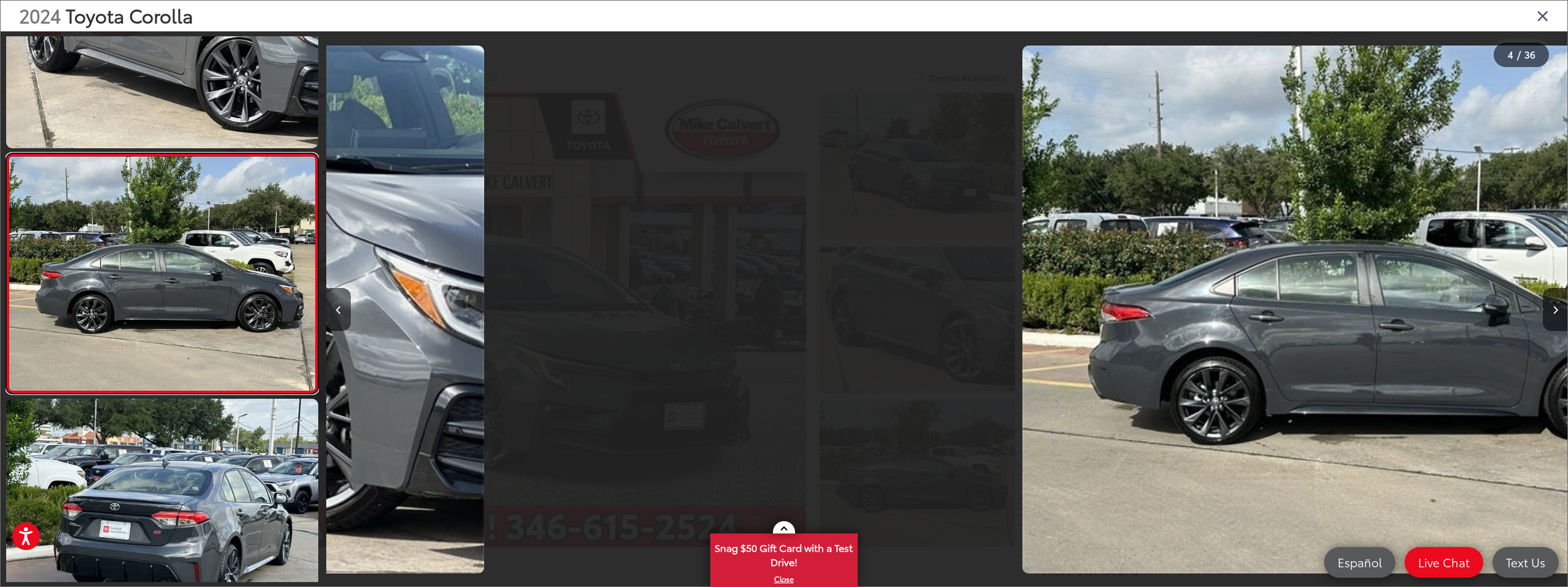
scroll to position [0, 3724]
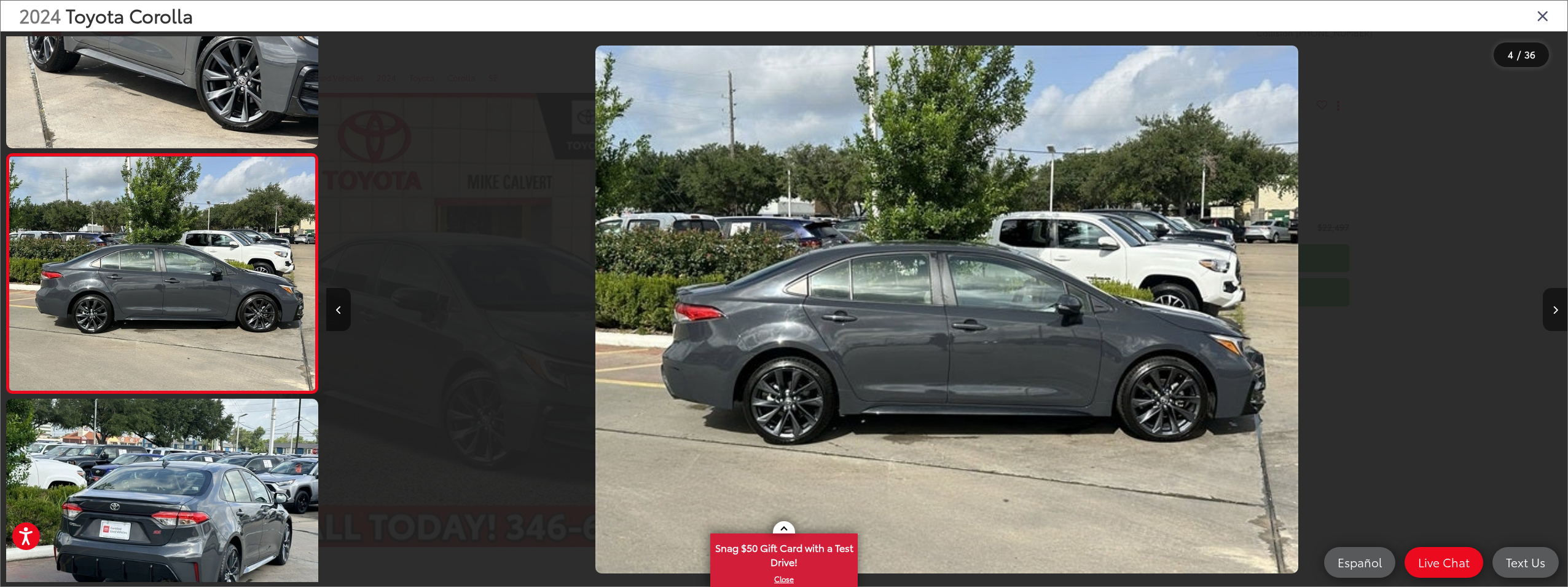
click at [1552, 312] on icon "Next image" at bounding box center [1555, 309] width 6 height 8
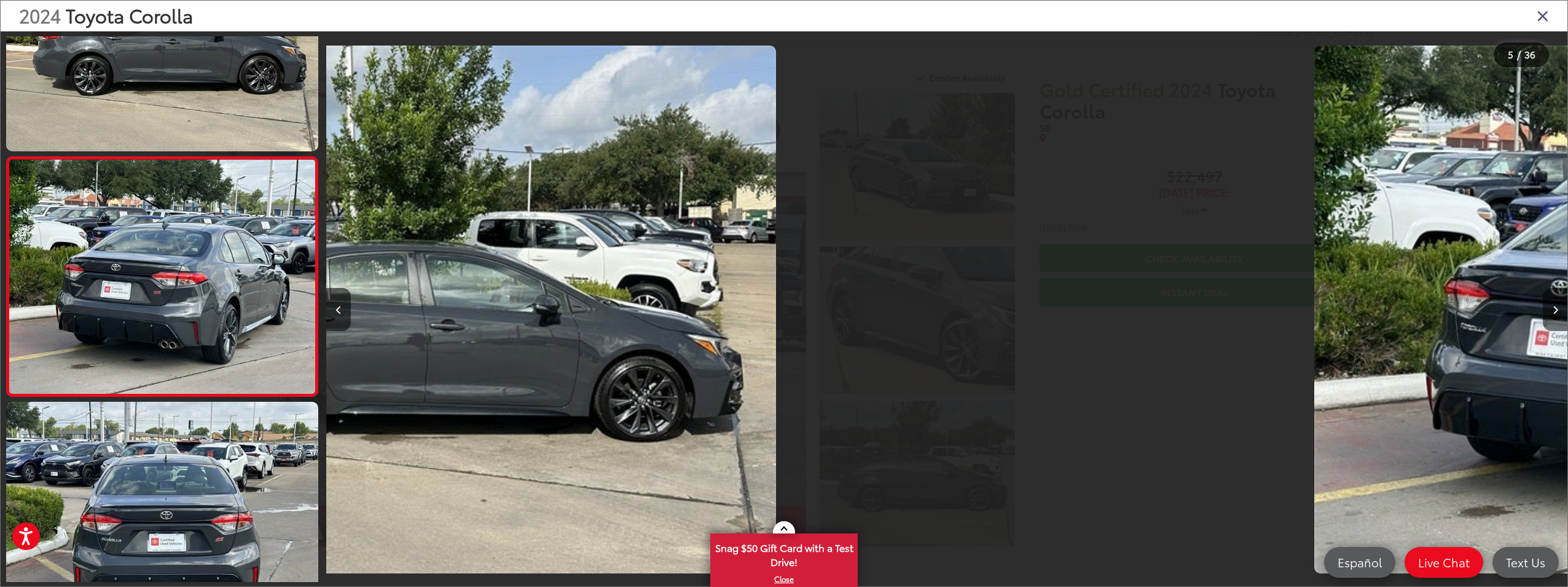
scroll to position [841, 0]
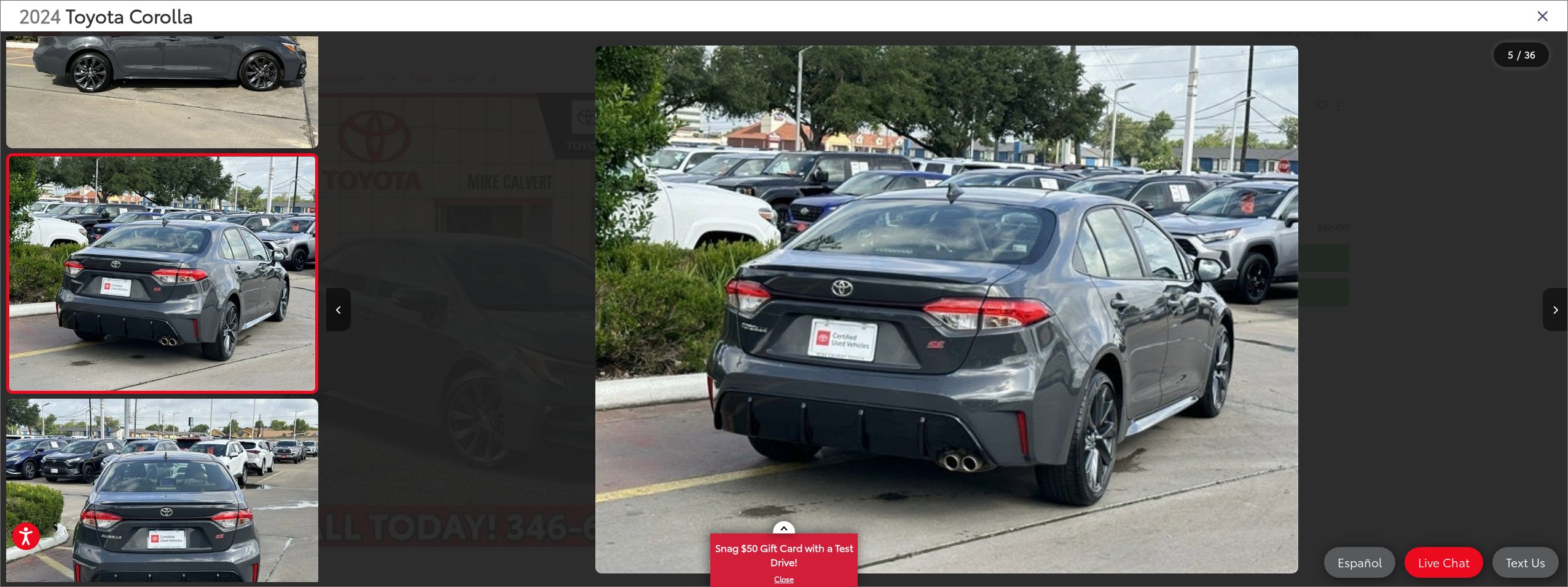
click at [1552, 312] on icon "Next image" at bounding box center [1555, 309] width 6 height 8
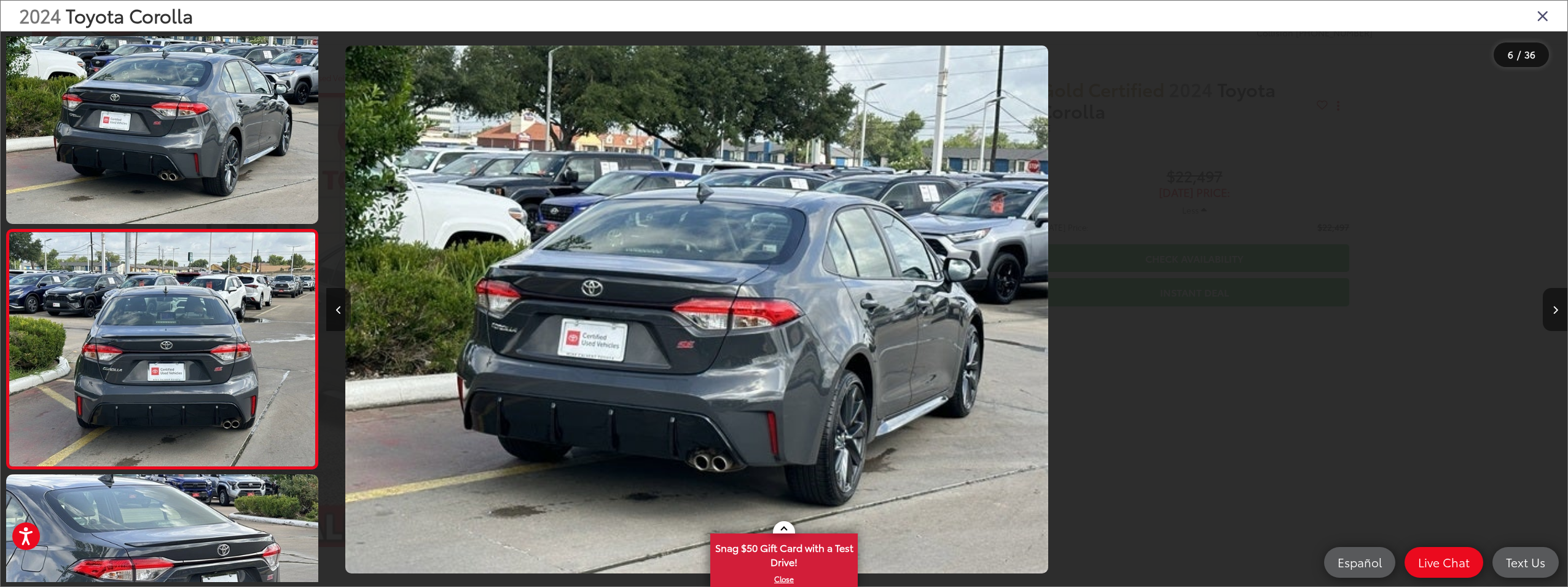
scroll to position [1080, 0]
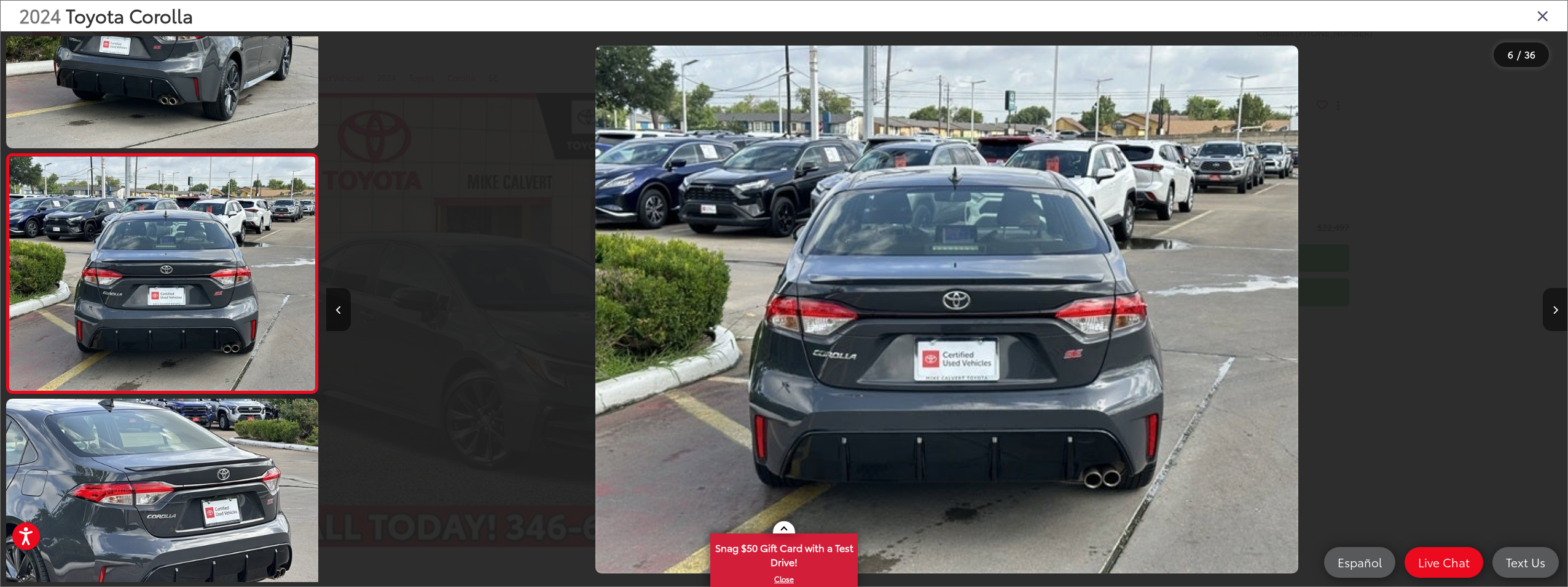
click at [1552, 312] on icon "Next image" at bounding box center [1555, 309] width 6 height 8
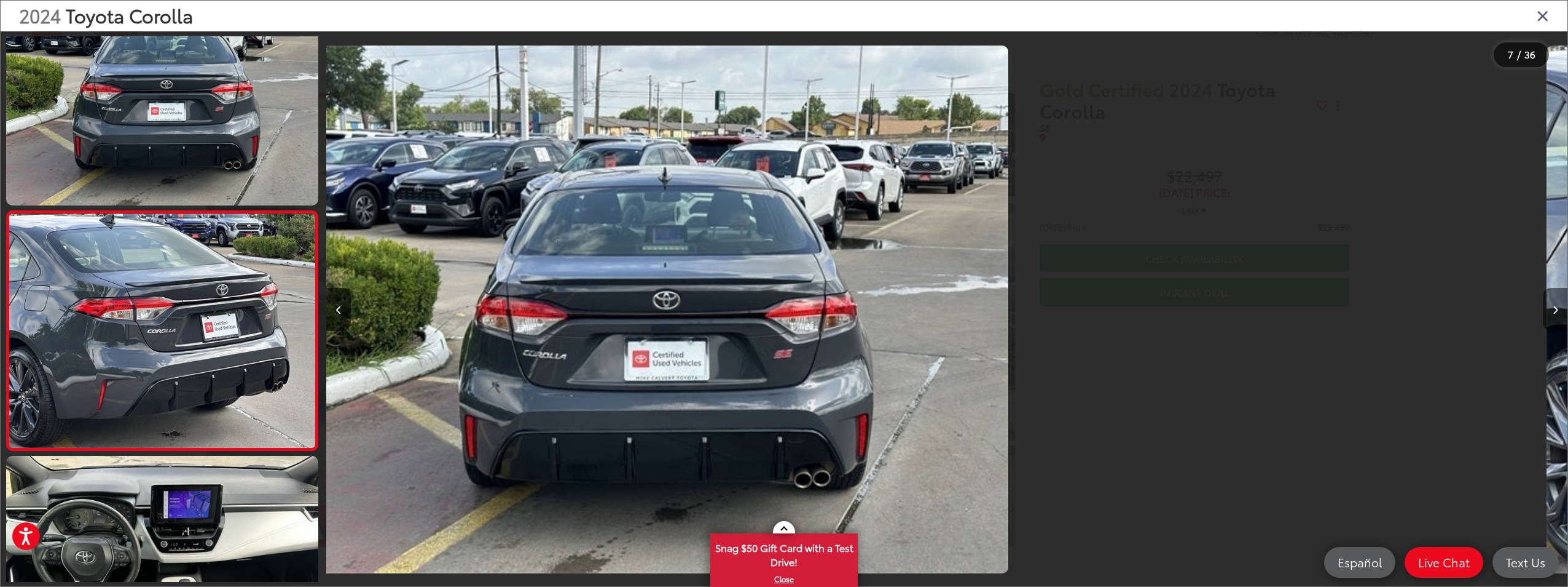
scroll to position [1319, 0]
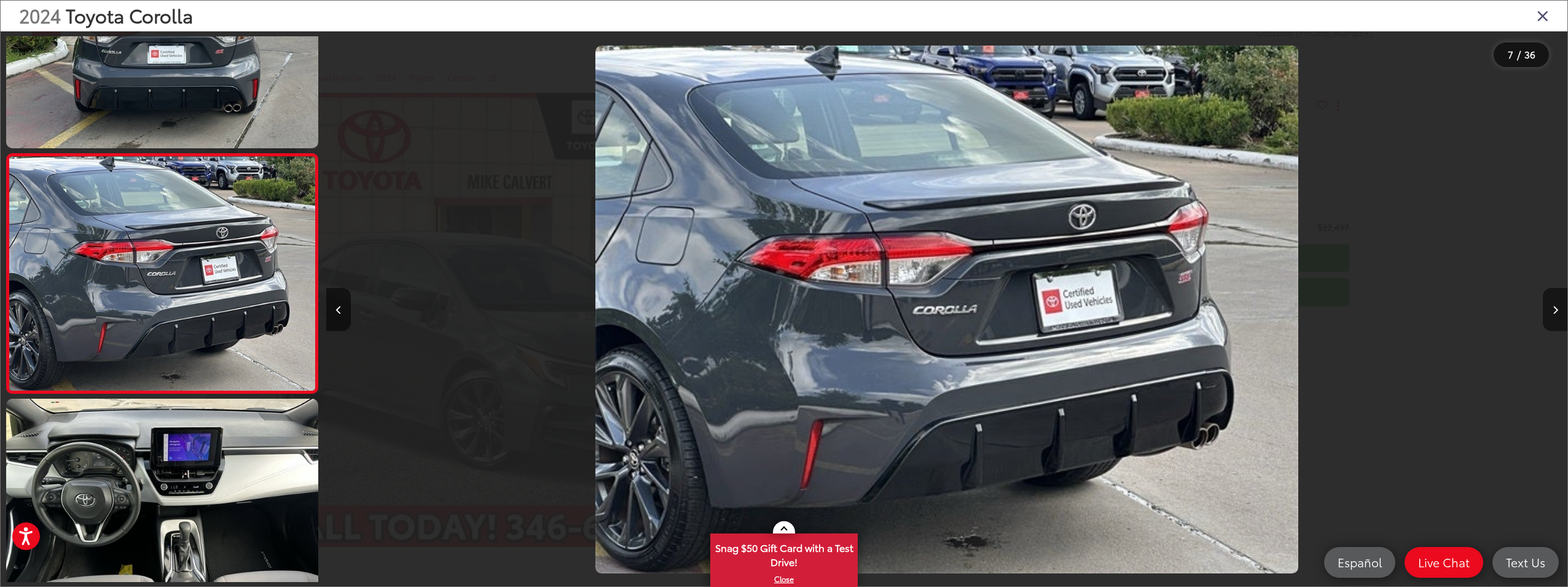
click at [1552, 312] on icon "Next image" at bounding box center [1555, 309] width 6 height 8
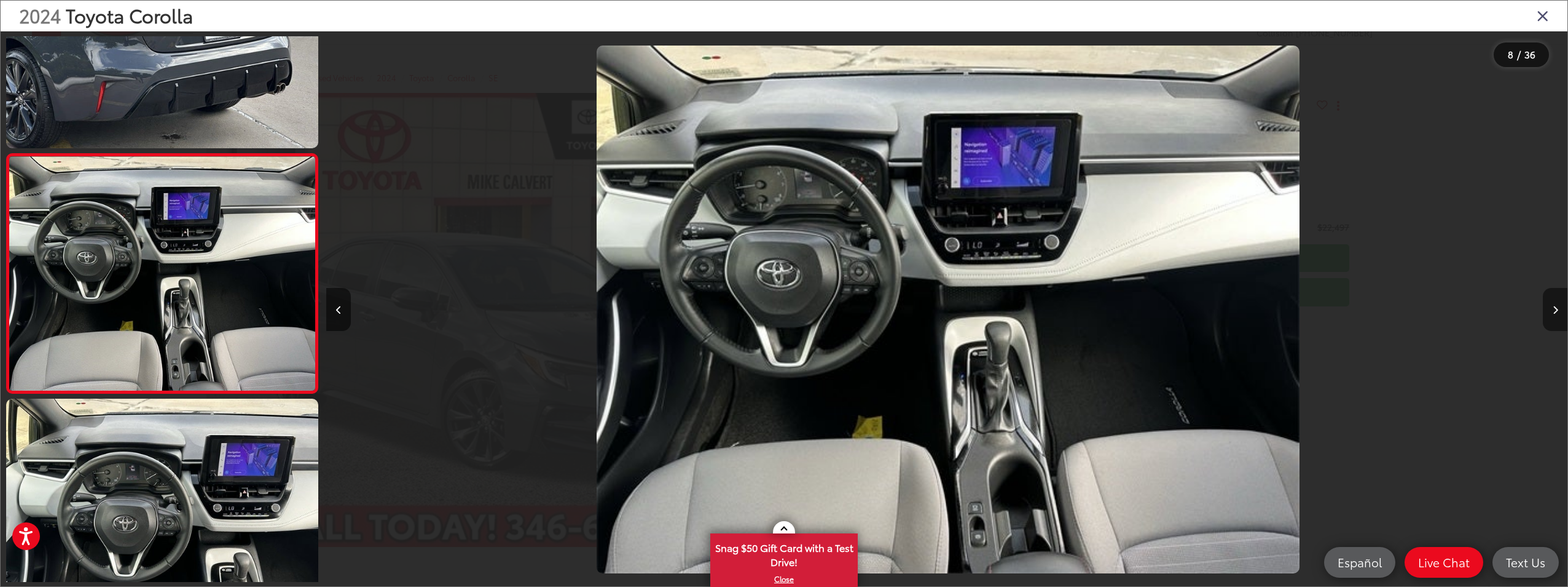
scroll to position [0, 8689]
click at [1552, 312] on icon "Next image" at bounding box center [1555, 309] width 6 height 8
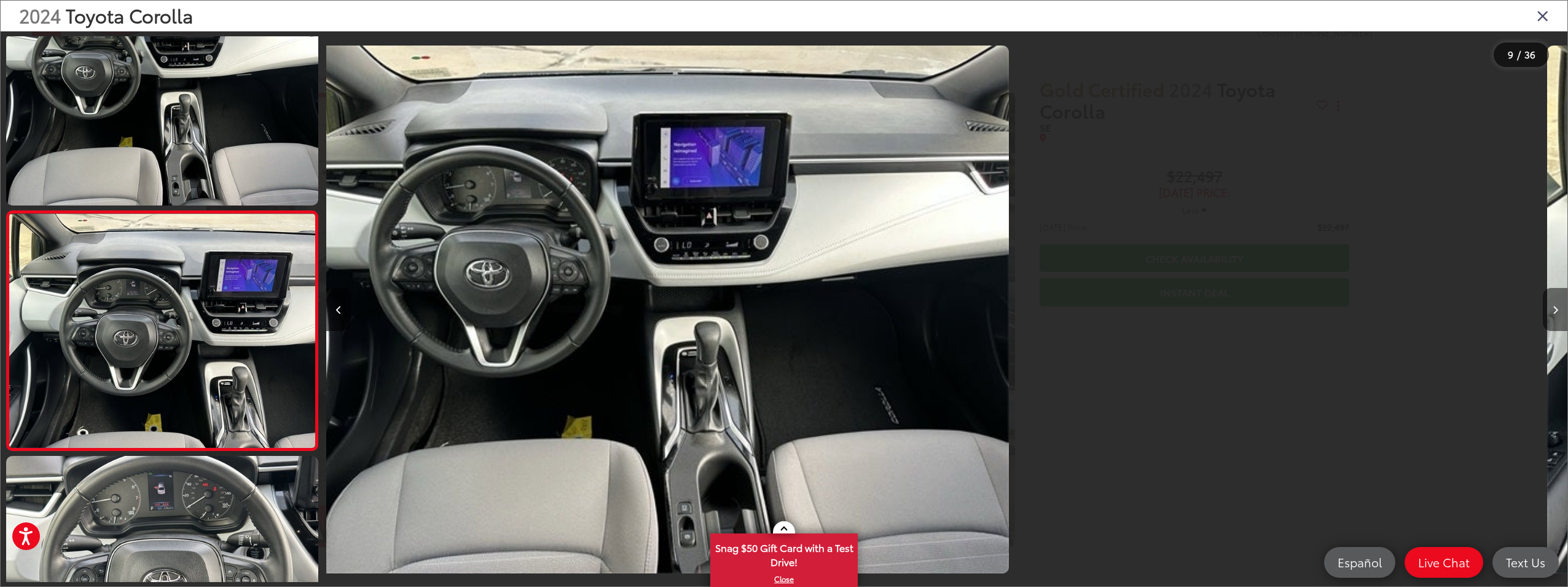
scroll to position [1797, 0]
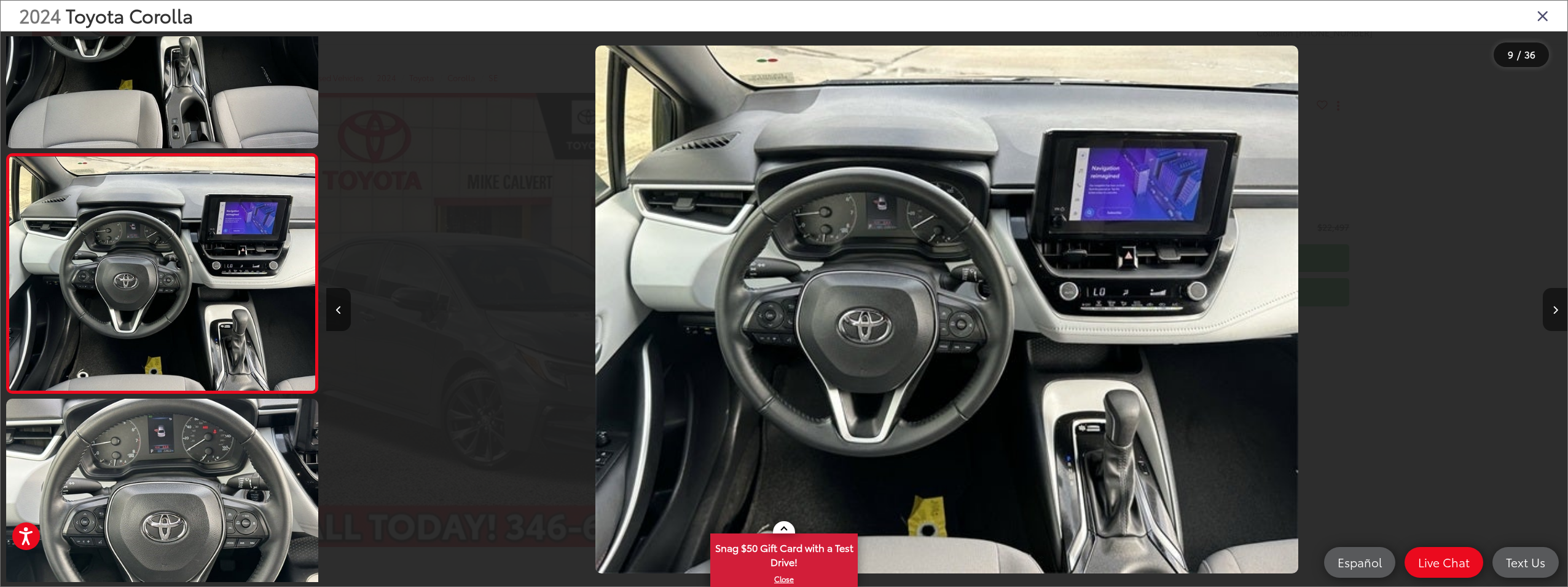
click at [1552, 312] on icon "Next image" at bounding box center [1555, 309] width 6 height 8
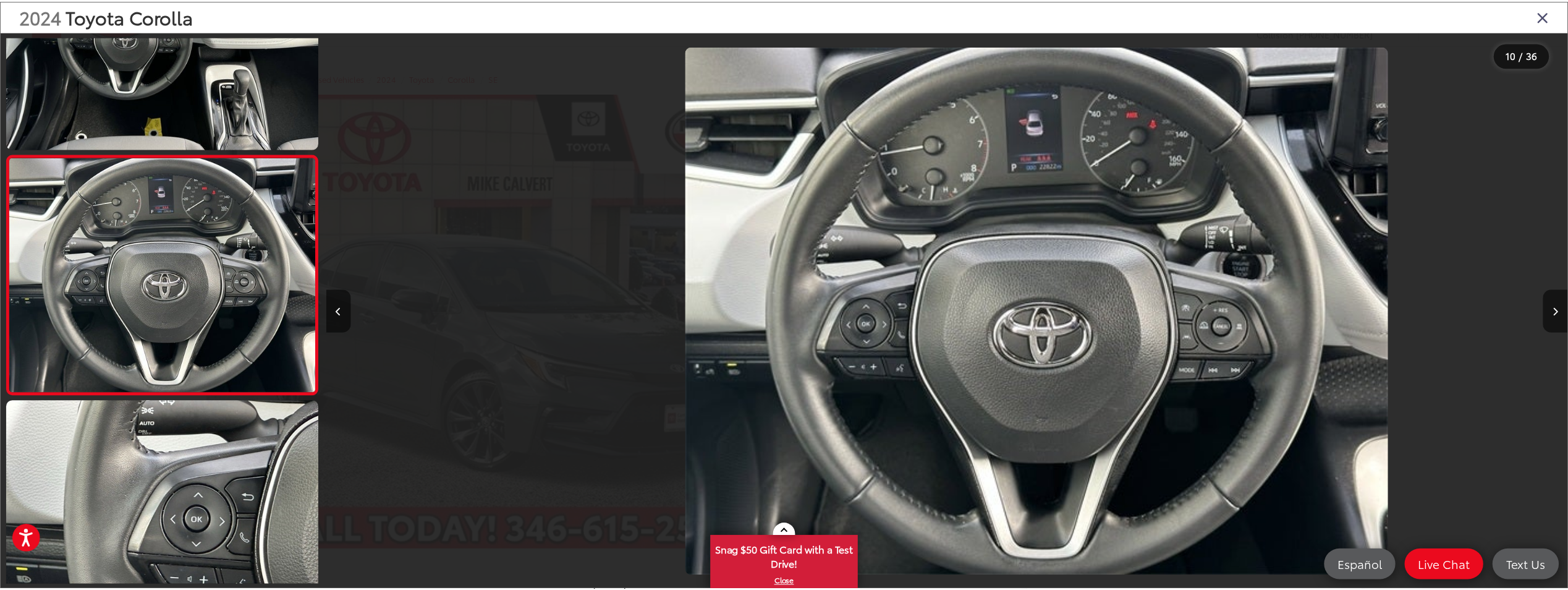
scroll to position [0, 11237]
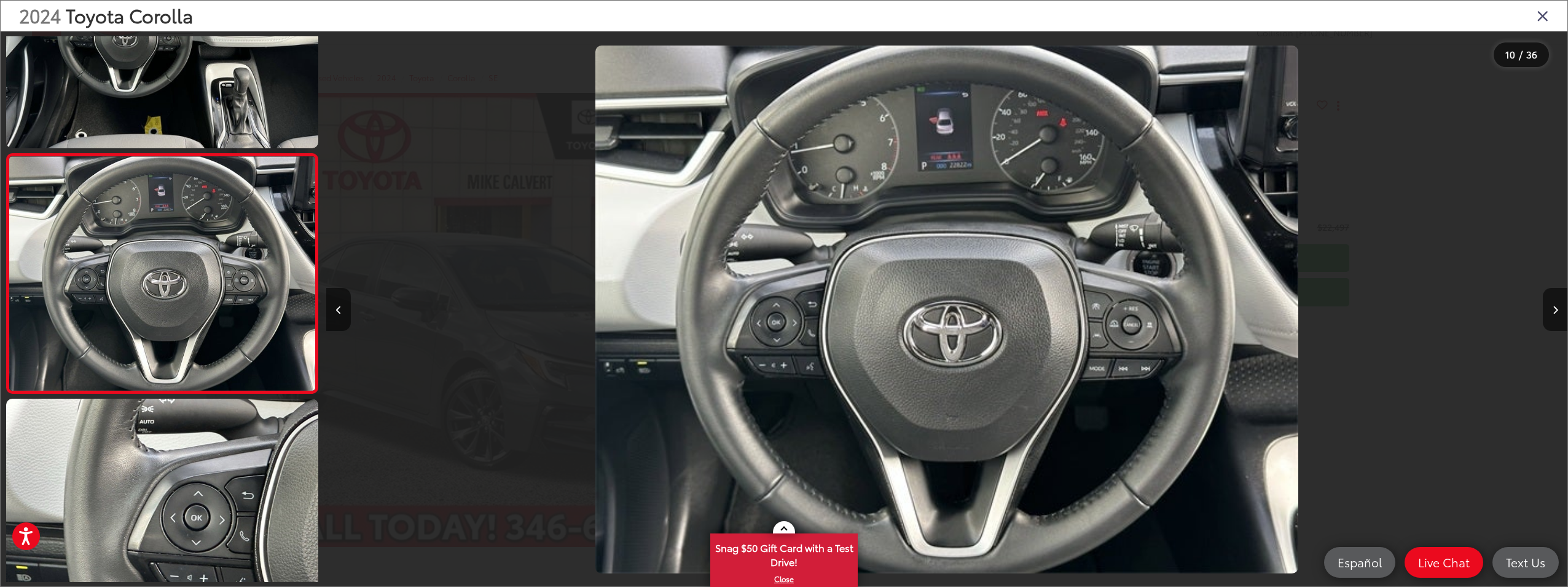
drag, startPoint x: 1540, startPoint y: 19, endPoint x: 1307, endPoint y: 4, distance: 233.5
click at [1539, 19] on icon "Close gallery" at bounding box center [1542, 15] width 12 height 16
